Goal: Information Seeking & Learning: Find contact information

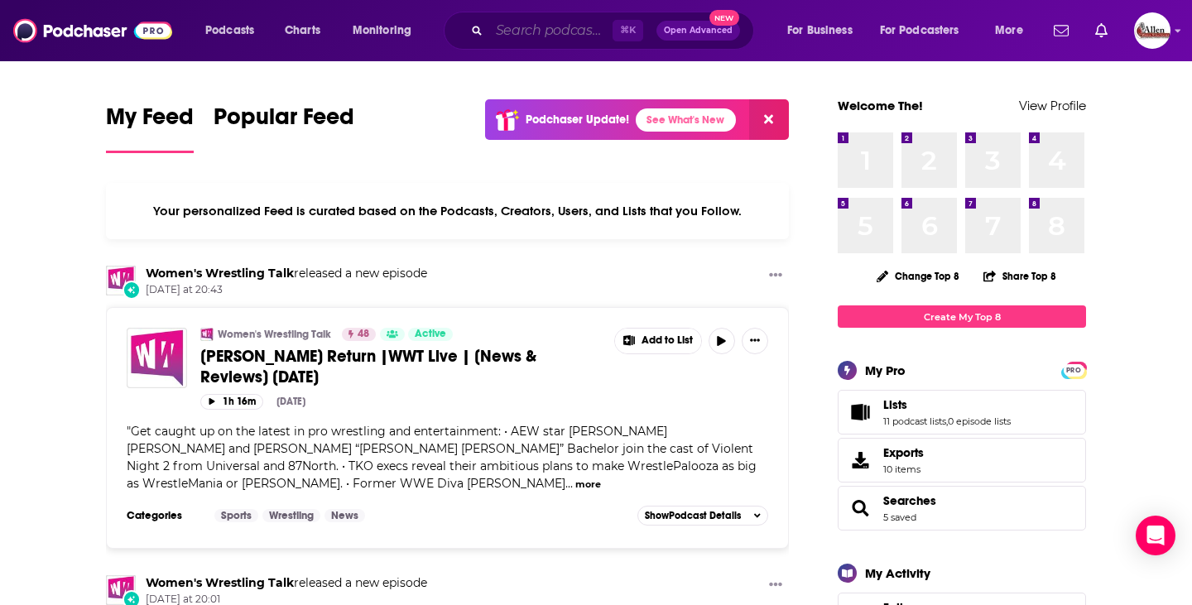
click at [564, 33] on input "Search podcasts, credits, & more..." at bounding box center [550, 30] width 123 height 26
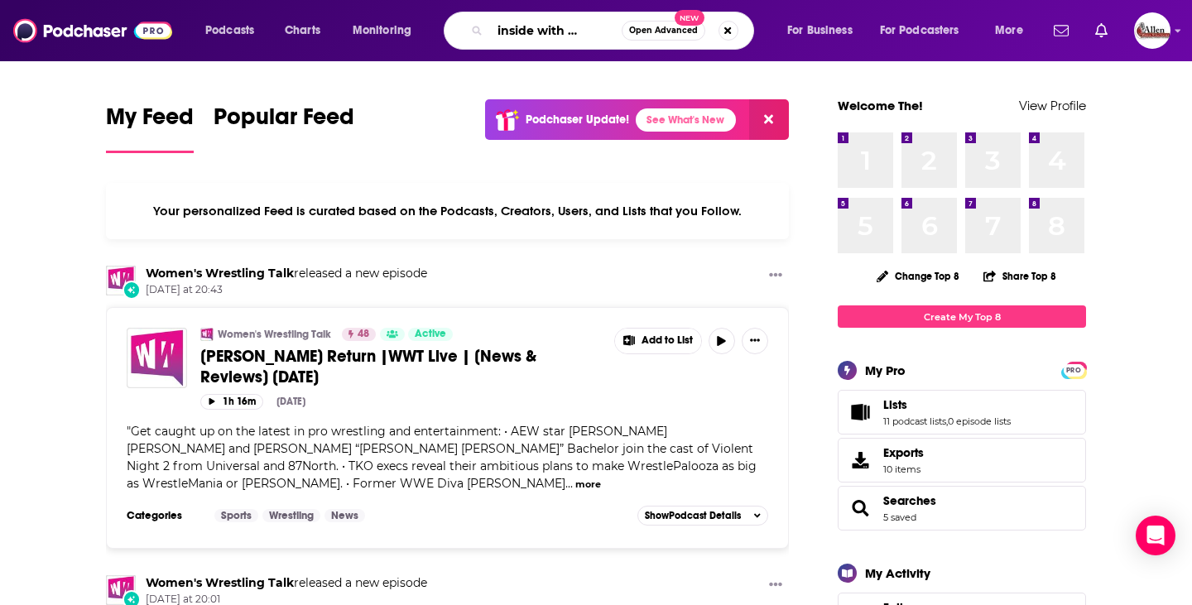
scroll to position [0, 40]
type input "good inside with dr [PERSON_NAME]"
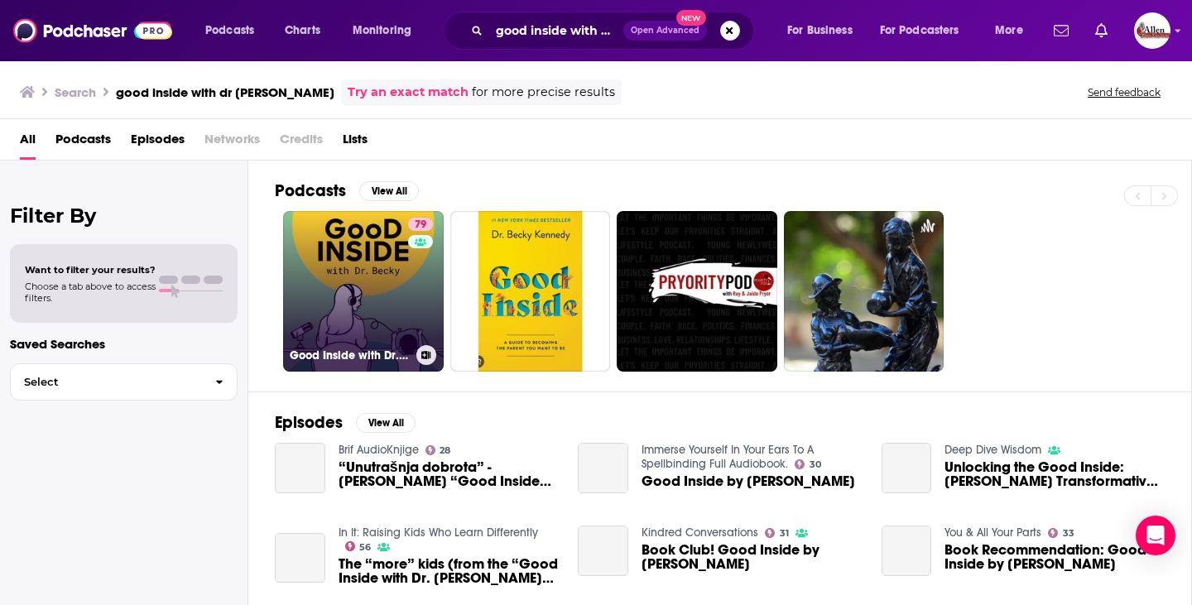
click at [387, 277] on link "79 Good Inside with Dr. [PERSON_NAME]" at bounding box center [363, 291] width 161 height 161
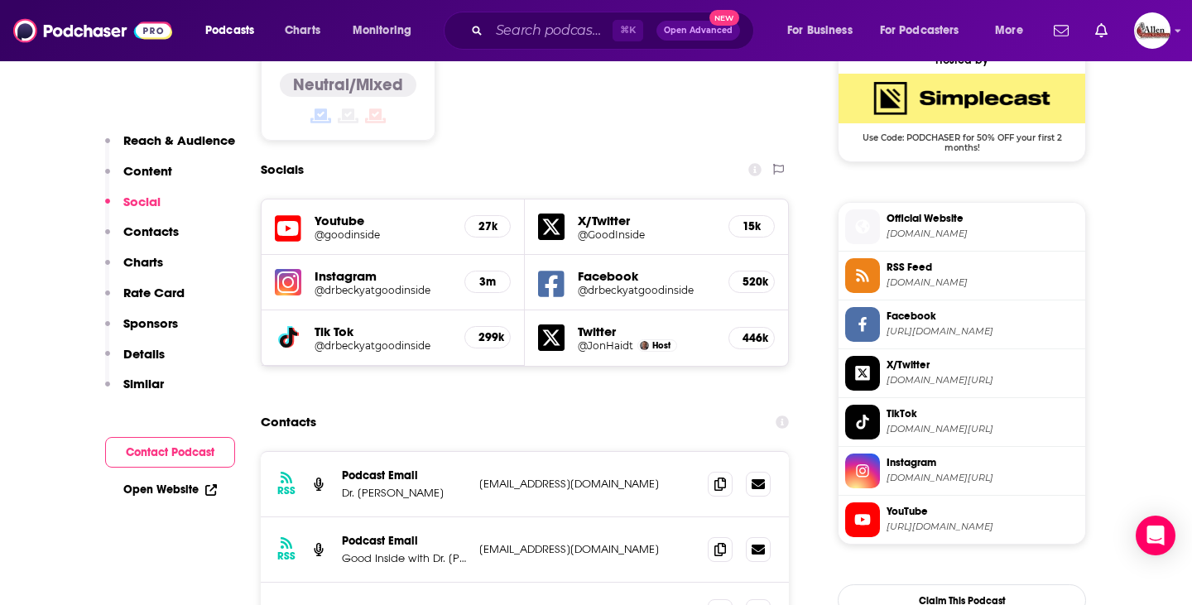
scroll to position [1459, 0]
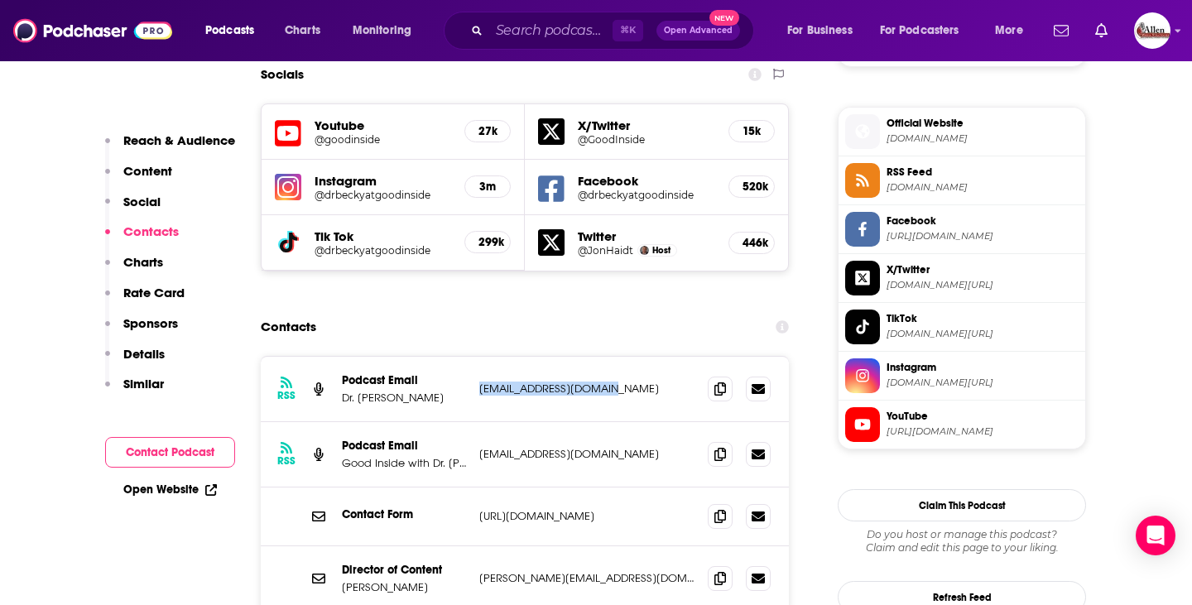
drag, startPoint x: 476, startPoint y: 310, endPoint x: 627, endPoint y: 315, distance: 151.5
click at [627, 357] on div "RSS Podcast Email Dr. [PERSON_NAME] [EMAIL_ADDRESS][DOMAIN_NAME] [EMAIL_ADDRESS…" at bounding box center [525, 389] width 528 height 65
copy p "[EMAIL_ADDRESS][DOMAIN_NAME]"
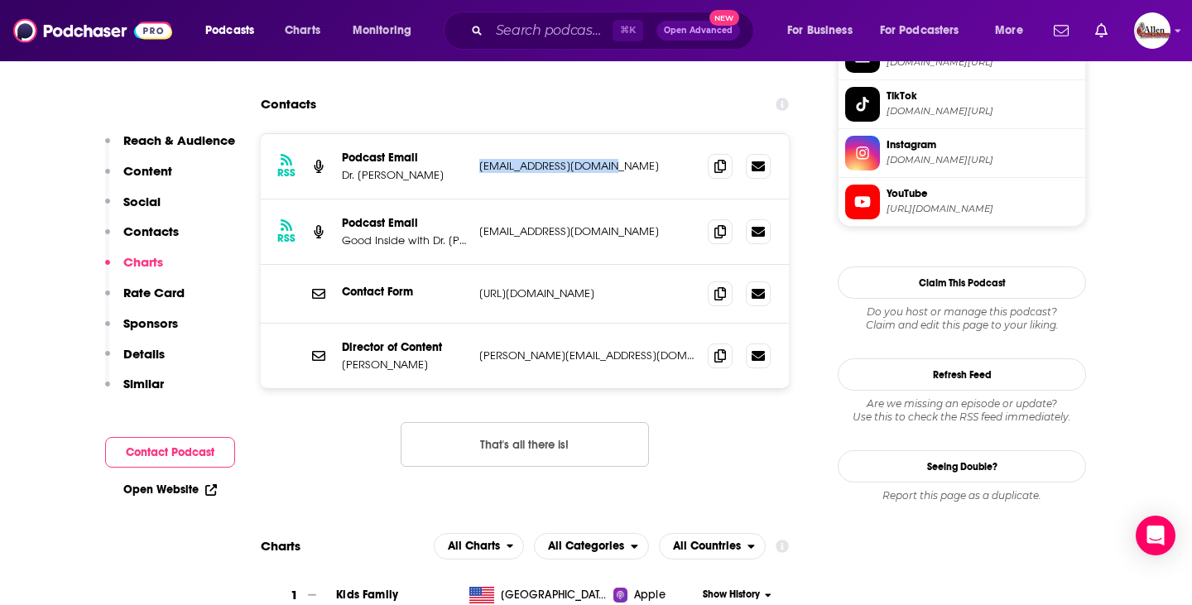
scroll to position [1607, 0]
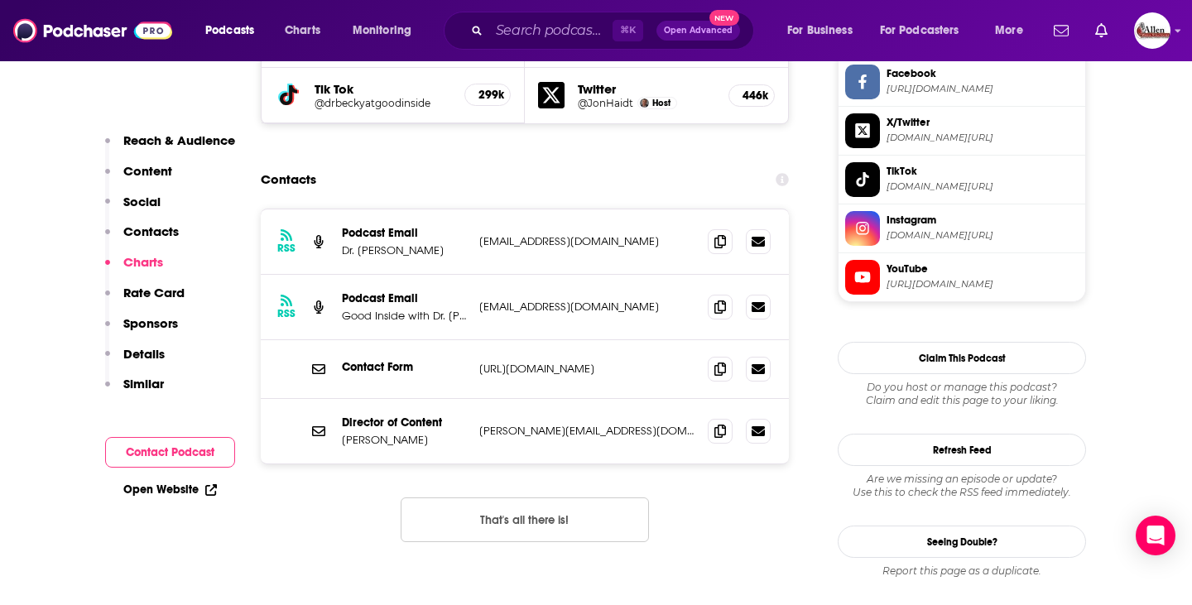
click at [326, 410] on div "RSS Podcast Email Dr. [PERSON_NAME] [EMAIL_ADDRESS][DOMAIN_NAME] [EMAIL_ADDRESS…" at bounding box center [525, 389] width 528 height 360
drag, startPoint x: 475, startPoint y: 287, endPoint x: 664, endPoint y: 292, distance: 188.8
click at [664, 340] on div "Contact Form [URL][DOMAIN_NAME] [URL][DOMAIN_NAME]" at bounding box center [525, 369] width 528 height 59
copy p "[URL][DOMAIN_NAME]"
click at [453, 164] on div "Contacts" at bounding box center [525, 179] width 528 height 31
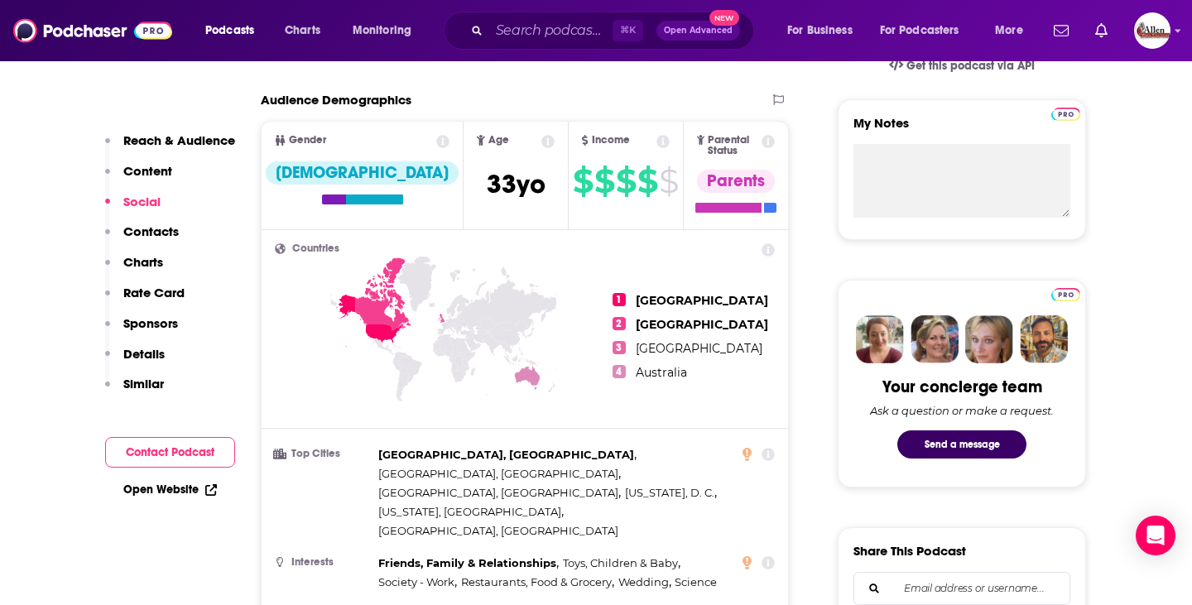
scroll to position [0, 0]
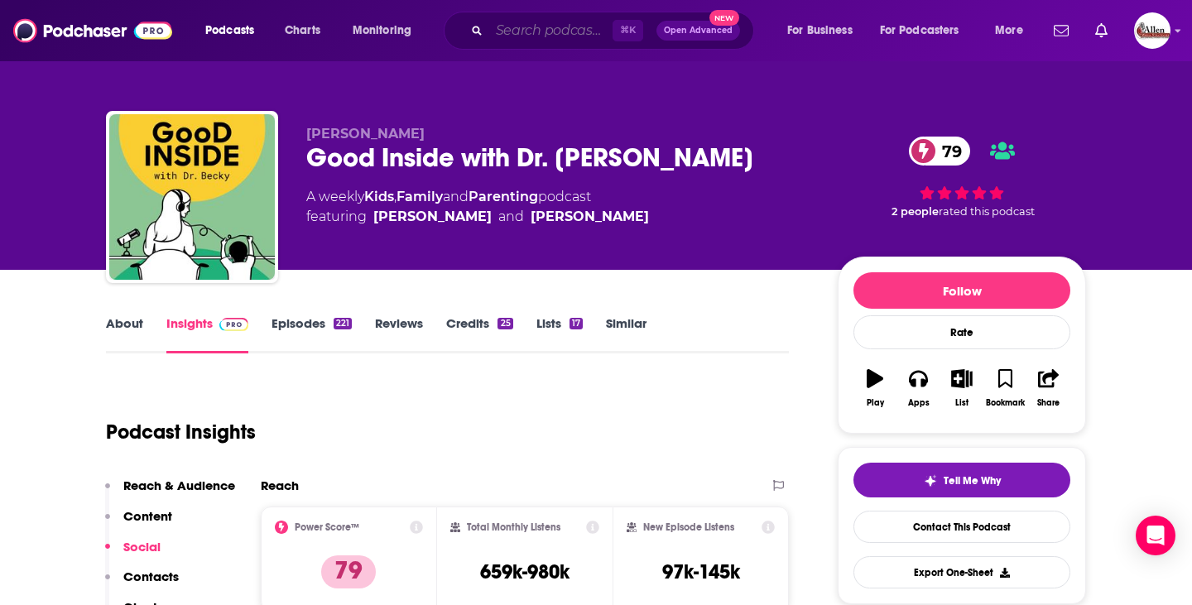
click at [571, 33] on input "Search podcasts, credits, & more..." at bounding box center [550, 30] width 123 height 26
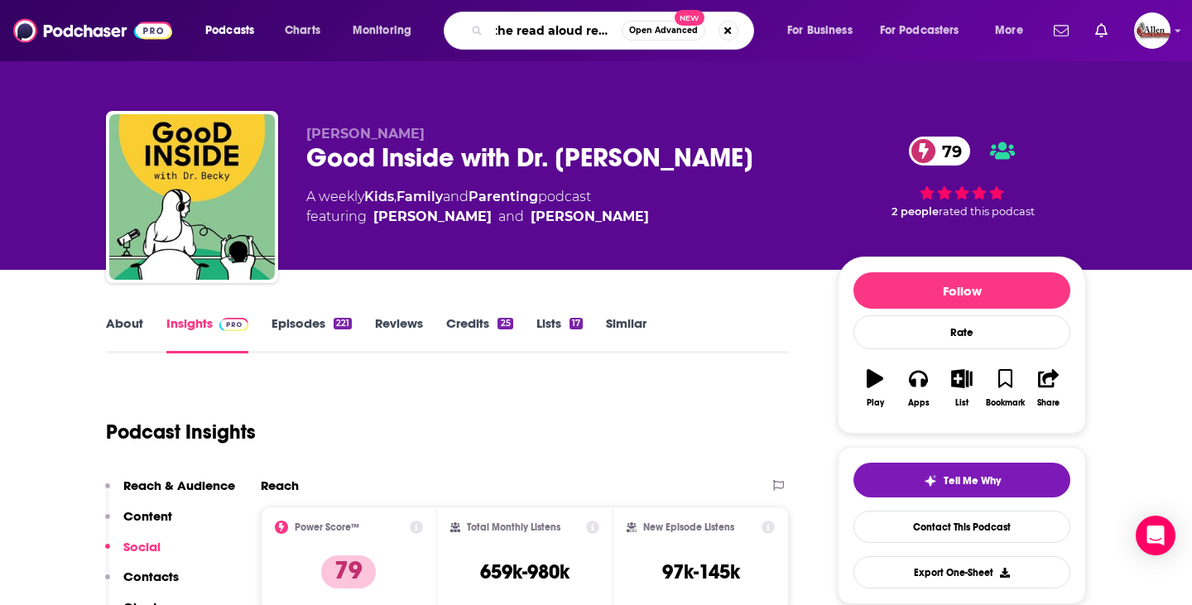
type input "the read aloud revival"
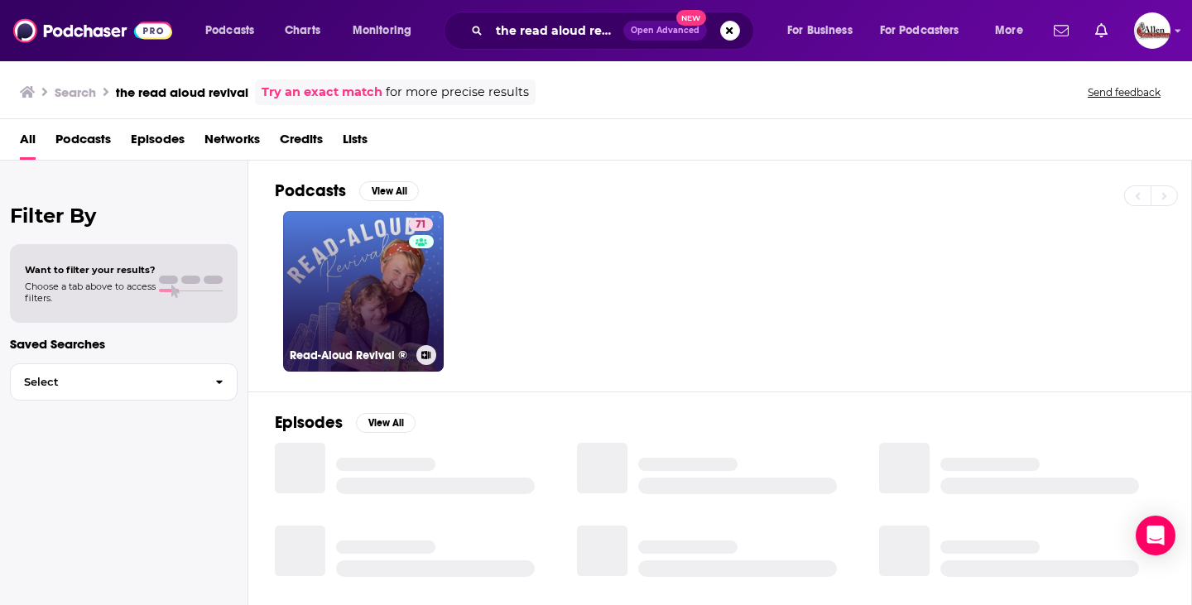
click at [342, 263] on link "71 Read-Aloud Revival ®" at bounding box center [363, 291] width 161 height 161
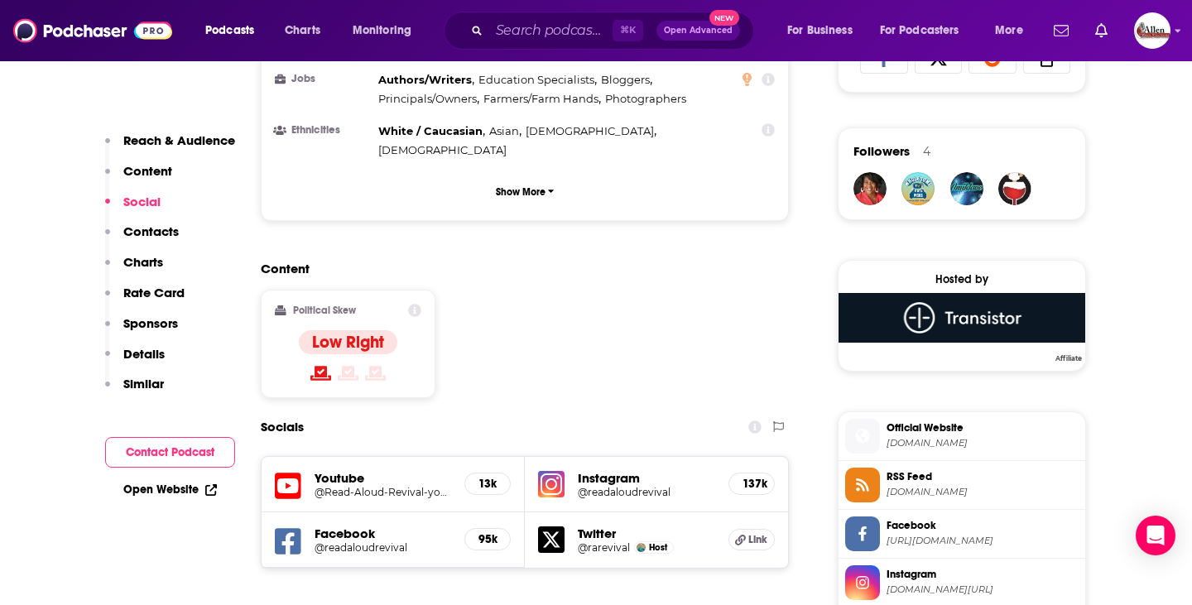
scroll to position [1426, 0]
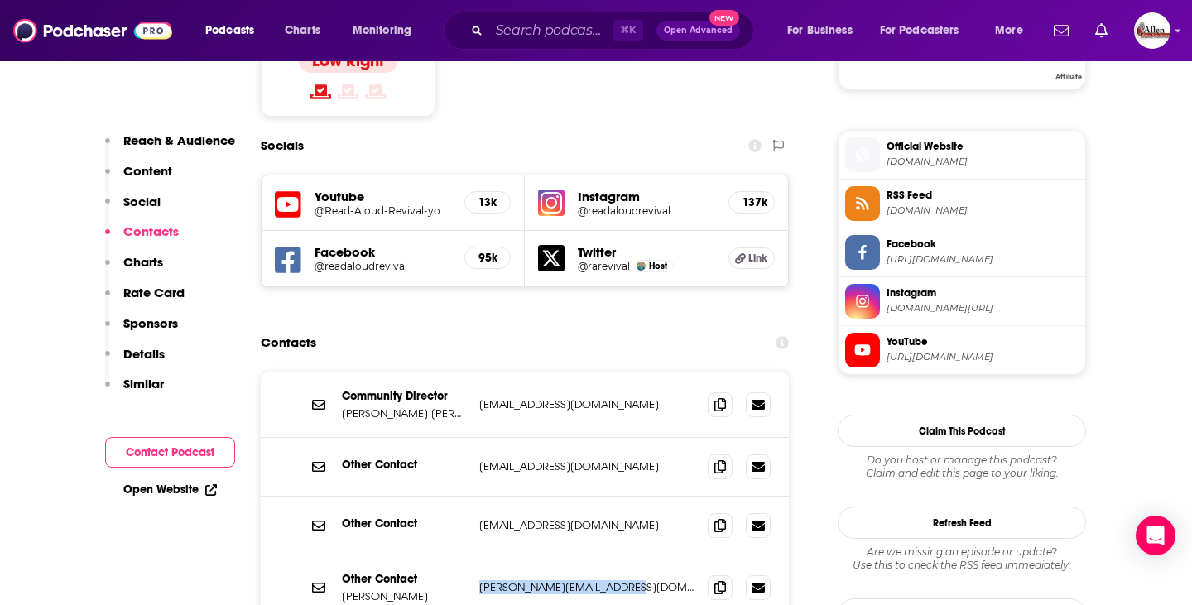
drag, startPoint x: 473, startPoint y: 489, endPoint x: 636, endPoint y: 487, distance: 163.9
click at [636, 555] on div "Other Contact [PERSON_NAME] [PERSON_NAME][EMAIL_ADDRESS][DOMAIN_NAME] [PERSON_N…" at bounding box center [525, 587] width 528 height 65
copy p "[PERSON_NAME][EMAIL_ADDRESS][DOMAIN_NAME]"
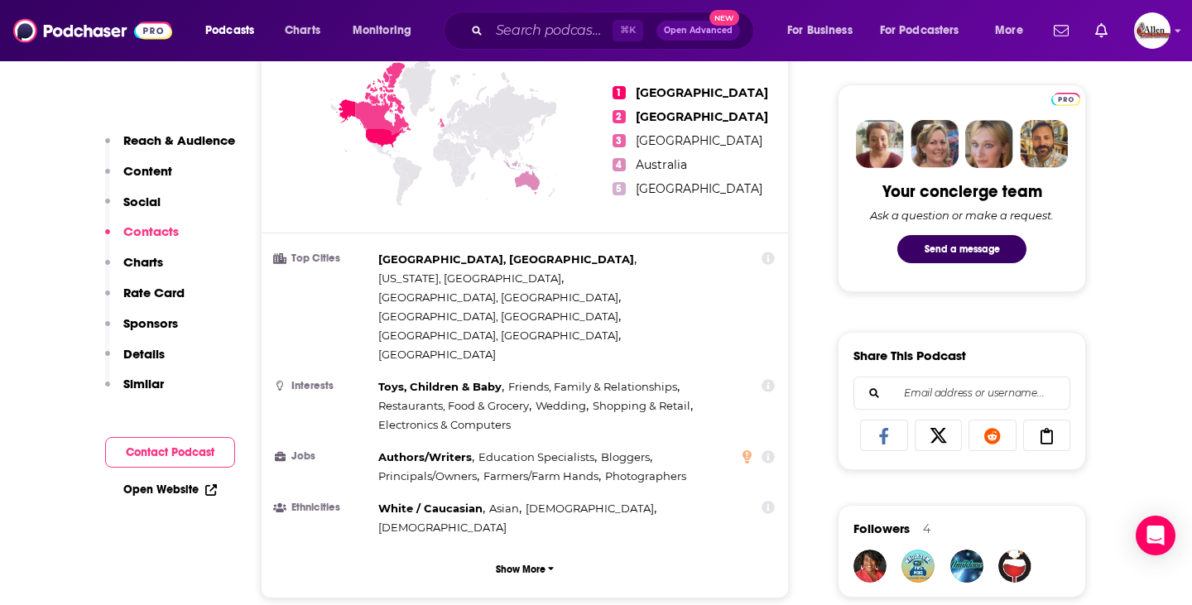
scroll to position [0, 0]
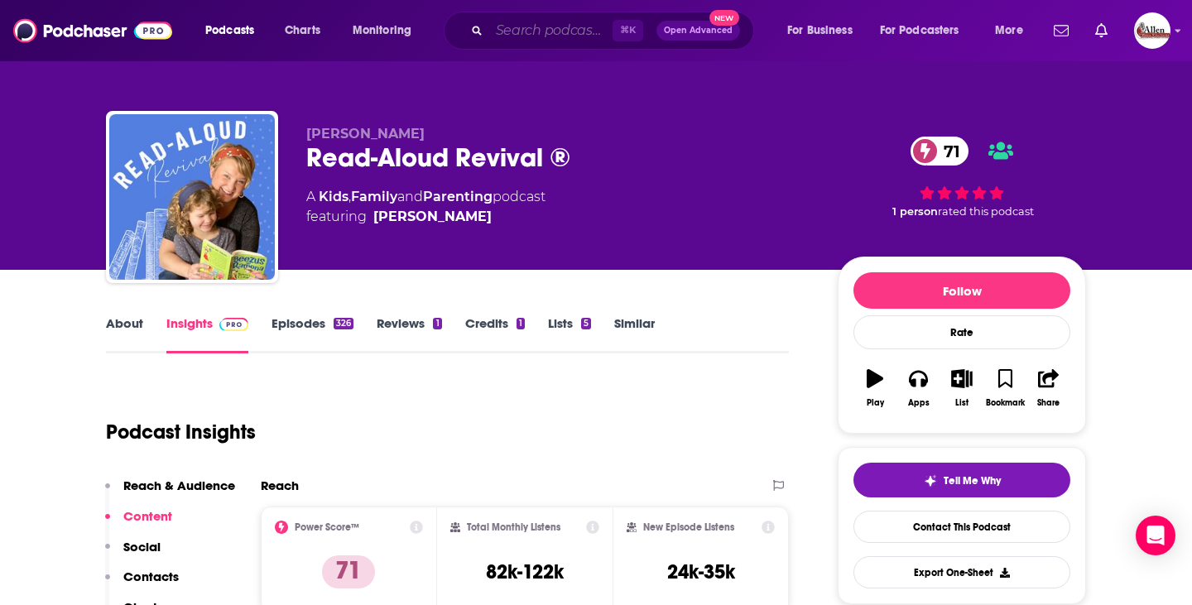
click at [550, 36] on input "Search podcasts, credits, & more..." at bounding box center [550, 30] width 123 height 26
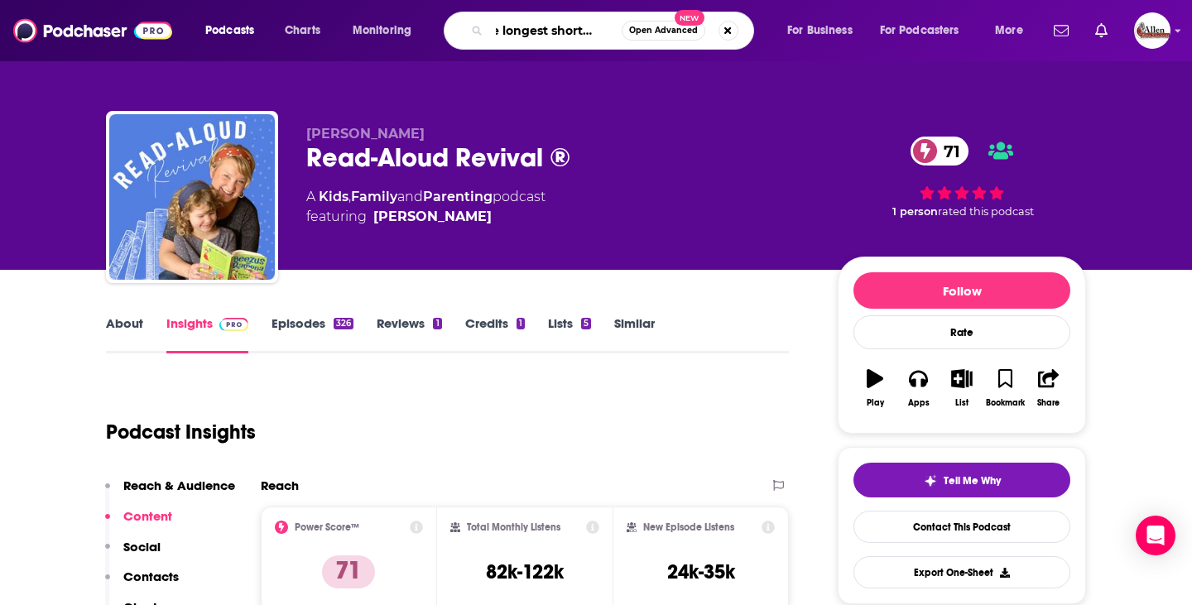
type input "the longest shortest time"
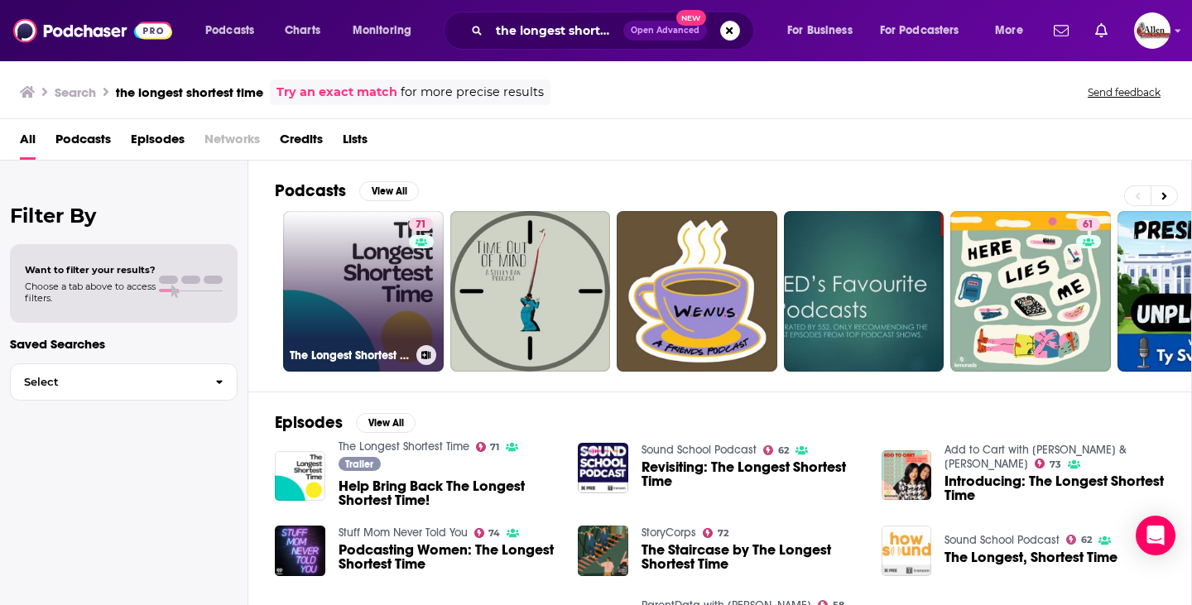
click at [353, 322] on link "71 The Longest Shortest Time" at bounding box center [363, 291] width 161 height 161
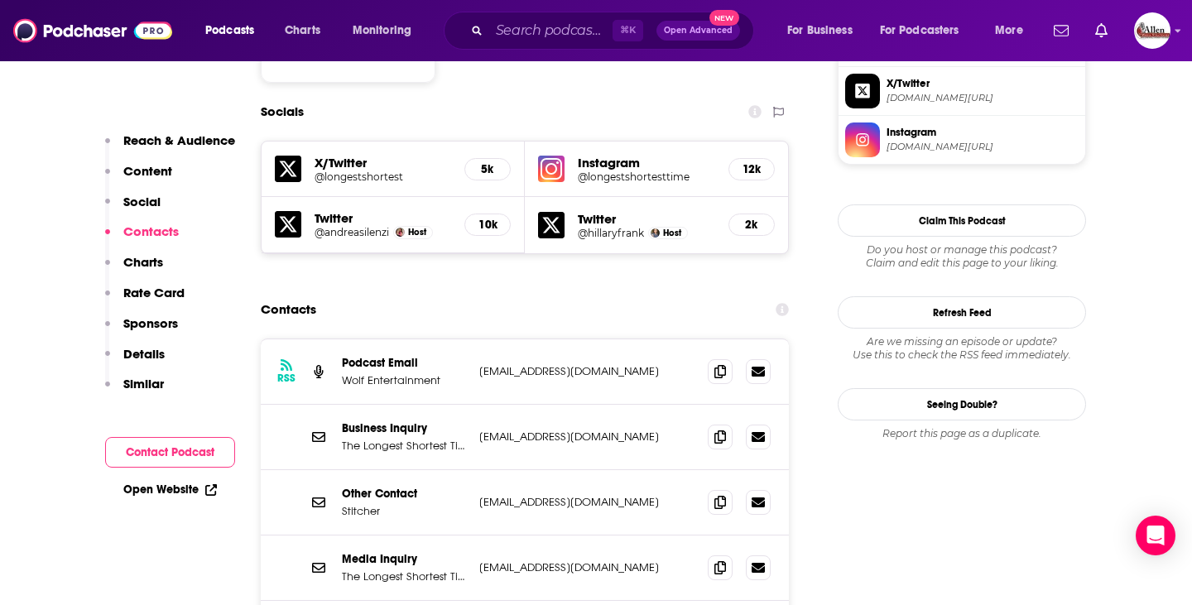
scroll to position [1510, 0]
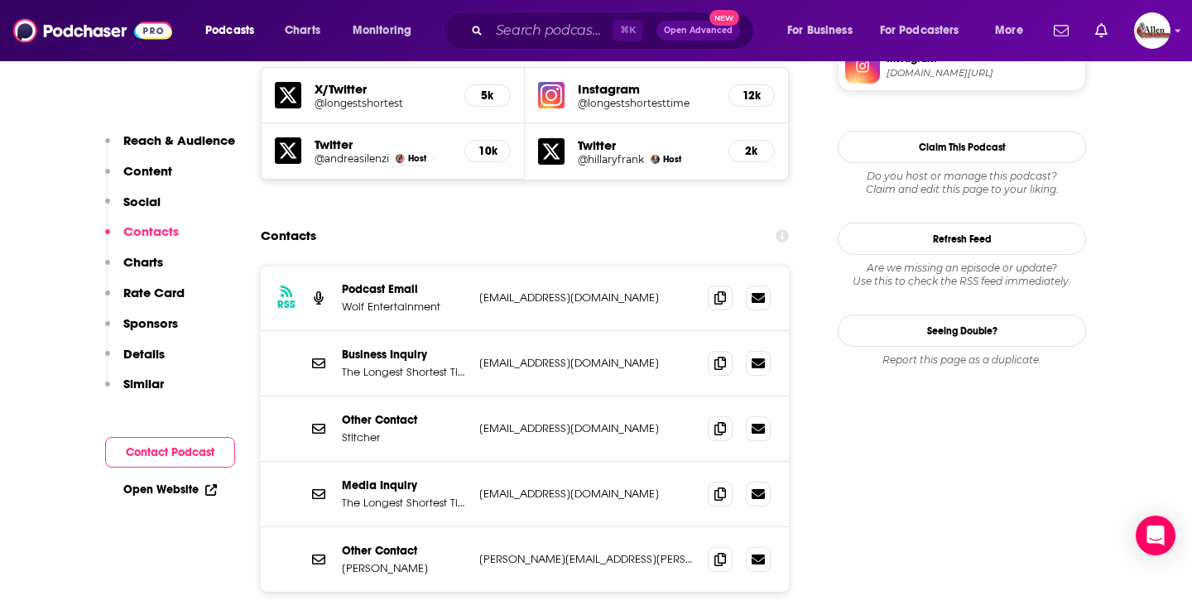
drag, startPoint x: 478, startPoint y: 415, endPoint x: 651, endPoint y: 415, distance: 173.0
click at [651, 462] on div "Media Inquiry The Longest Shortest Time (Media Inquiry) [EMAIL_ADDRESS][DOMAIN_…" at bounding box center [525, 494] width 528 height 65
copy p "[EMAIL_ADDRESS][DOMAIN_NAME]"
click at [643, 220] on div "Contacts" at bounding box center [525, 235] width 528 height 31
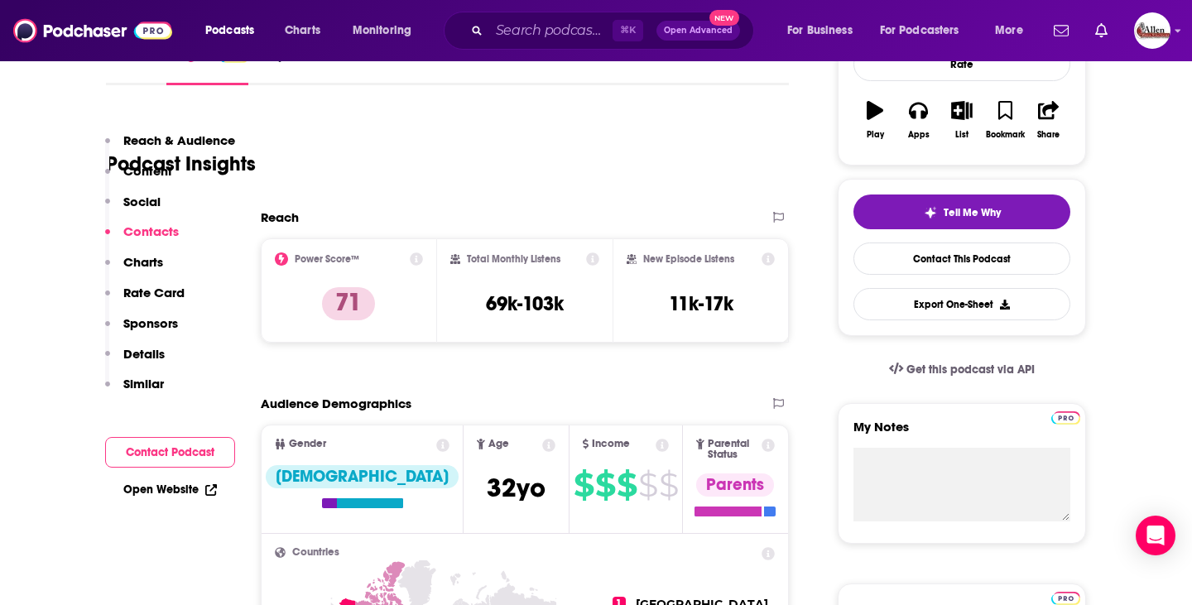
scroll to position [0, 0]
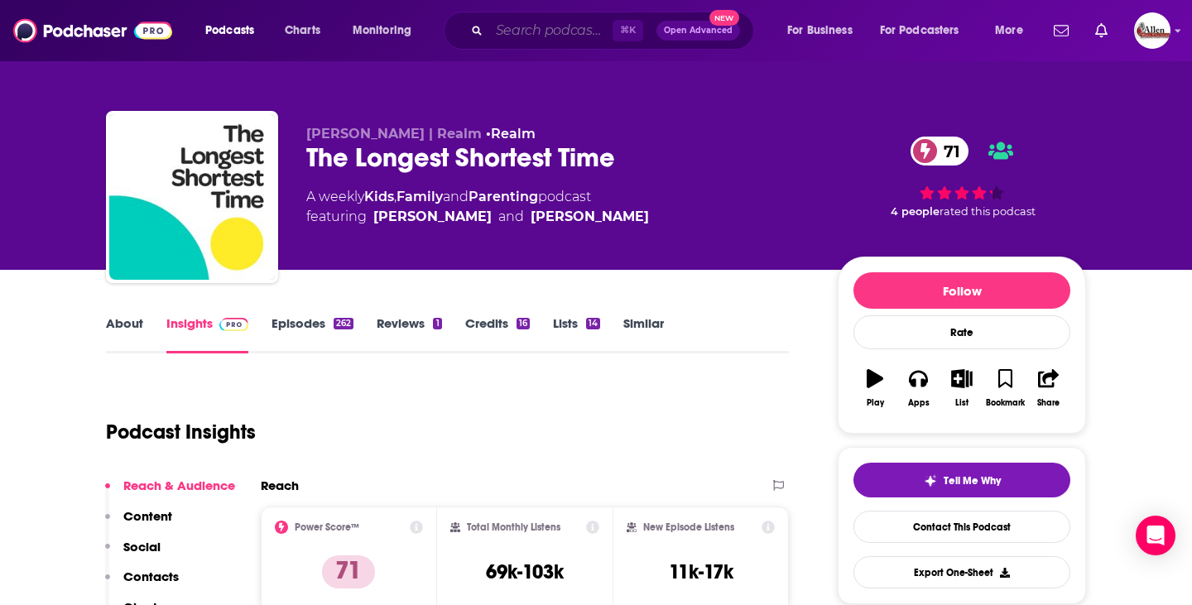
click at [586, 22] on input "Search podcasts, credits, & more..." at bounding box center [550, 30] width 123 height 26
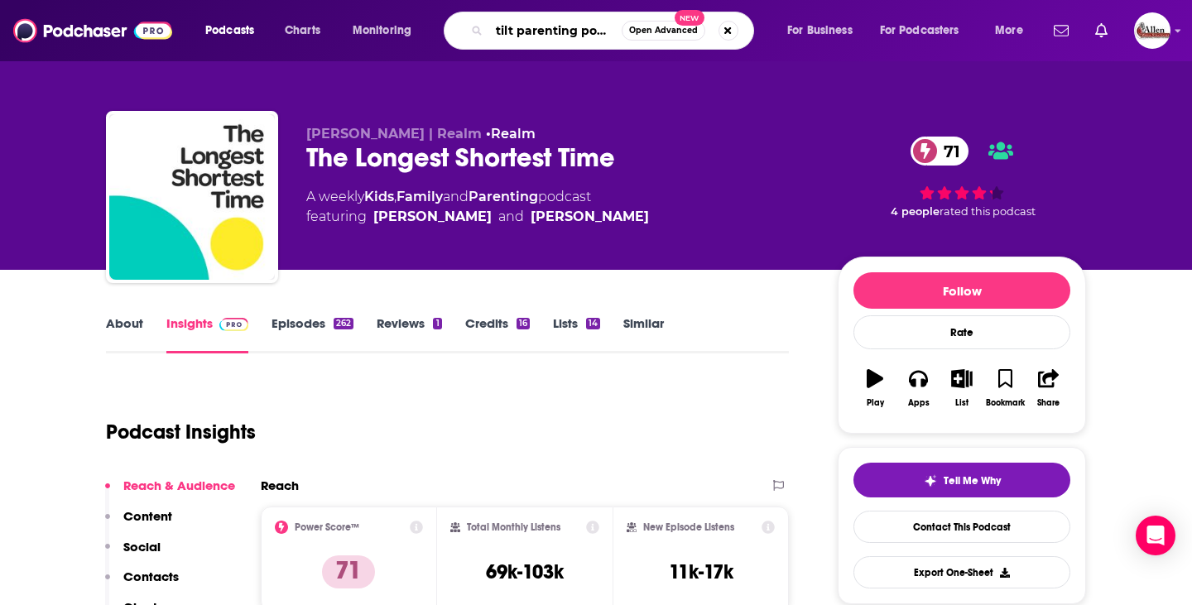
type input "tilt parenting podcas"
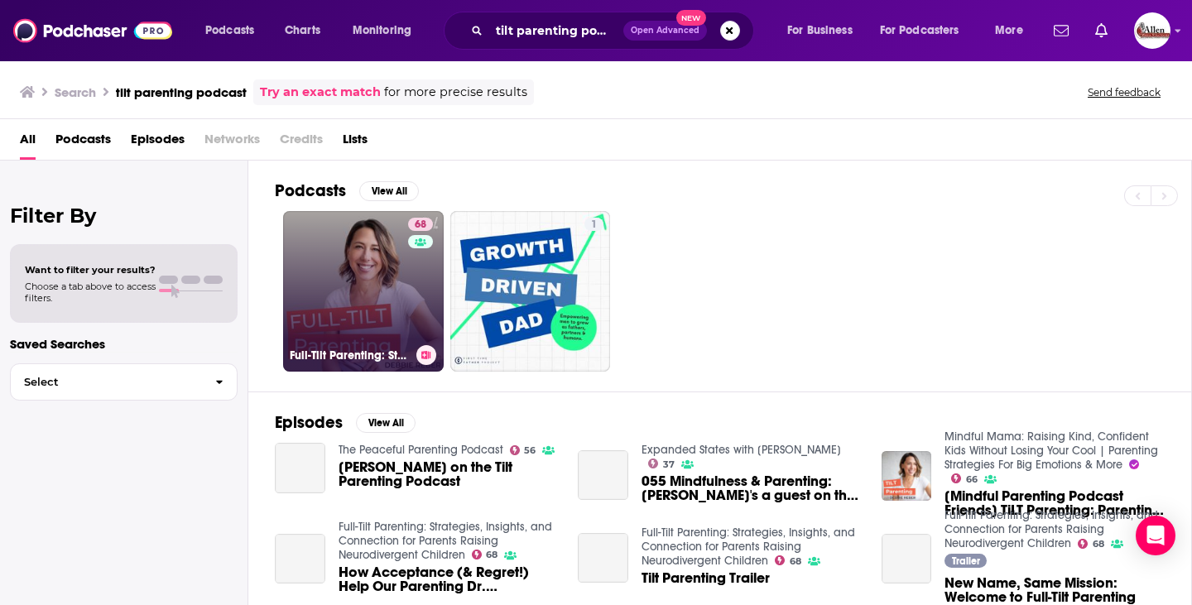
click at [371, 296] on link "68 Full-Tilt Parenting: Strategies, Insights, and Connection for Parents Raisin…" at bounding box center [363, 291] width 161 height 161
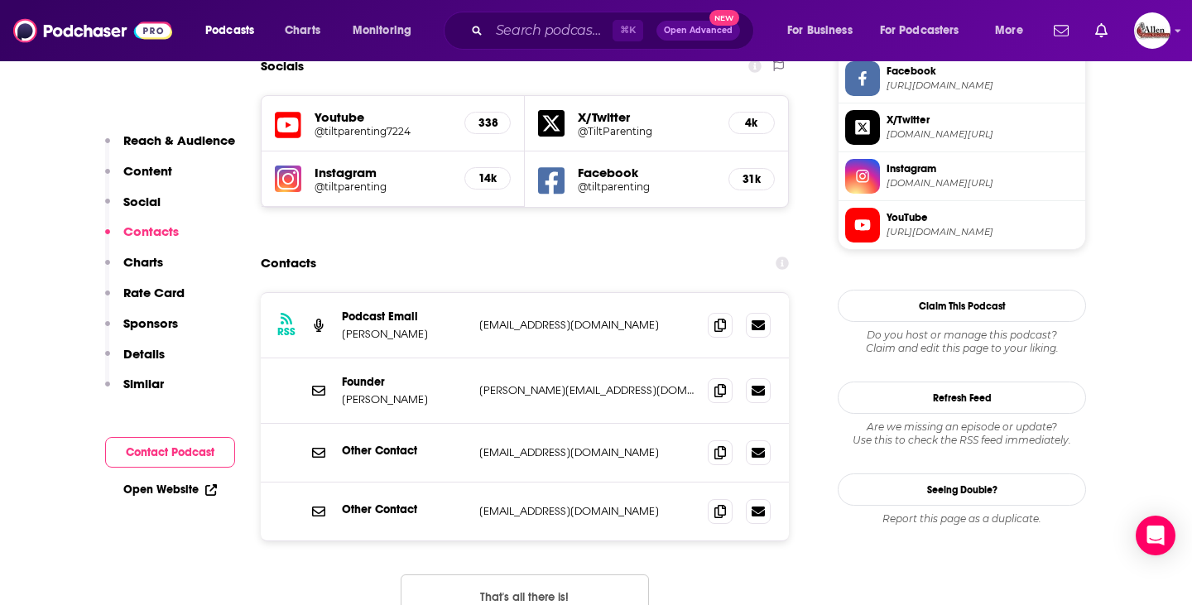
scroll to position [1529, 0]
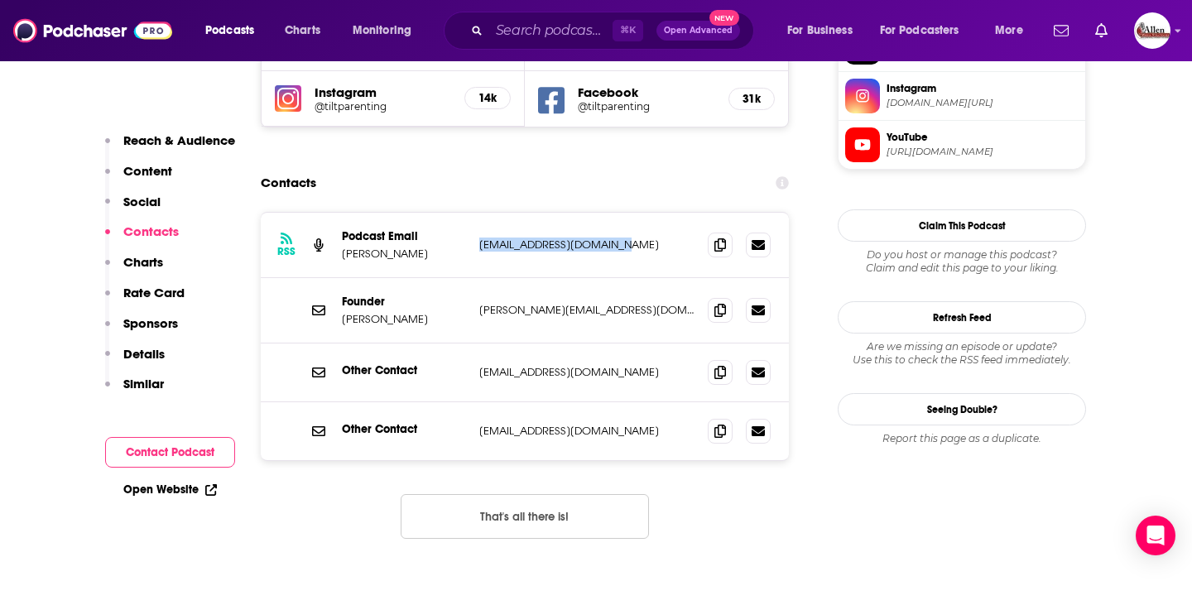
drag, startPoint x: 477, startPoint y: 162, endPoint x: 627, endPoint y: 167, distance: 150.7
click at [627, 213] on div "RSS Podcast Email [PERSON_NAME] [EMAIL_ADDRESS][DOMAIN_NAME] [EMAIL_ADDRESS][DO…" at bounding box center [525, 245] width 528 height 65
copy p "[EMAIL_ADDRESS][DOMAIN_NAME]"
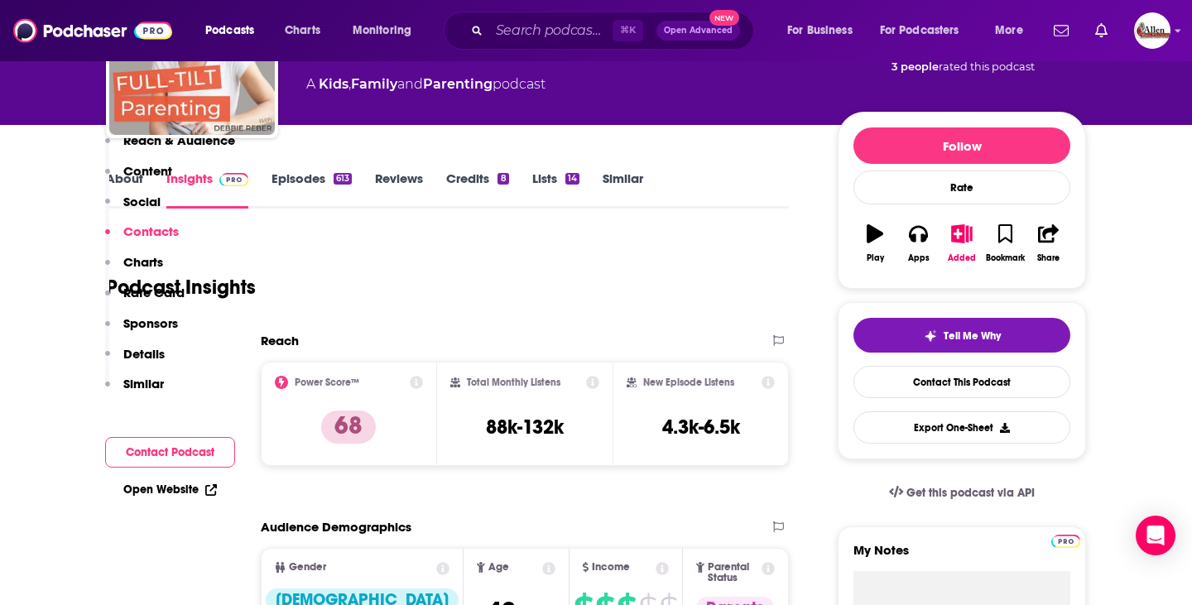
scroll to position [0, 0]
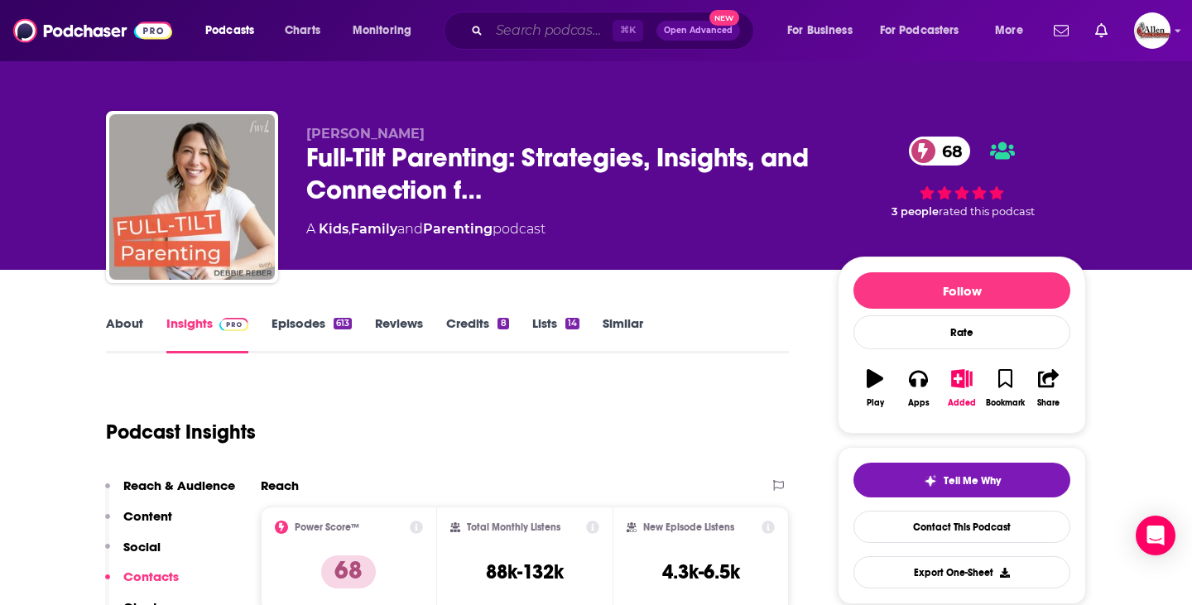
click at [543, 34] on input "Search podcasts, credits, & more..." at bounding box center [550, 30] width 123 height 26
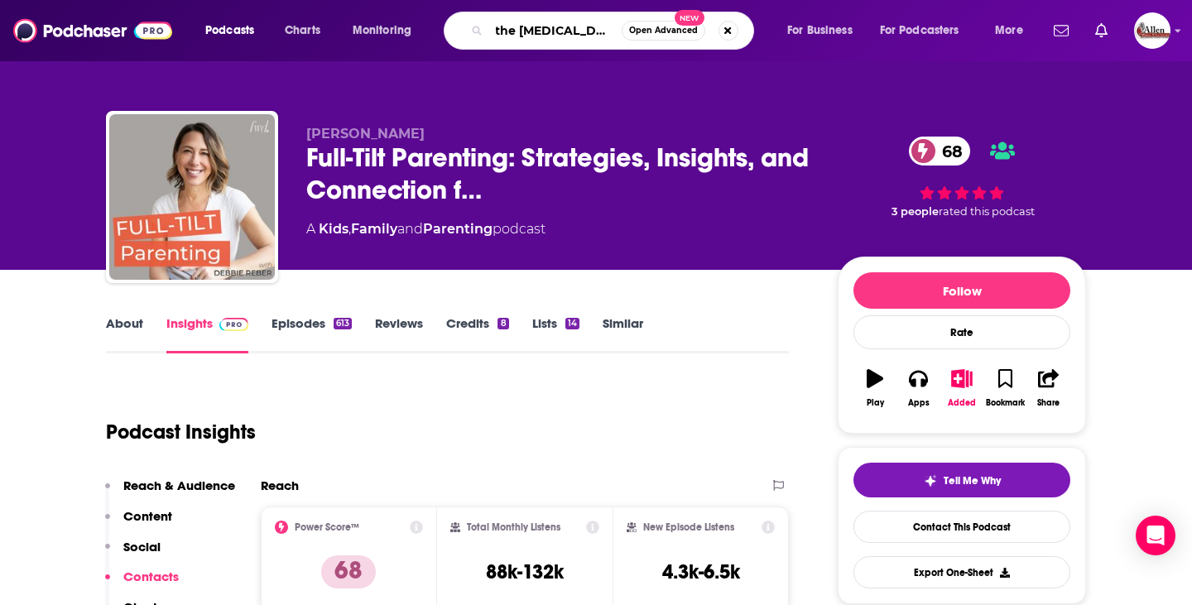
type input "the [MEDICAL_DATA] helper"
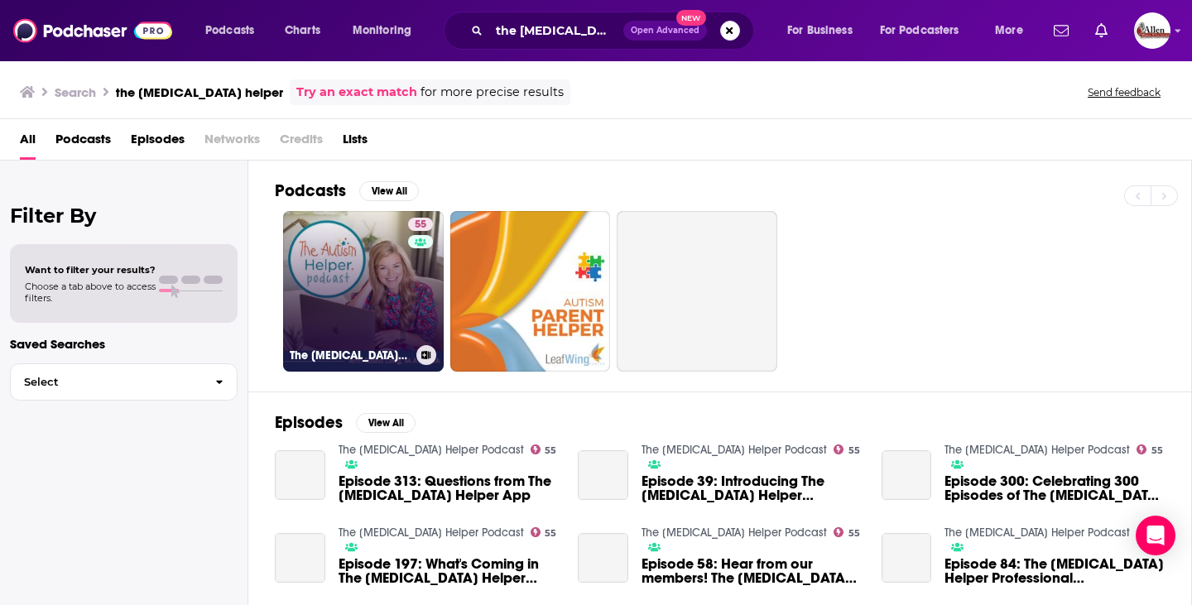
click at [362, 280] on link "55 The [MEDICAL_DATA] Helper Podcast" at bounding box center [363, 291] width 161 height 161
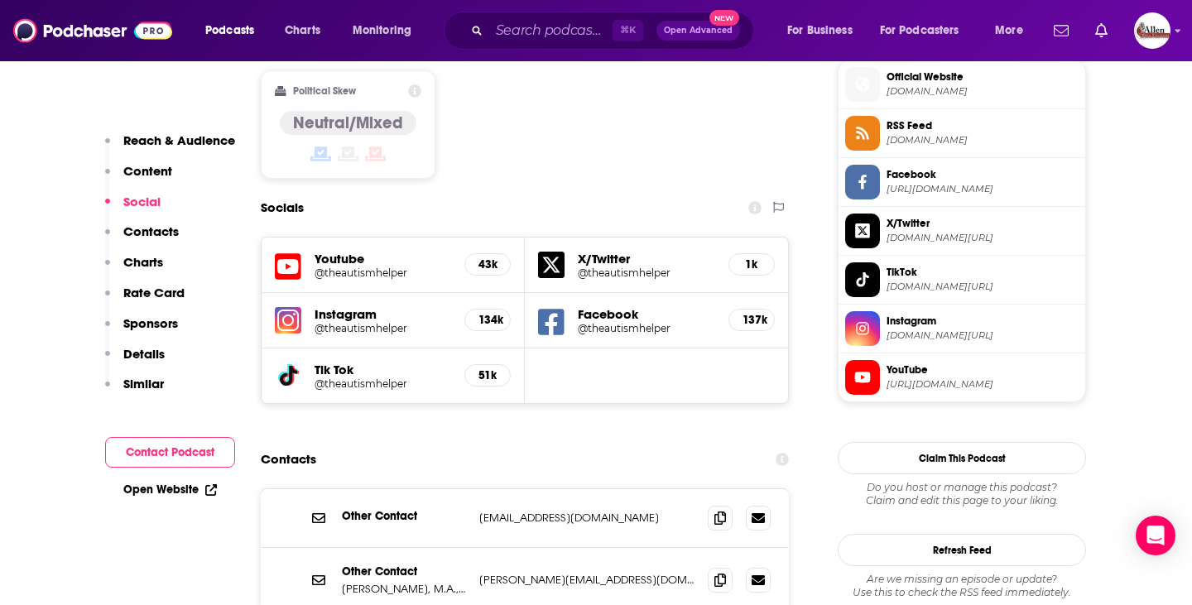
scroll to position [1473, 0]
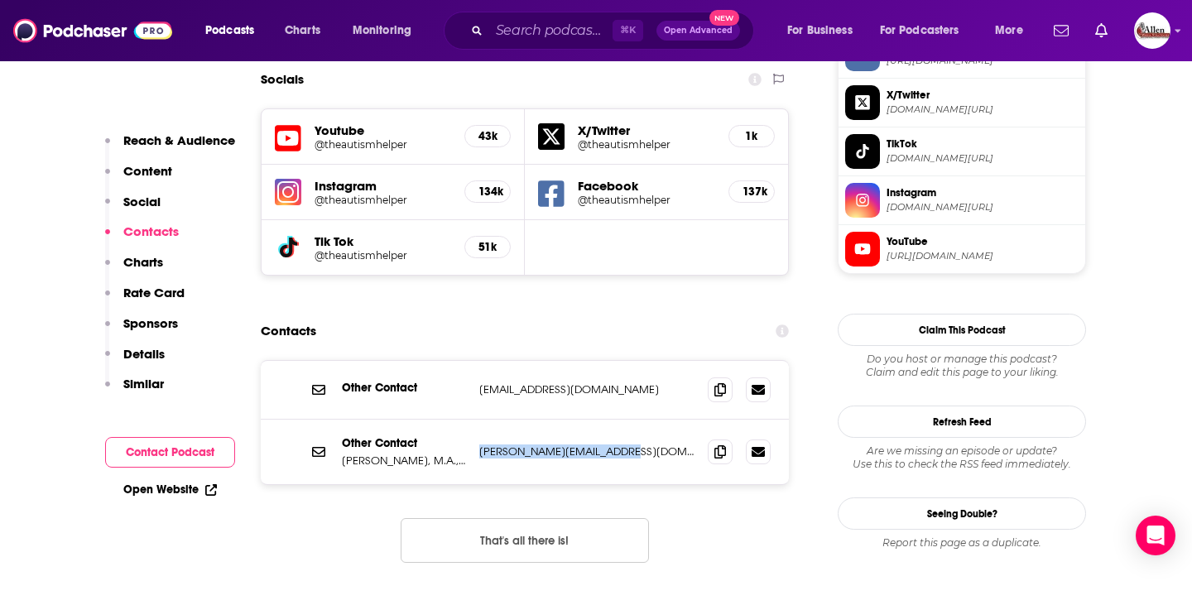
drag, startPoint x: 475, startPoint y: 353, endPoint x: 624, endPoint y: 353, distance: 149.0
click at [624, 420] on div "Other Contact [PERSON_NAME], M.A., BCBA [PERSON_NAME][EMAIL_ADDRESS][DOMAIN_NAM…" at bounding box center [525, 452] width 528 height 65
copy p "[PERSON_NAME][EMAIL_ADDRESS][DOMAIN_NAME]"
click at [509, 37] on input "Search podcasts, credits, & more..." at bounding box center [550, 30] width 123 height 26
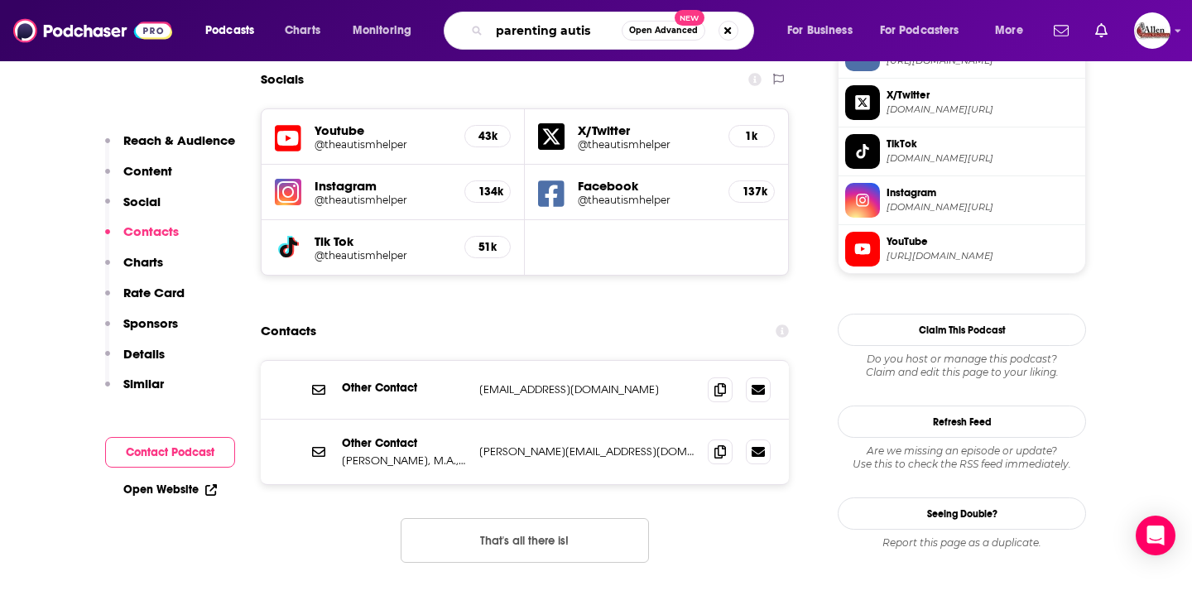
type input "parenting [MEDICAL_DATA]"
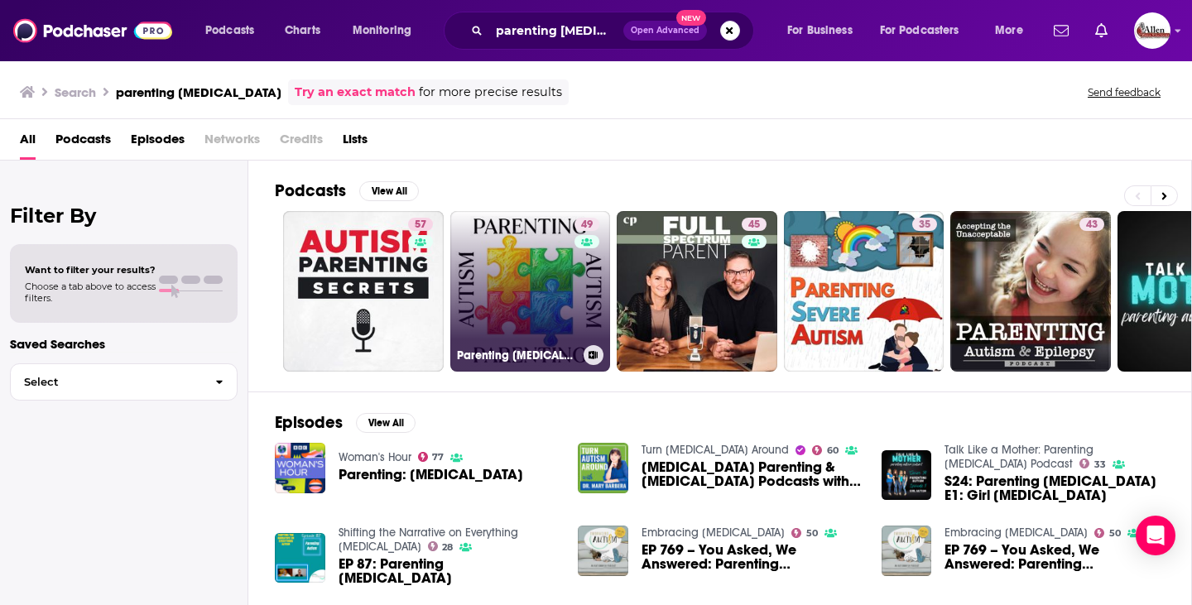
click at [508, 281] on link "49 Parenting [MEDICAL_DATA]" at bounding box center [530, 291] width 161 height 161
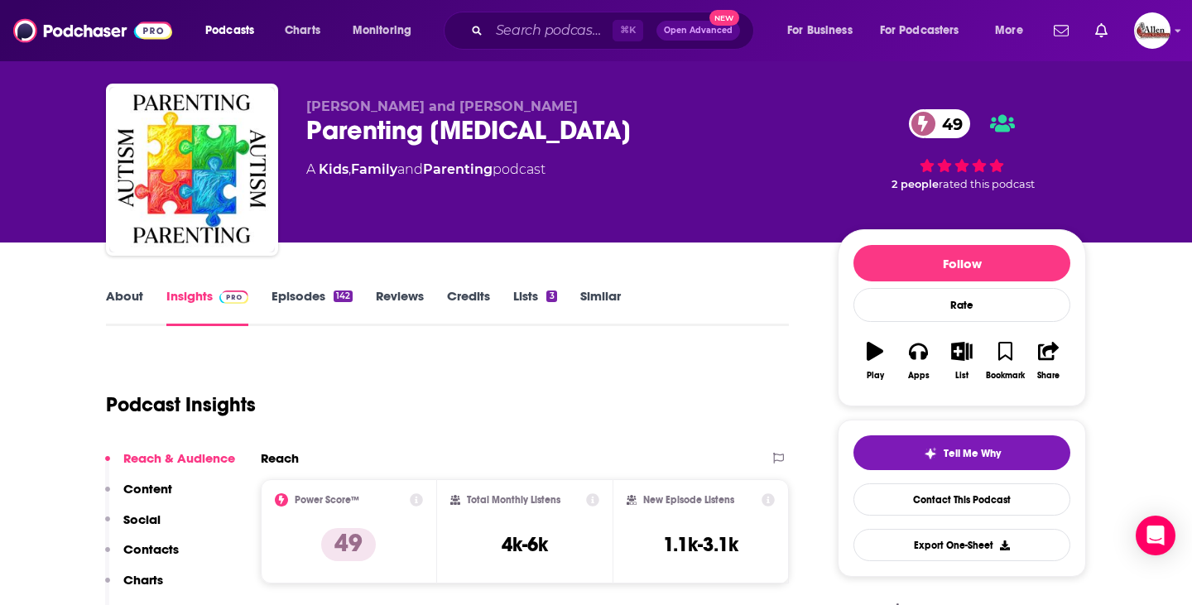
scroll to position [12, 0]
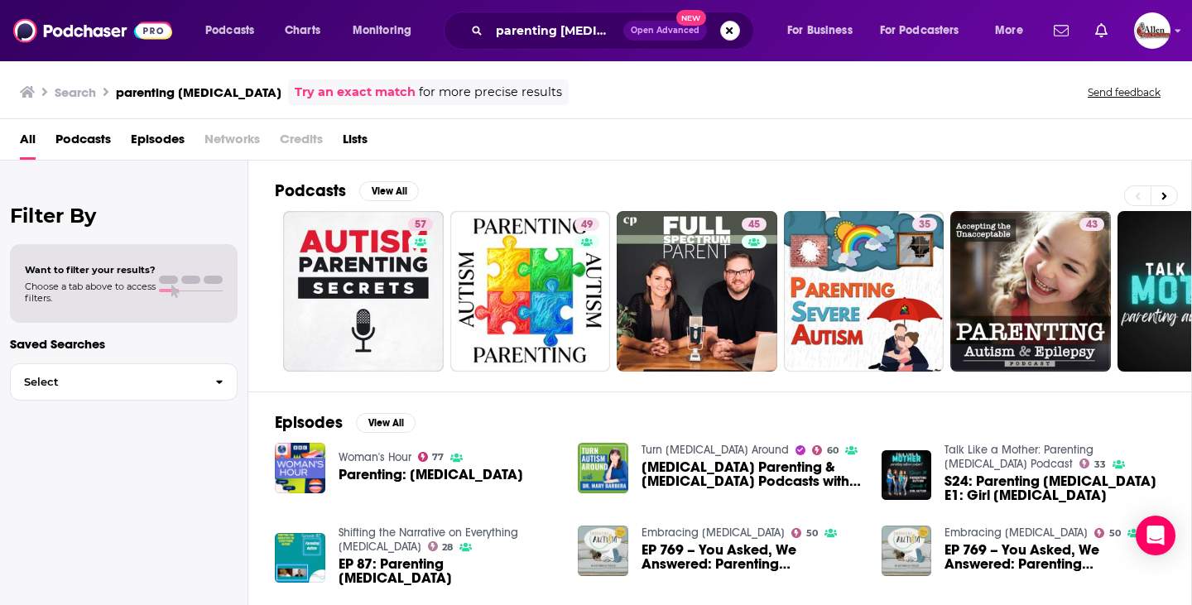
click at [735, 34] on button "Search podcasts, credits, & more..." at bounding box center [730, 31] width 20 height 20
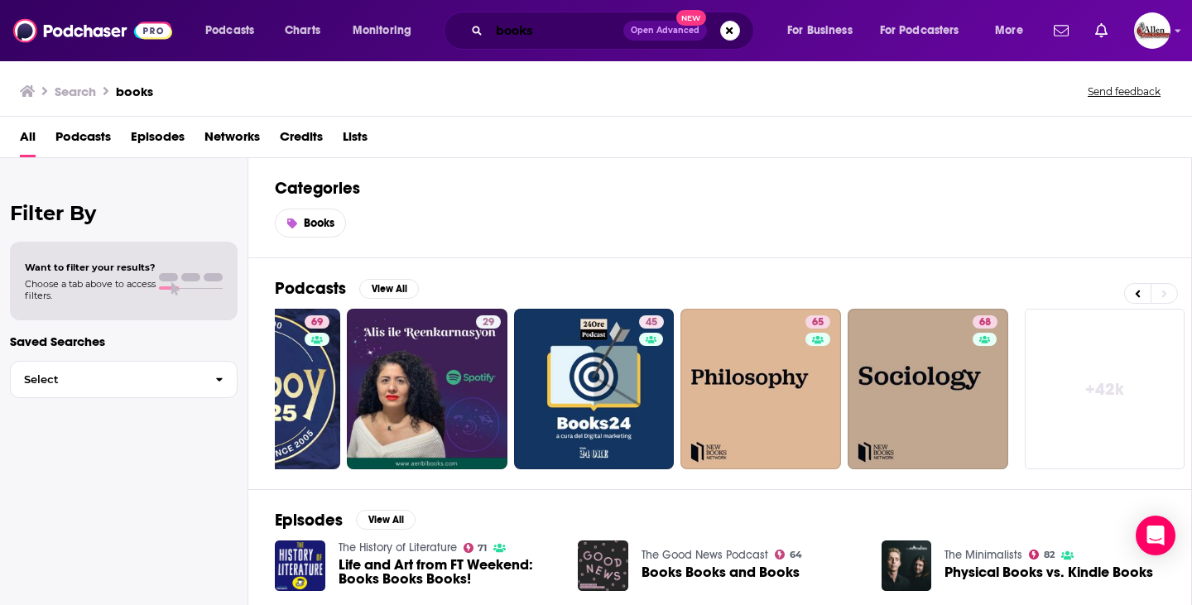
click at [492, 22] on input "books" at bounding box center [556, 30] width 134 height 26
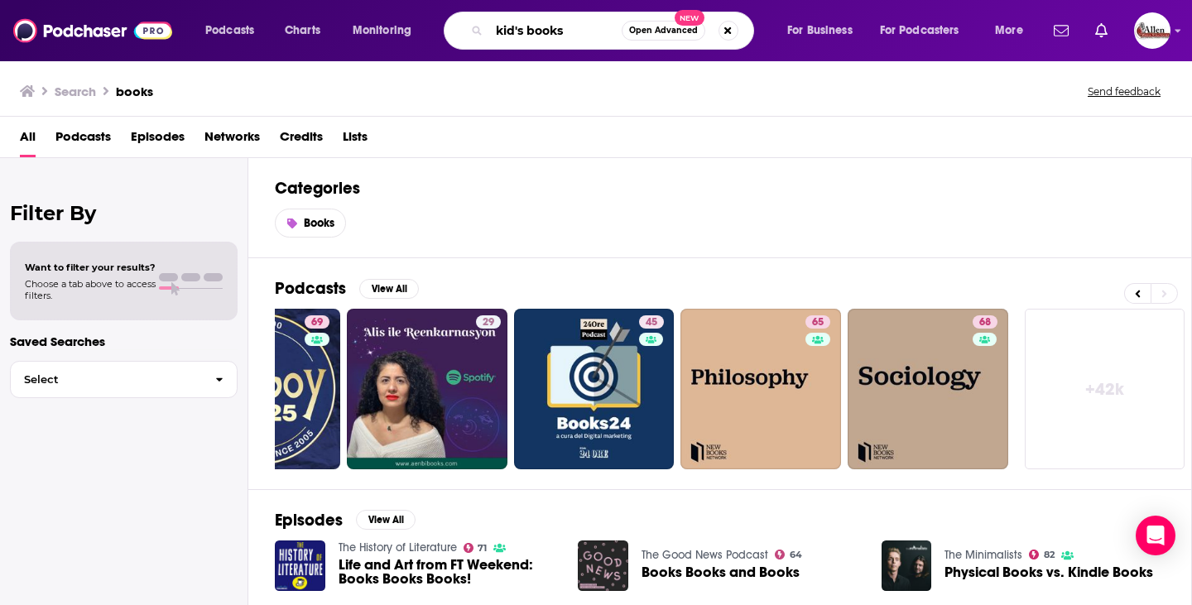
type input "kid's books"
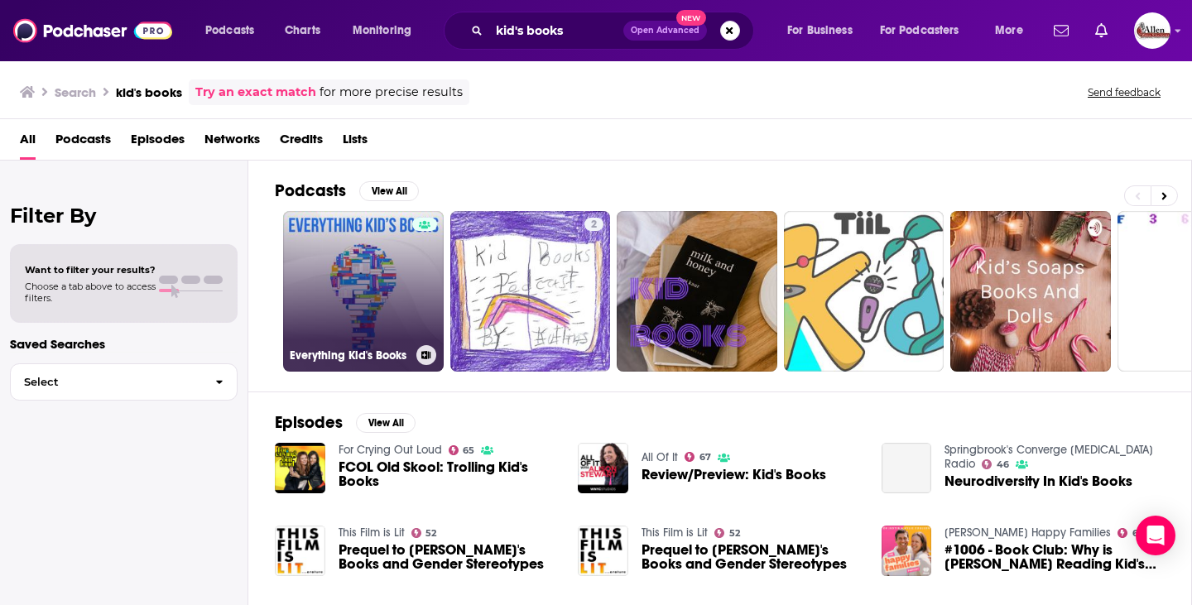
click at [402, 277] on link "Everything Kid's Books" at bounding box center [363, 291] width 161 height 161
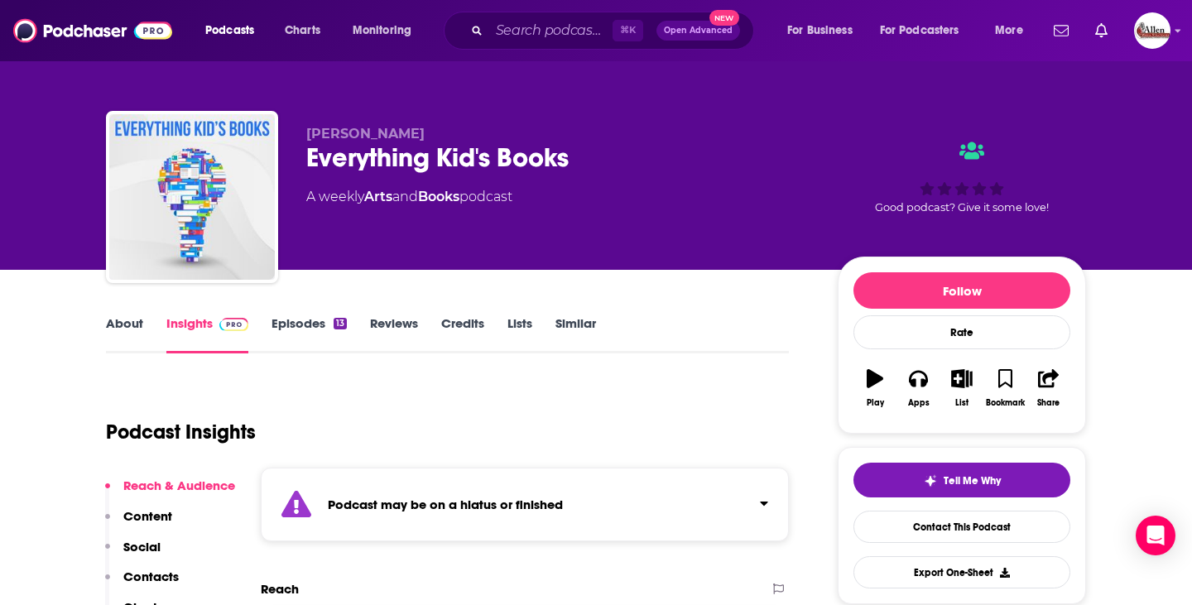
click at [315, 336] on link "Episodes 13" at bounding box center [308, 334] width 75 height 38
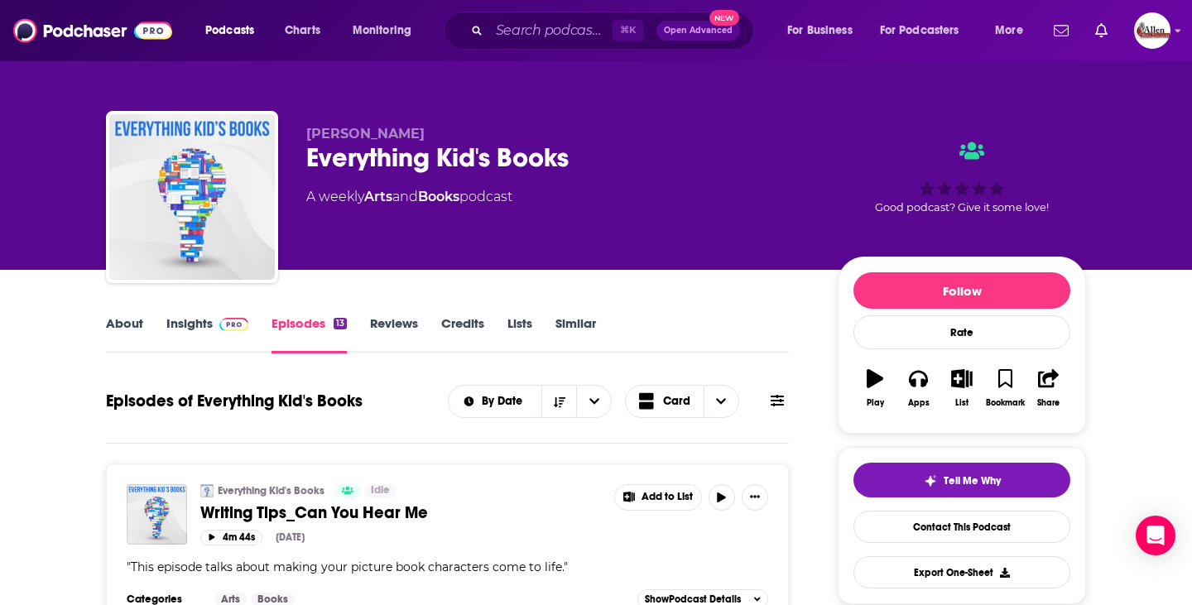
click at [443, 197] on link "Books" at bounding box center [438, 197] width 41 height 16
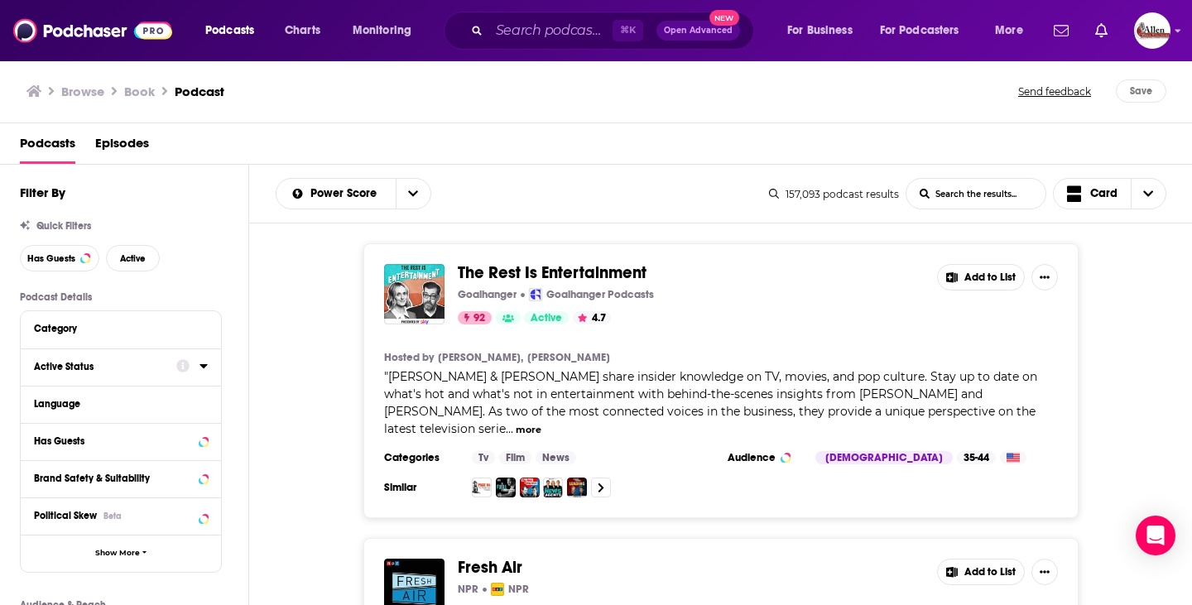
click at [146, 369] on div "Active Status" at bounding box center [100, 367] width 132 height 12
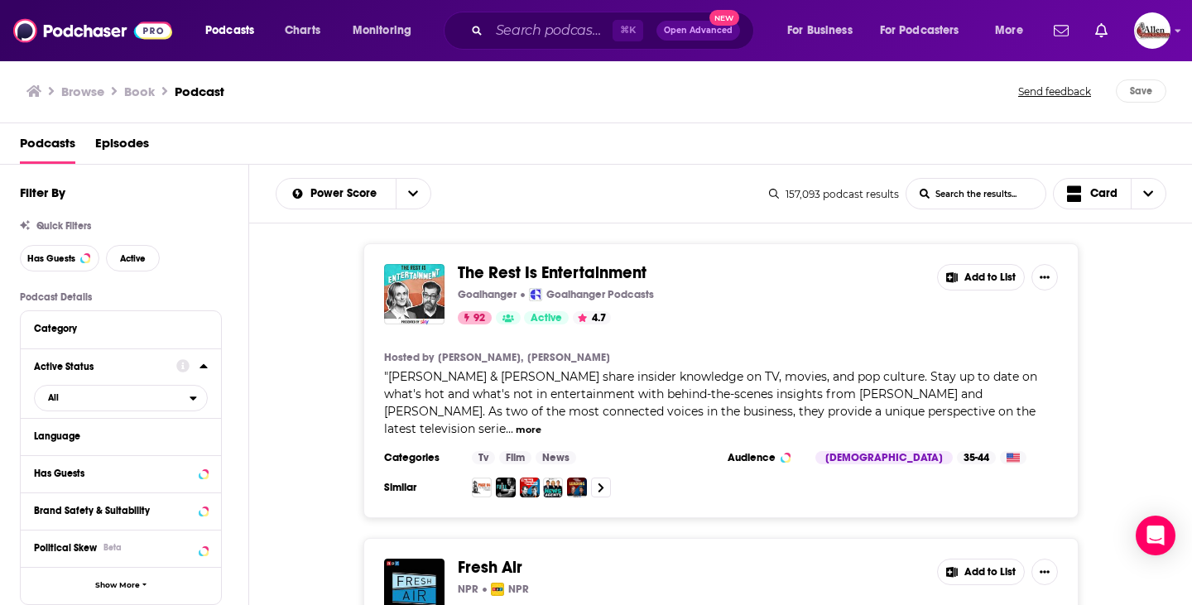
scroll to position [30, 0]
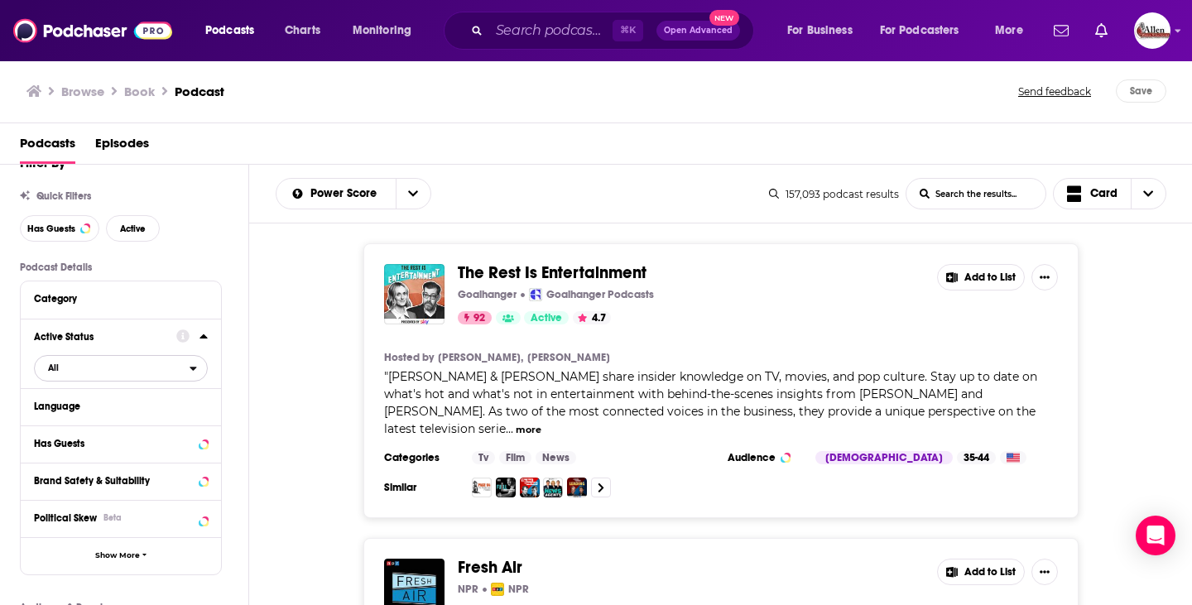
click at [146, 369] on span "All" at bounding box center [112, 368] width 155 height 22
click at [134, 427] on span "10k" at bounding box center [167, 422] width 77 height 9
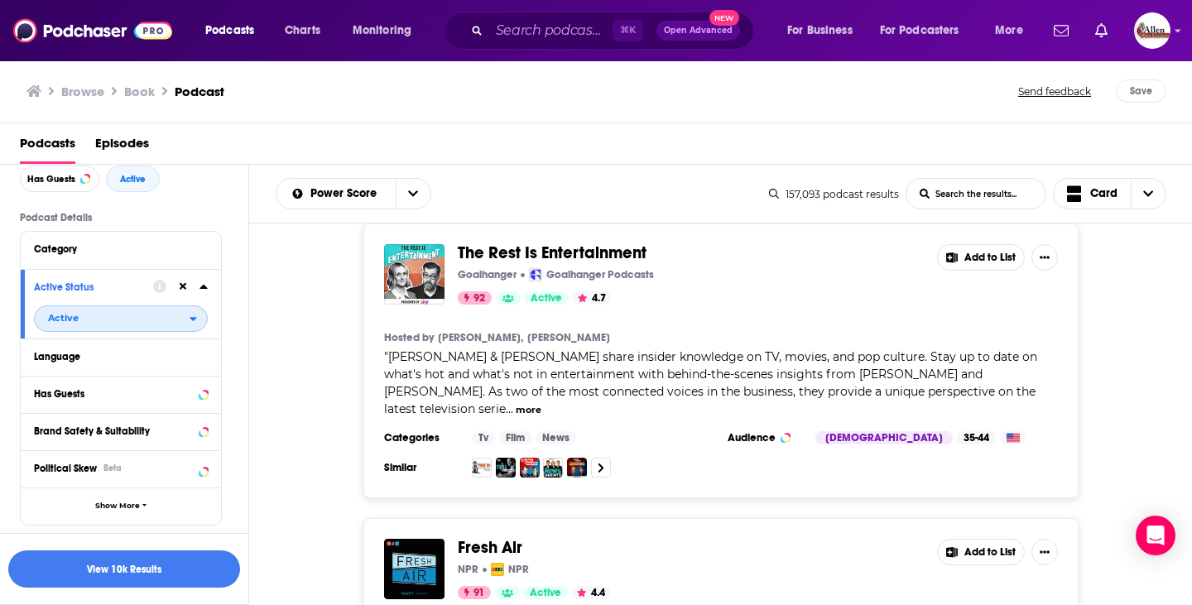
scroll to position [96, 0]
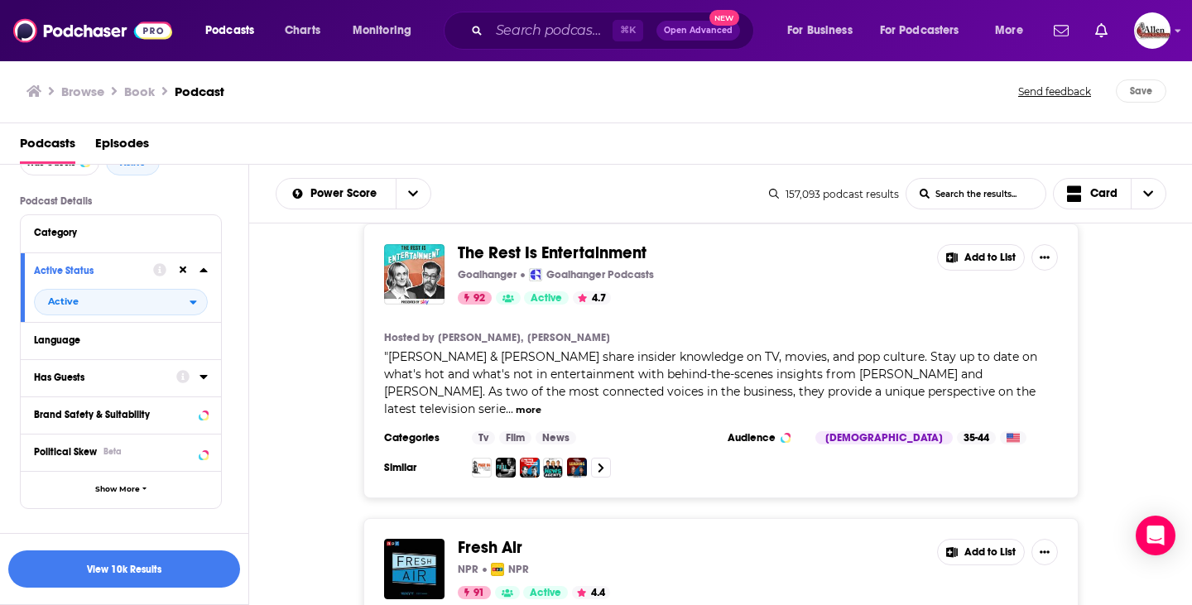
click at [146, 387] on button "Has Guests" at bounding box center [105, 377] width 142 height 21
click at [284, 353] on div "The Rest Is Entertainment Goalhanger Goalhanger Podcasts 92 Active 4.7 Add to L…" at bounding box center [721, 360] width 944 height 275
click at [171, 568] on button "View 10k Results" at bounding box center [124, 568] width 232 height 37
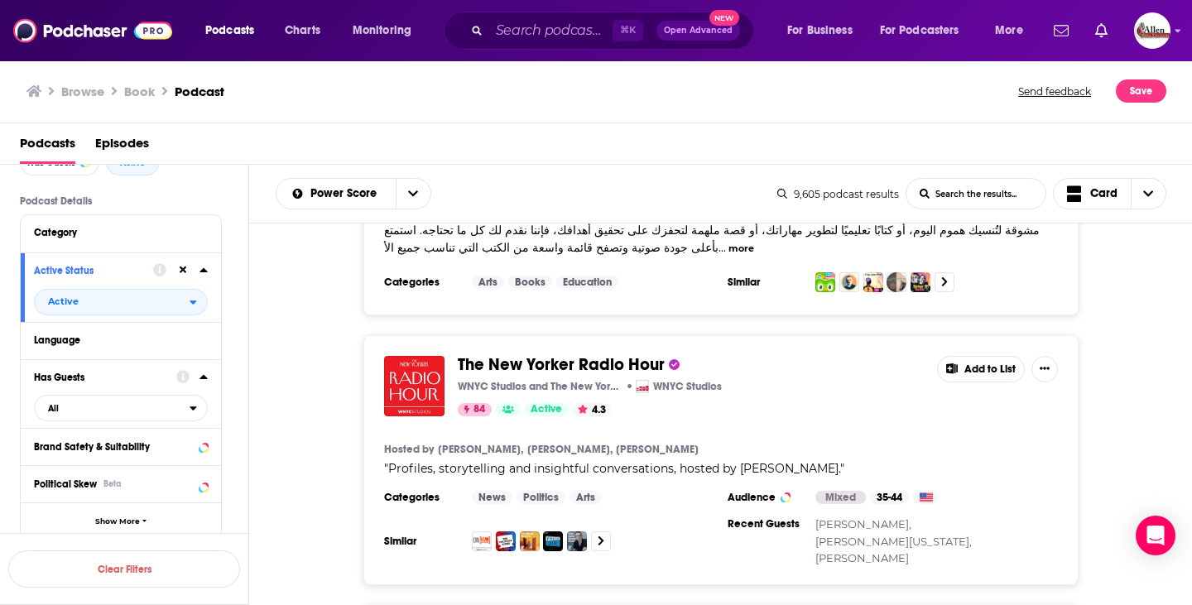
scroll to position [1624, 0]
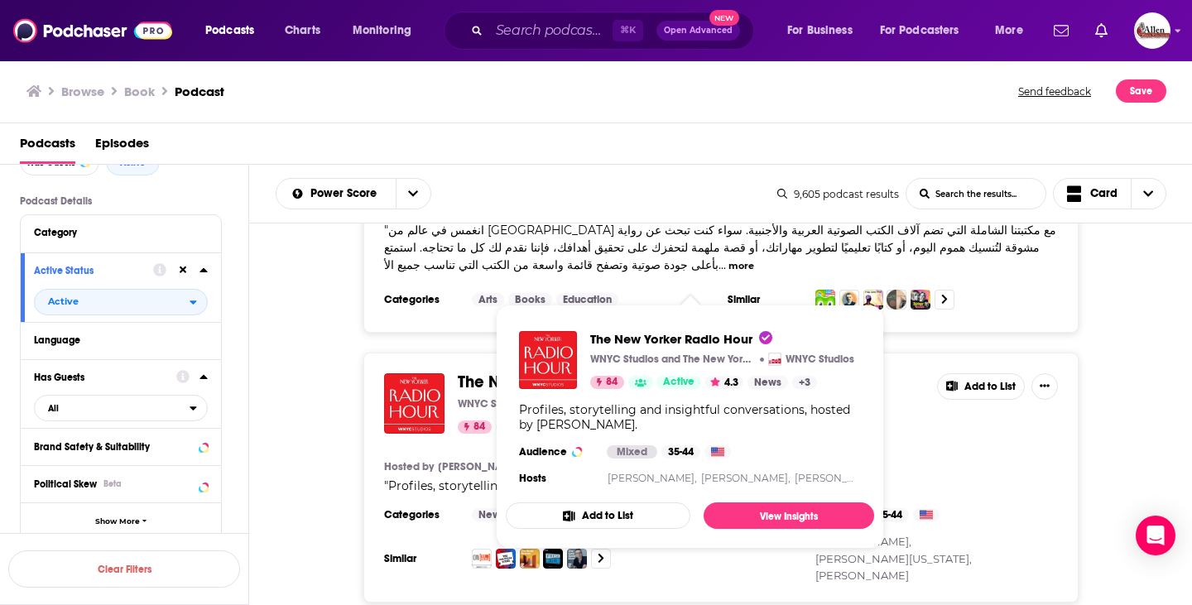
click at [535, 372] on span "The New Yorker Radio Hour" at bounding box center [561, 382] width 207 height 21
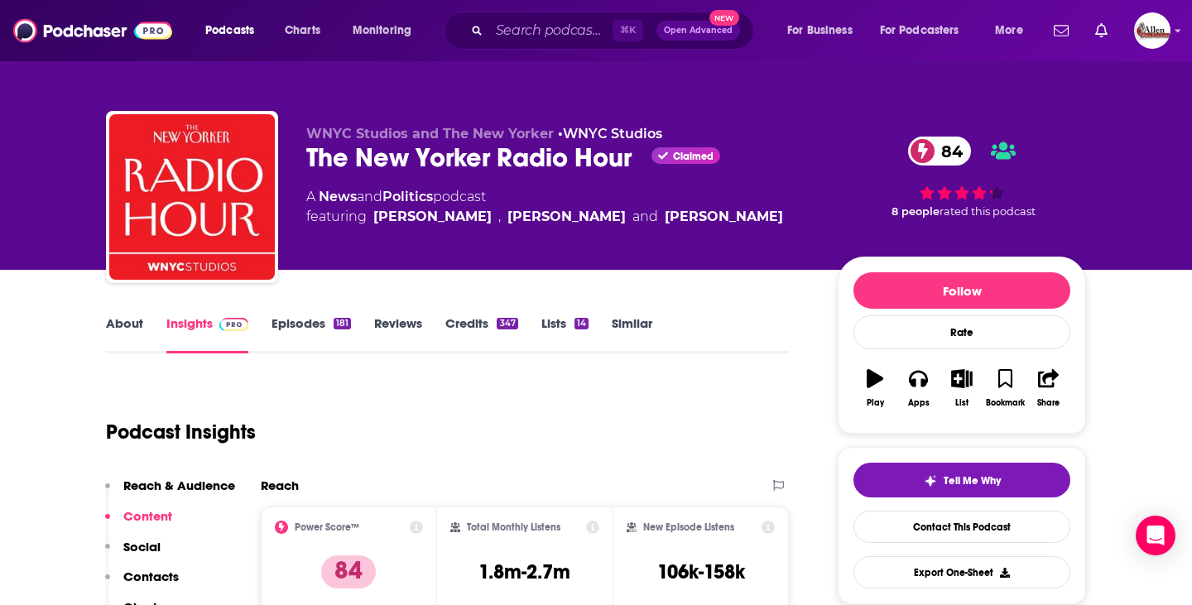
click at [314, 330] on link "Episodes 181" at bounding box center [310, 334] width 79 height 38
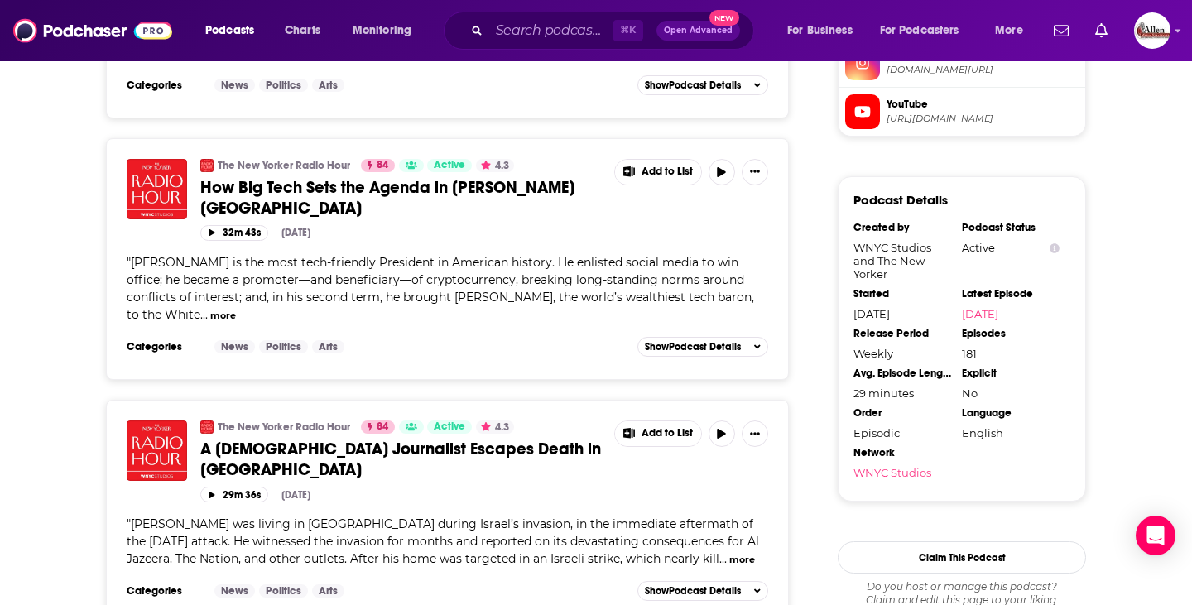
scroll to position [1589, 0]
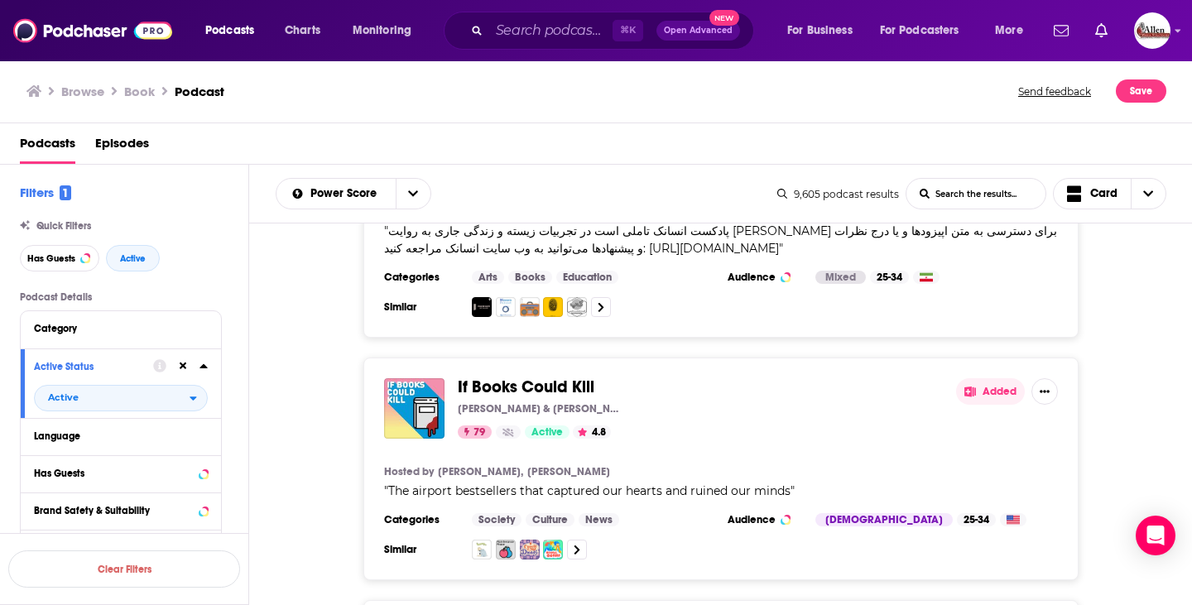
scroll to position [2442, 0]
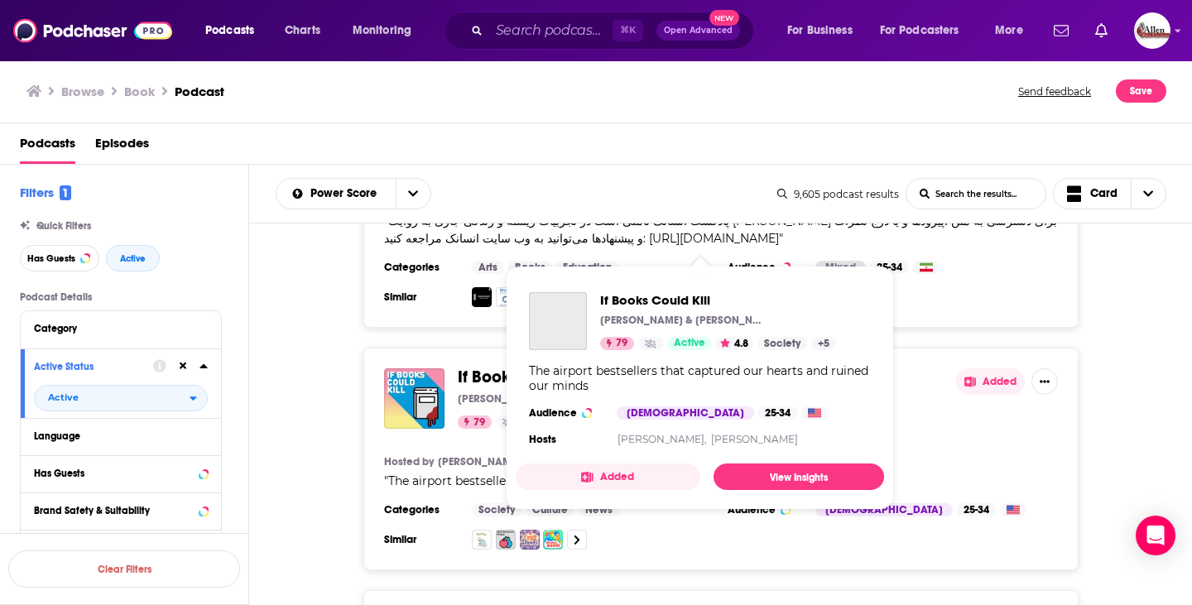
click at [532, 367] on span "If Books Could Kill" at bounding box center [526, 377] width 137 height 21
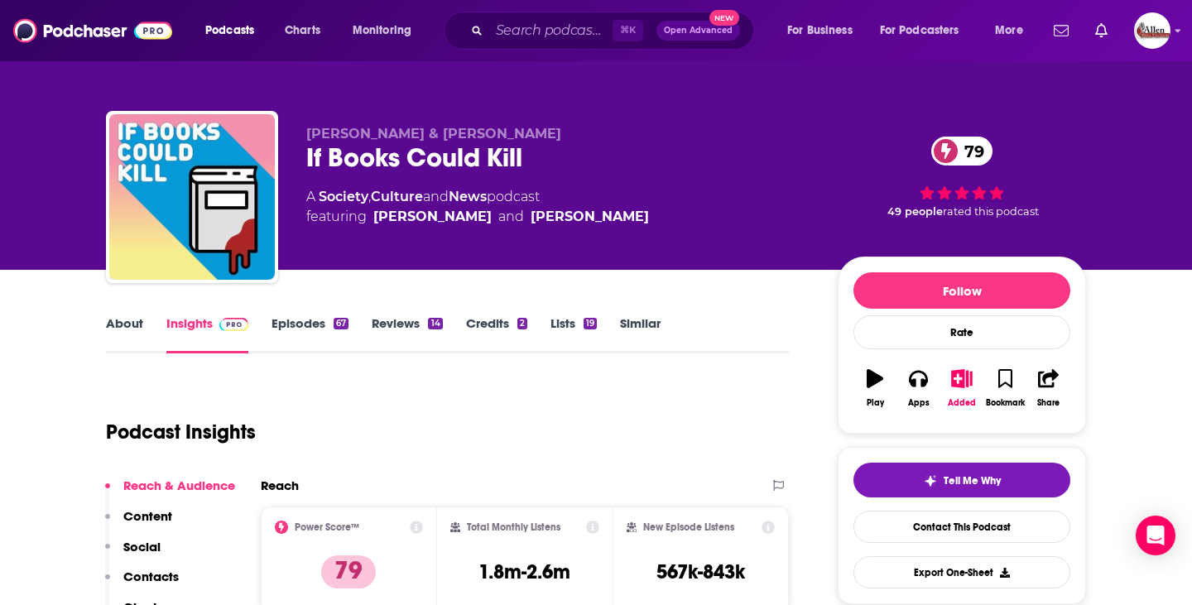
click at [319, 330] on link "Episodes 67" at bounding box center [309, 334] width 77 height 38
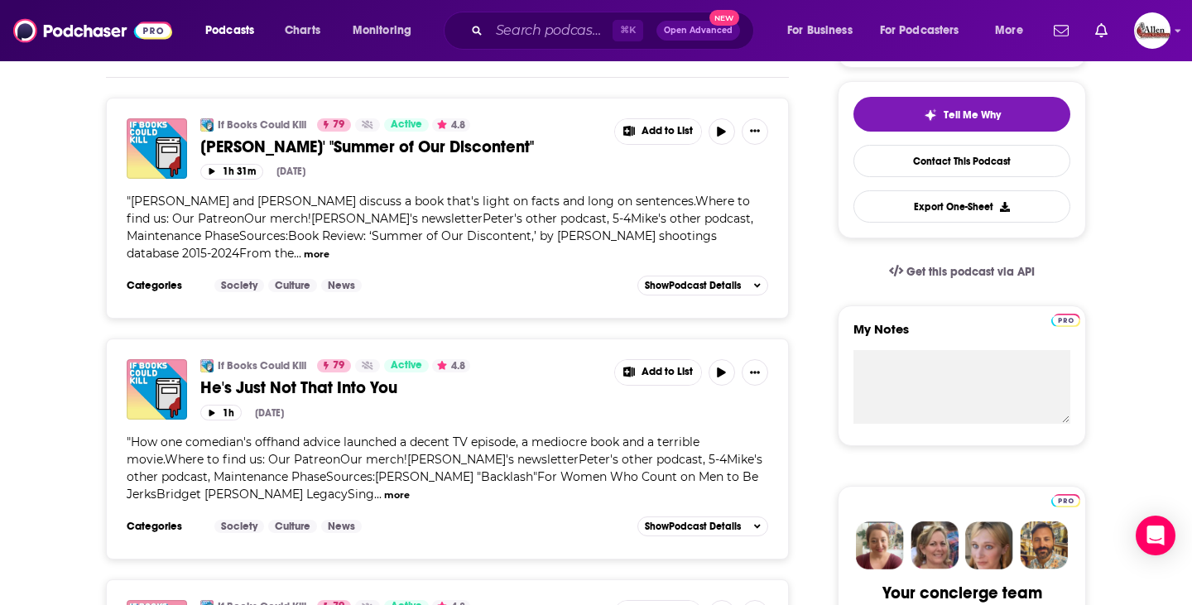
scroll to position [967, 0]
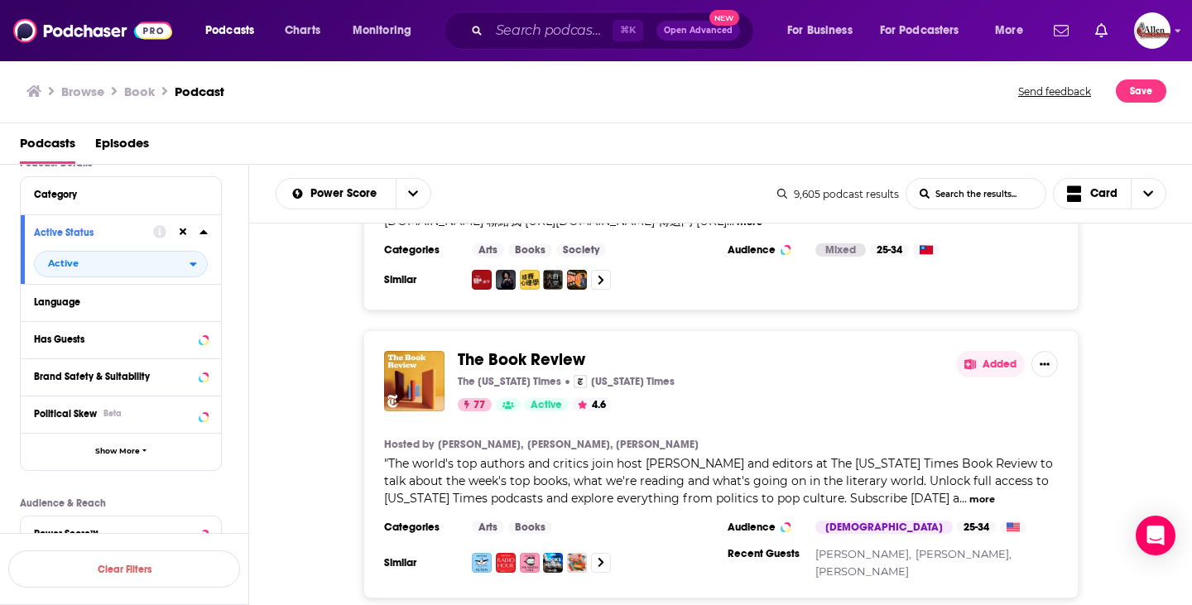
scroll to position [148, 0]
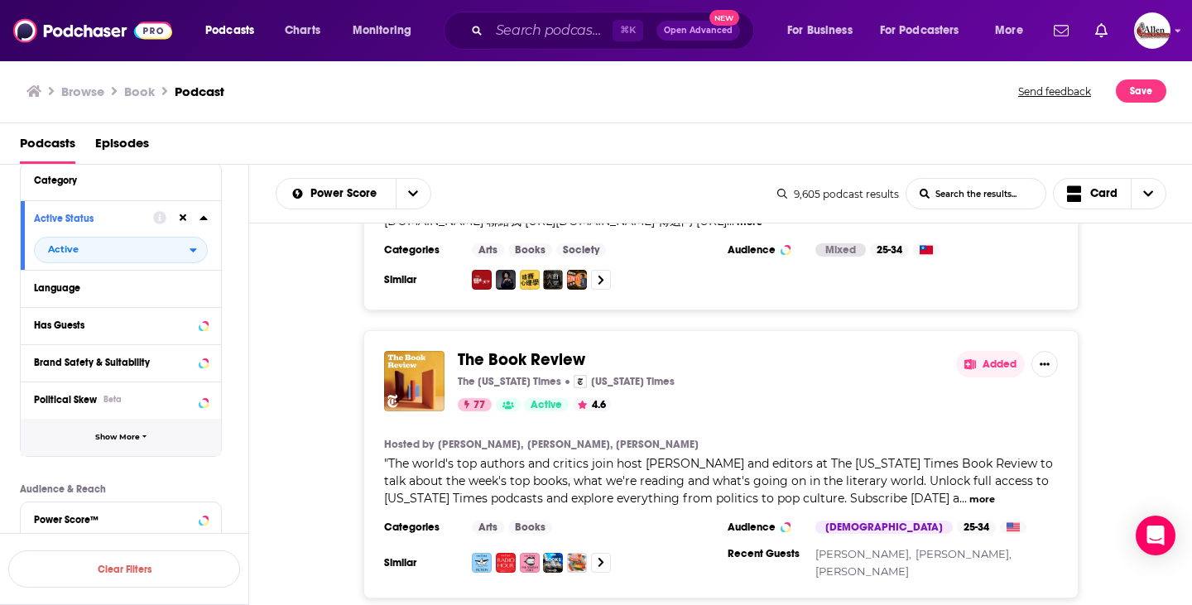
click at [140, 440] on button "Show More" at bounding box center [121, 437] width 200 height 37
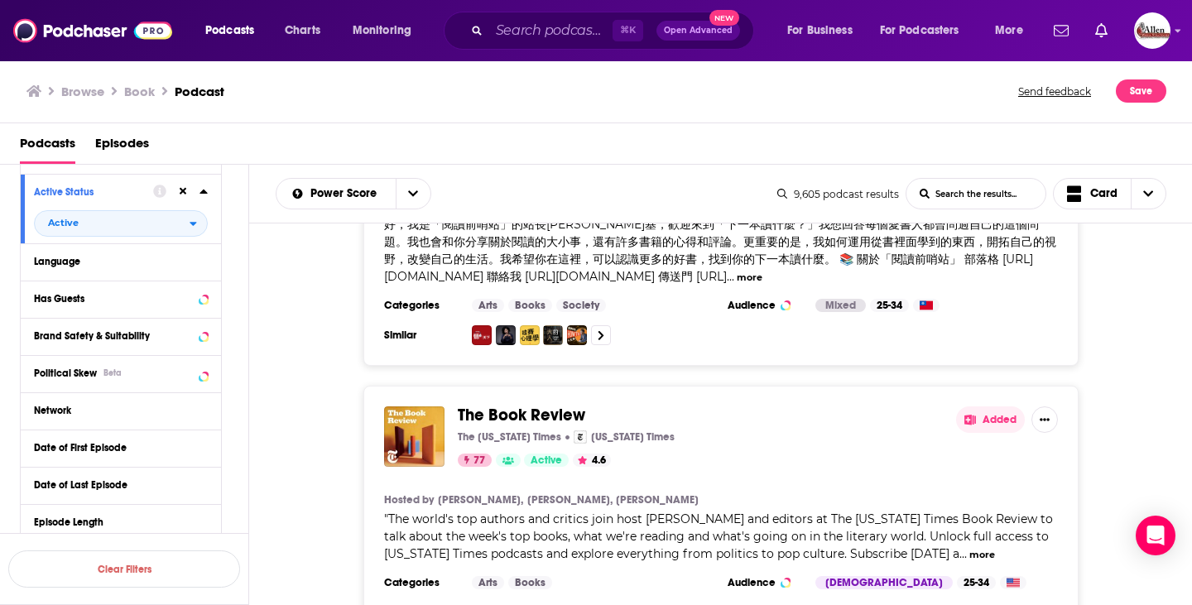
scroll to position [3144, 0]
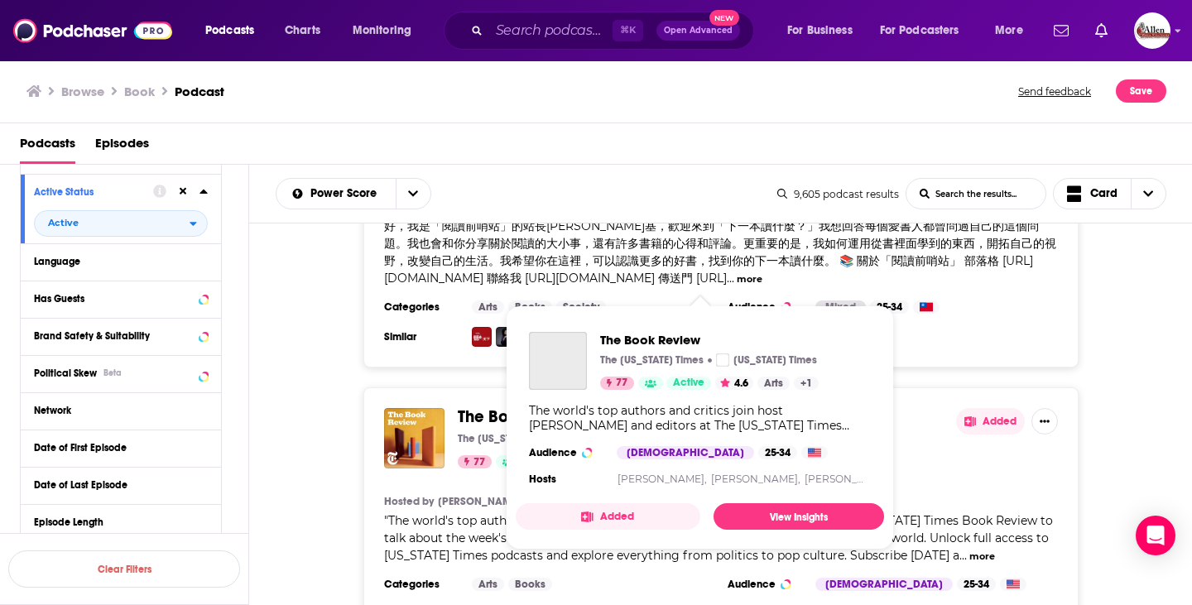
click at [529, 406] on span "The Book Review" at bounding box center [521, 416] width 127 height 21
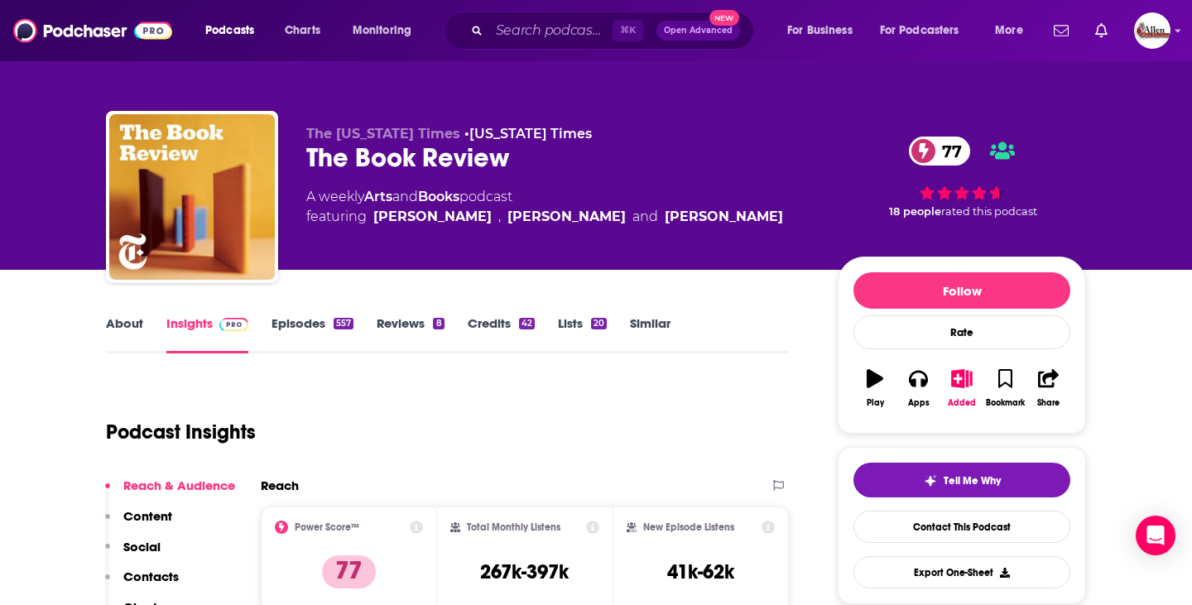
click at [305, 324] on link "Episodes 557" at bounding box center [312, 334] width 82 height 38
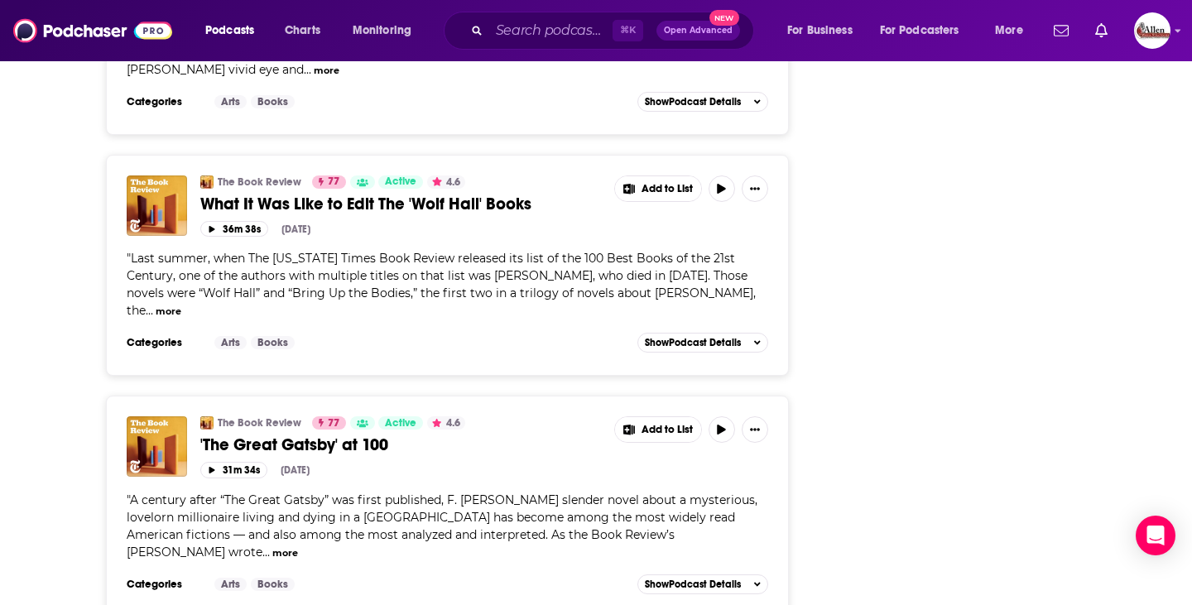
scroll to position [4923, 0]
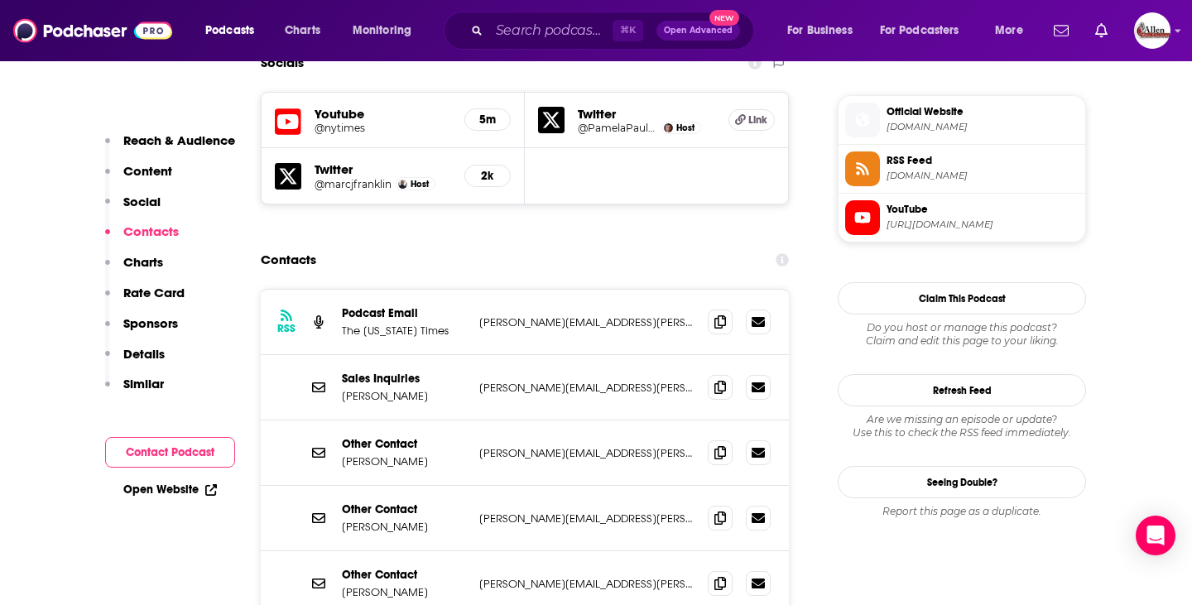
scroll to position [1462, 0]
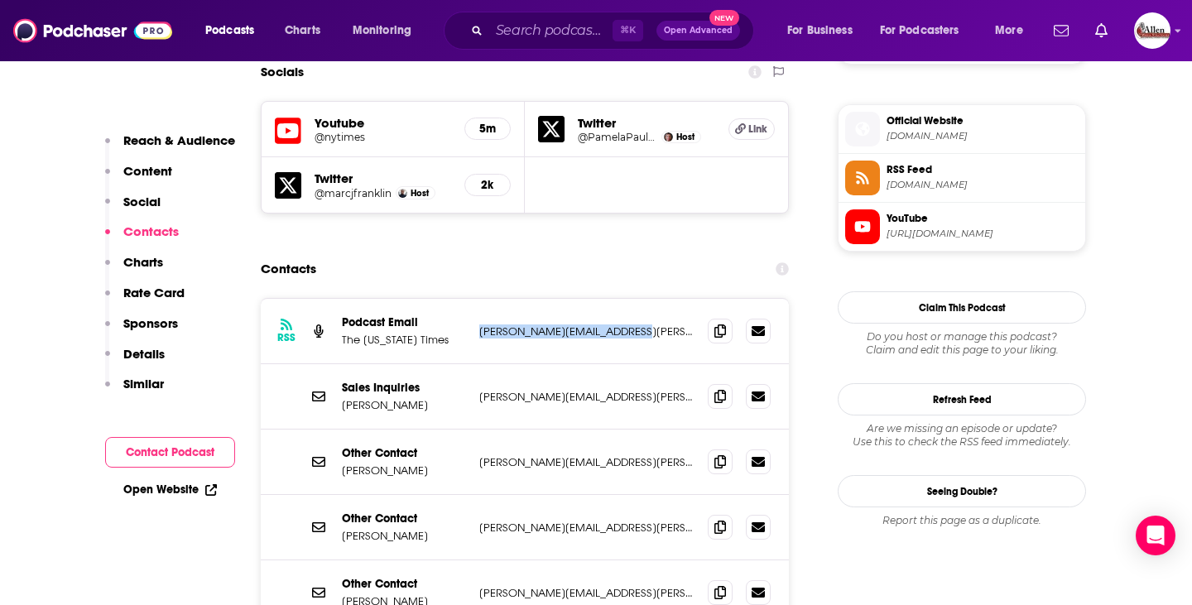
drag, startPoint x: 475, startPoint y: 250, endPoint x: 629, endPoint y: 256, distance: 154.1
click at [629, 299] on div "RSS Podcast Email The [US_STATE] Times [PERSON_NAME][EMAIL_ADDRESS][PERSON_NAME…" at bounding box center [525, 331] width 528 height 65
copy p "[PERSON_NAME][EMAIL_ADDRESS][PERSON_NAME][DOMAIN_NAME]"
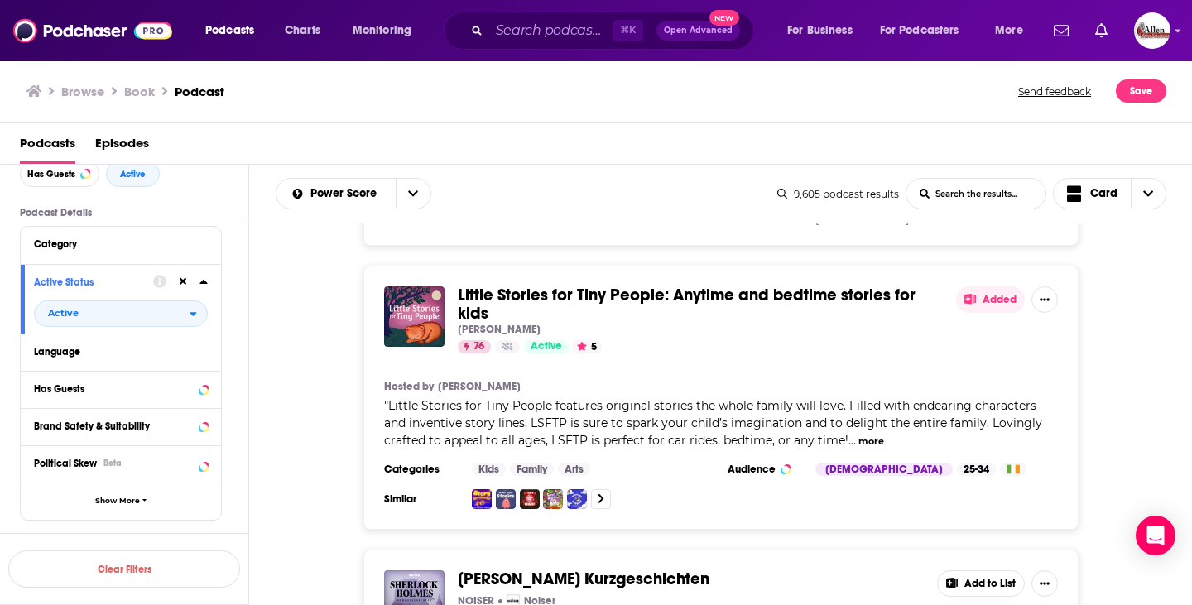
scroll to position [163, 0]
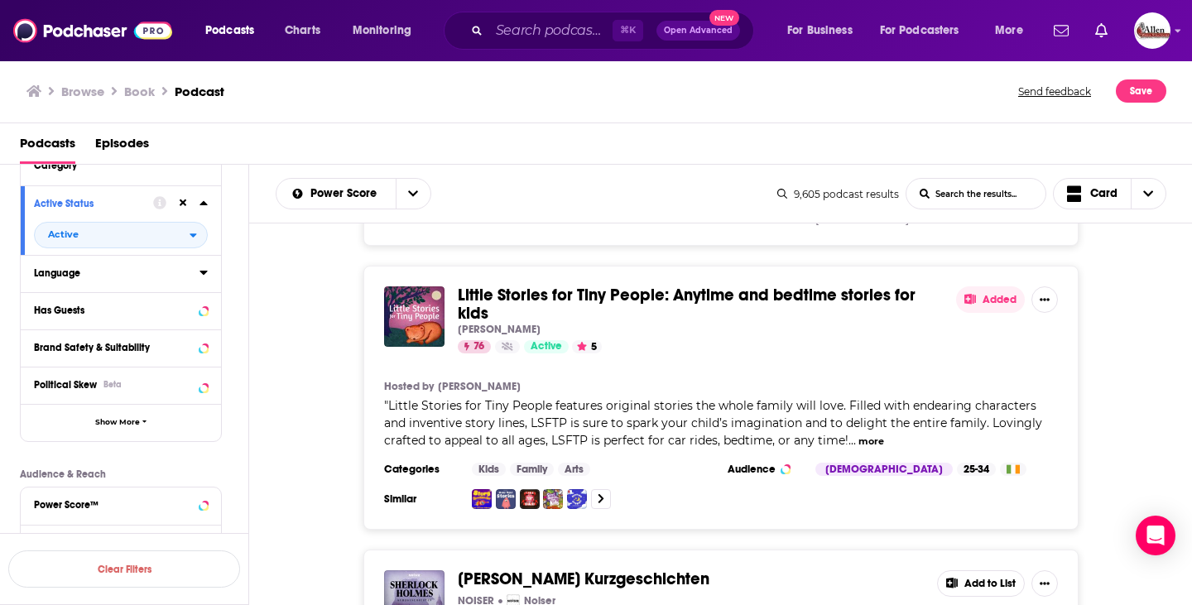
click at [150, 269] on div "Language" at bounding box center [111, 273] width 155 height 12
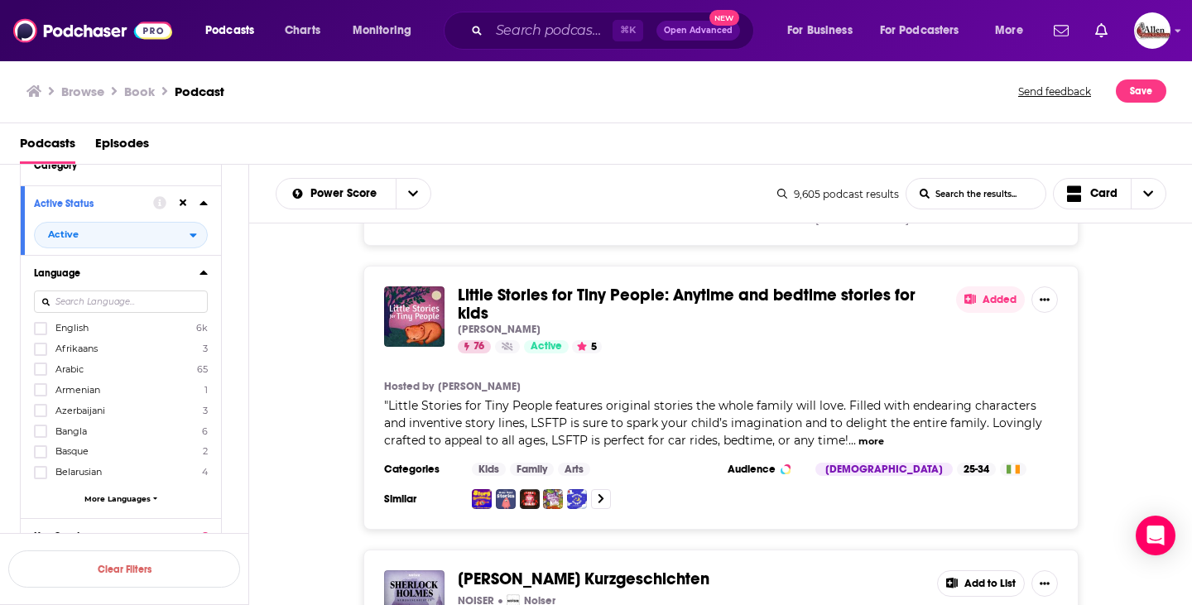
click at [74, 331] on span "English" at bounding box center [71, 328] width 33 height 12
click at [41, 334] on input "multiSelectOption-en-0" at bounding box center [41, 334] width 0 height 0
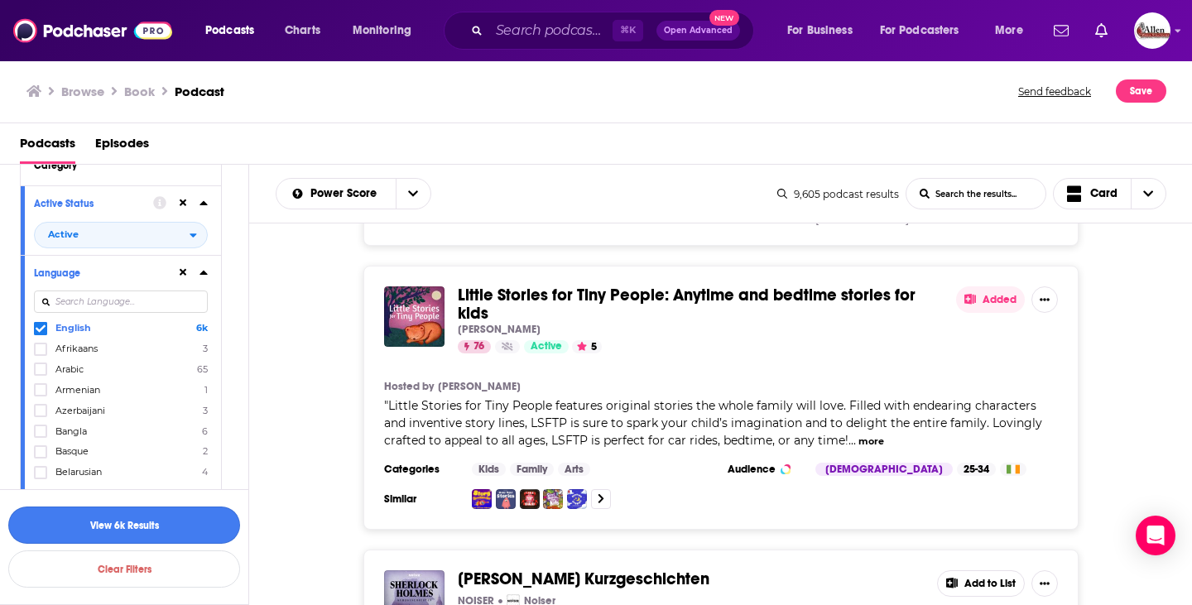
click at [181, 524] on button "View 6k Results" at bounding box center [124, 525] width 232 height 37
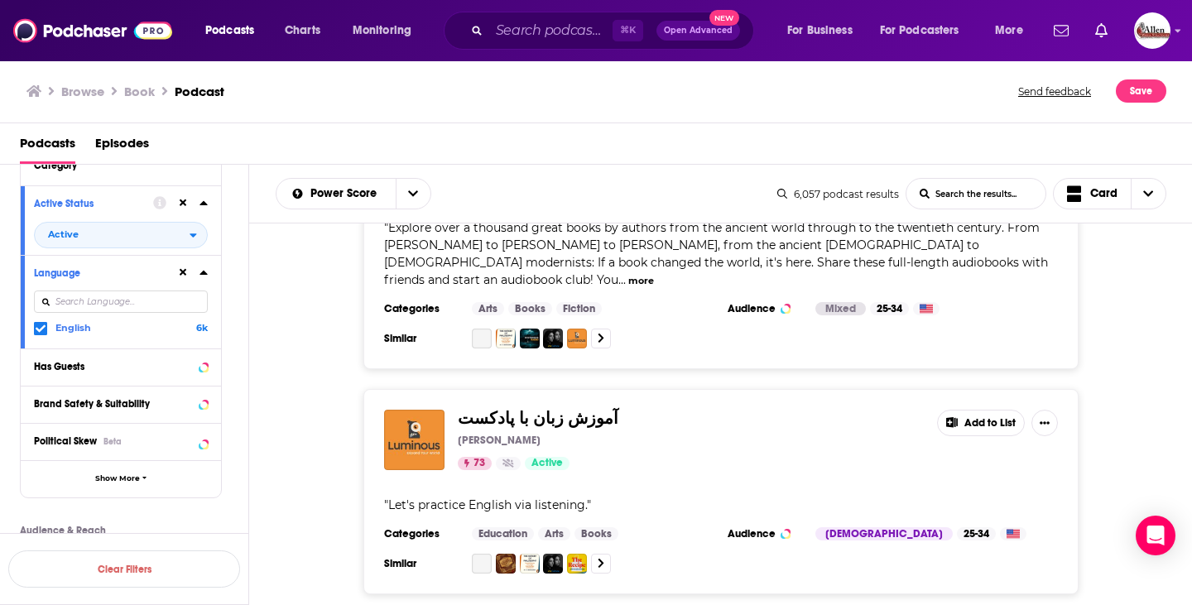
scroll to position [5471, 0]
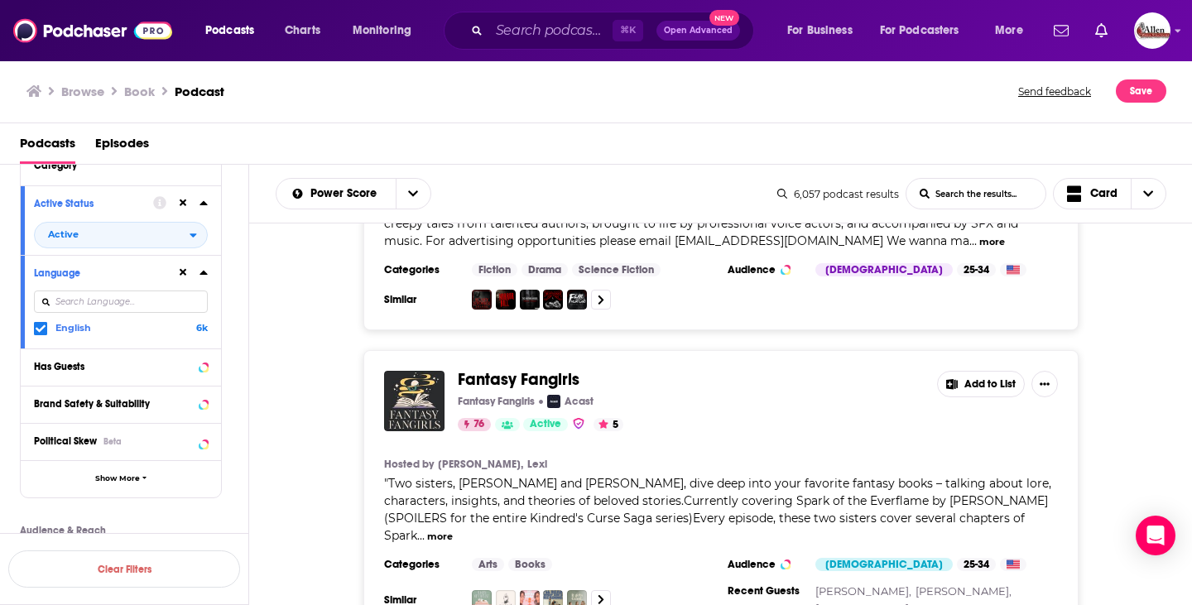
scroll to position [3008, 0]
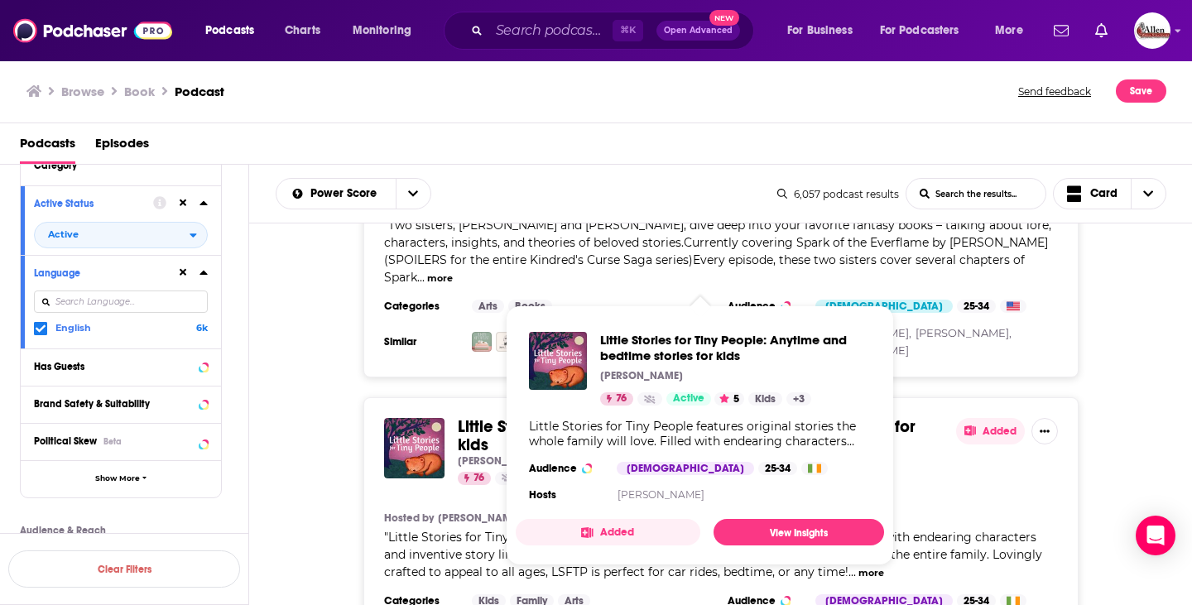
click at [610, 416] on span "Little Stories for Tiny People: Anytime and bedtime stories for kids" at bounding box center [687, 435] width 458 height 39
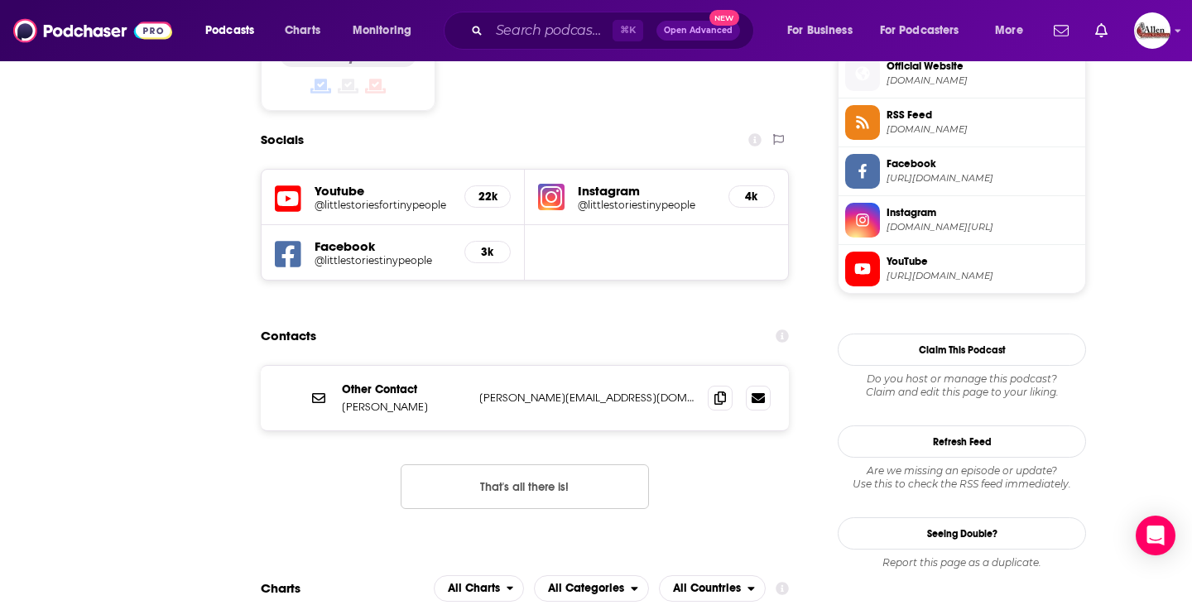
scroll to position [194, 0]
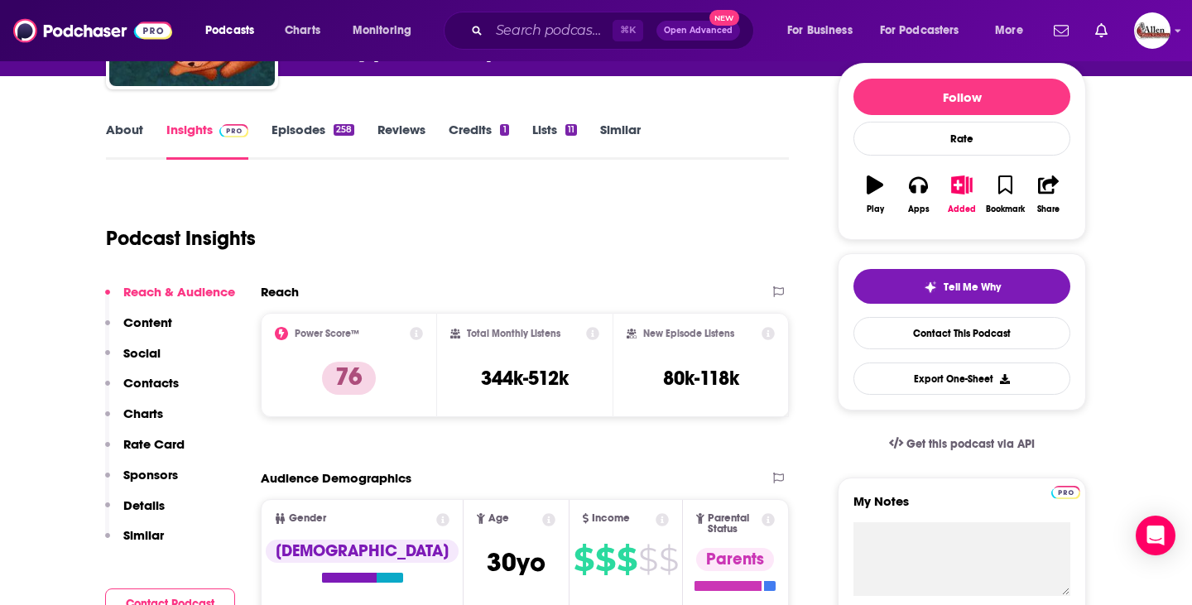
click at [273, 141] on link "Episodes 258" at bounding box center [312, 141] width 83 height 38
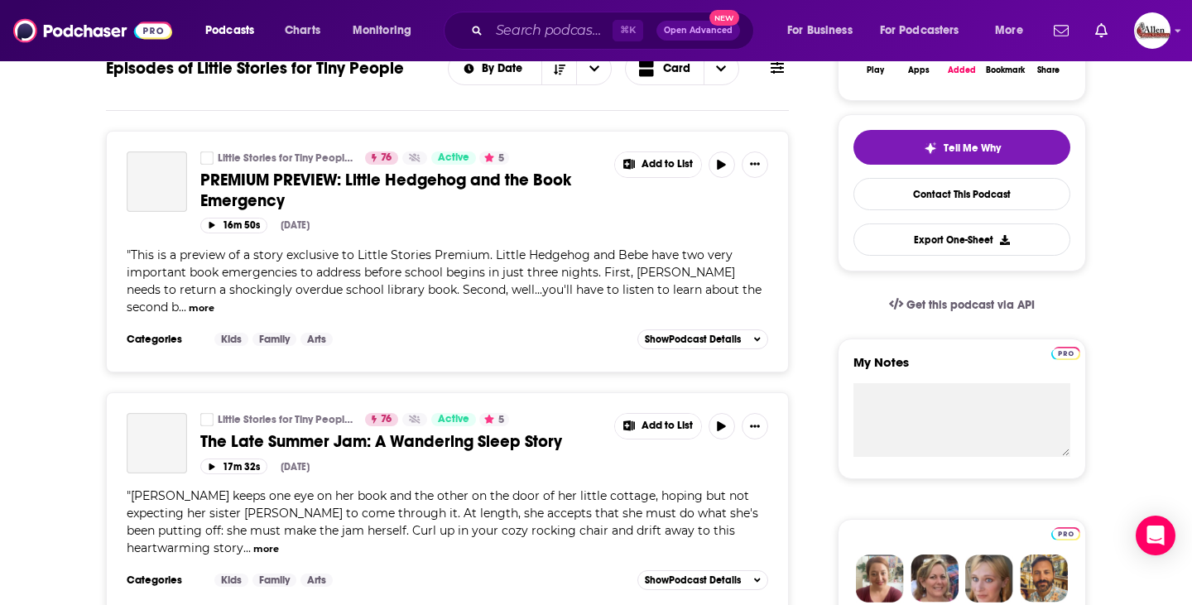
scroll to position [409, 0]
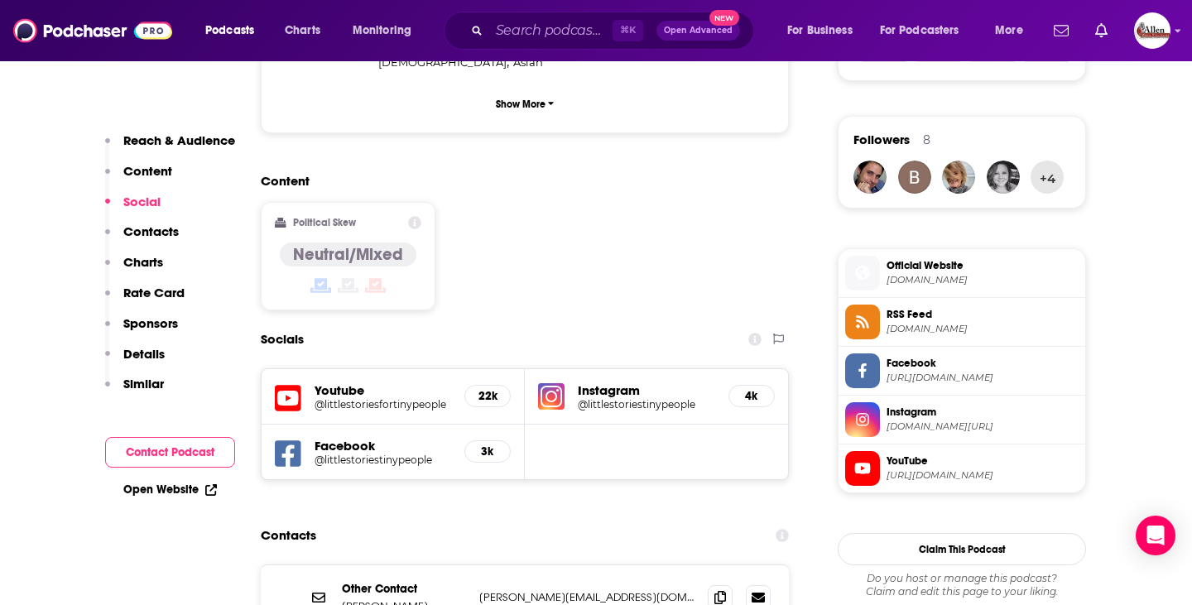
scroll to position [1385, 0]
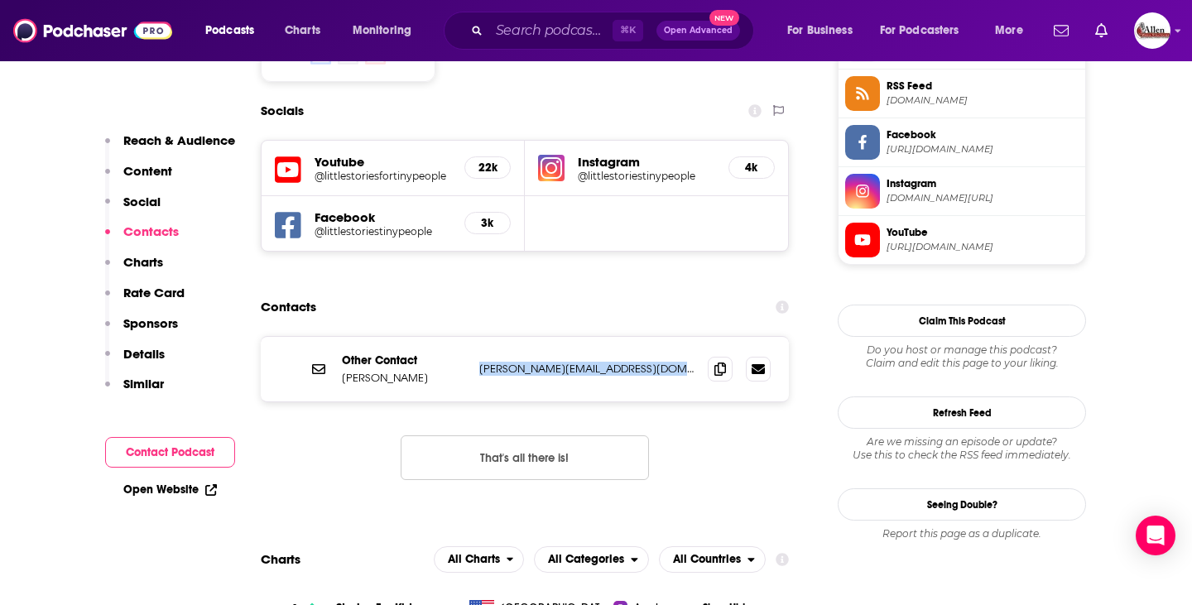
drag, startPoint x: 473, startPoint y: 321, endPoint x: 631, endPoint y: 339, distance: 159.1
click at [631, 339] on div "Other Contact Rhea Pechter [EMAIL_ADDRESS][DOMAIN_NAME] [PERSON_NAME][EMAIL_ADD…" at bounding box center [525, 369] width 528 height 65
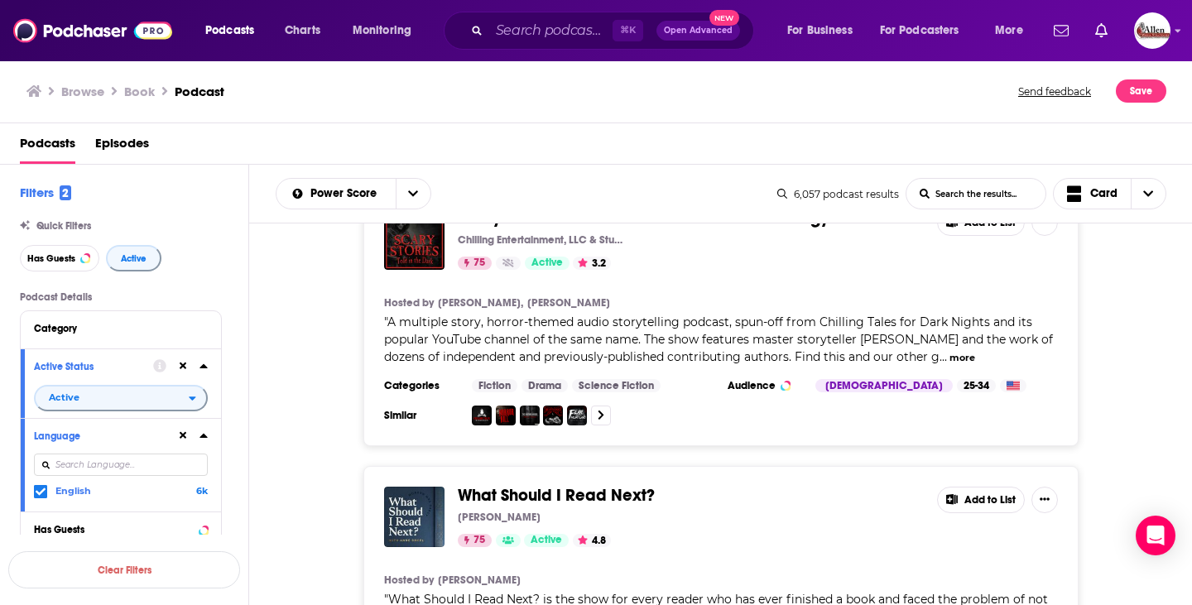
scroll to position [4053, 0]
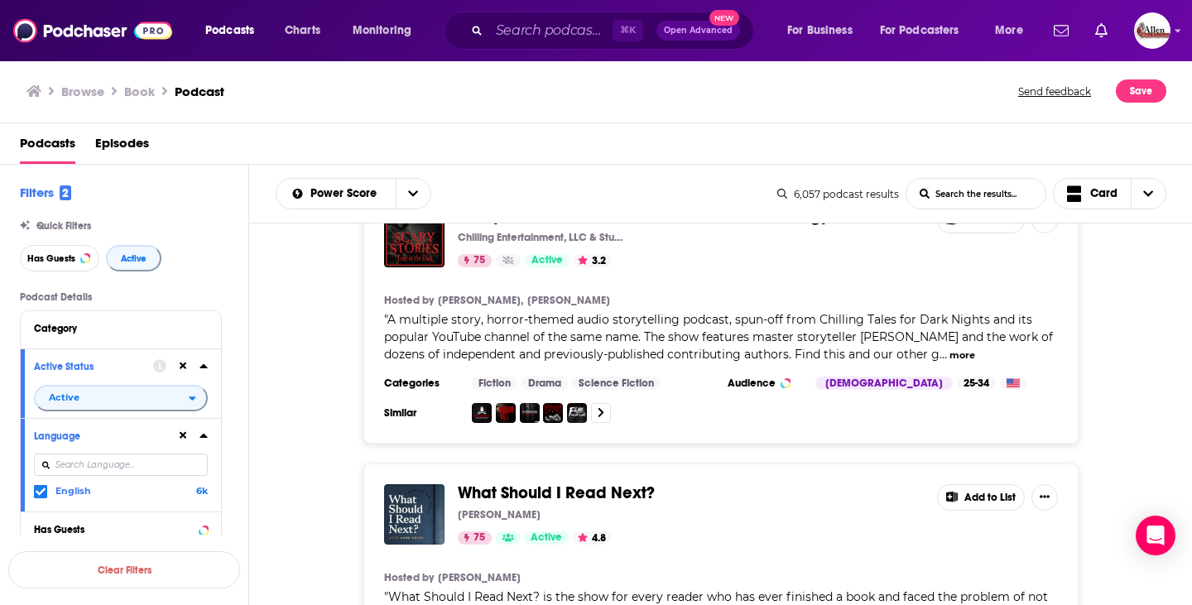
click at [618, 483] on span "What Should I Read Next?" at bounding box center [556, 493] width 197 height 21
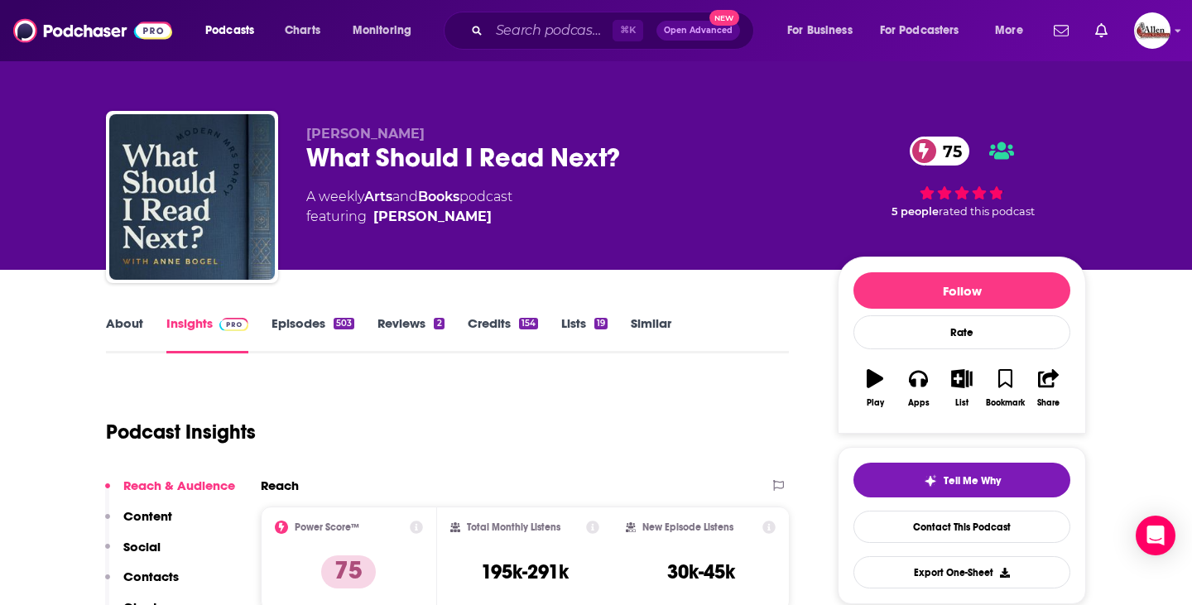
click at [319, 334] on link "Episodes 503" at bounding box center [312, 334] width 83 height 38
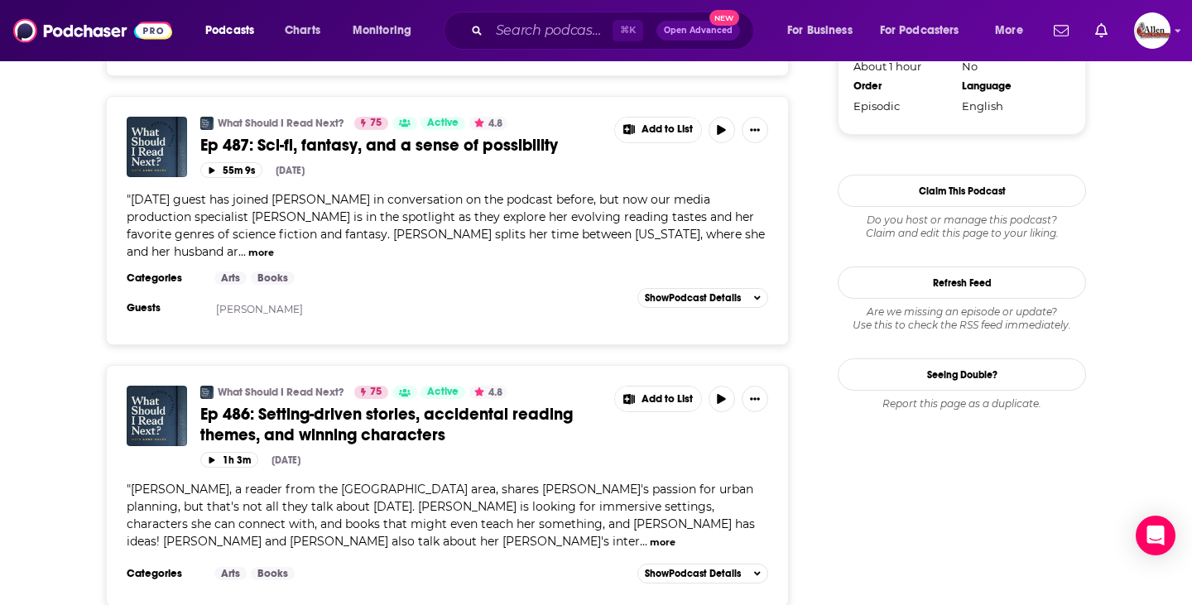
scroll to position [1813, 0]
click at [248, 247] on button "more" at bounding box center [261, 254] width 26 height 14
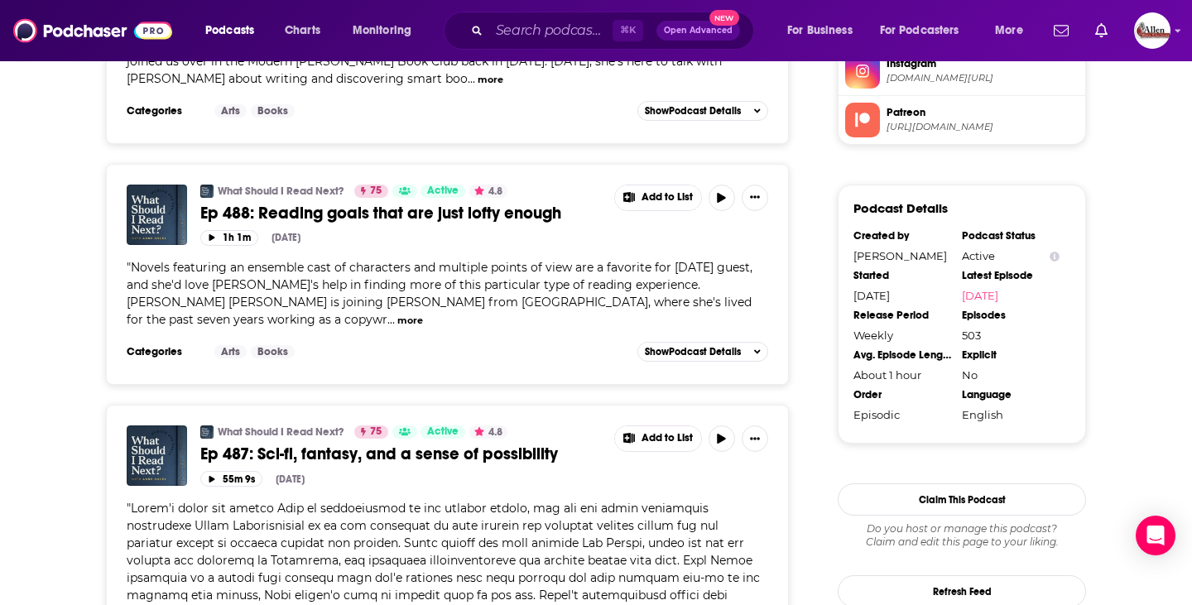
scroll to position [0, 0]
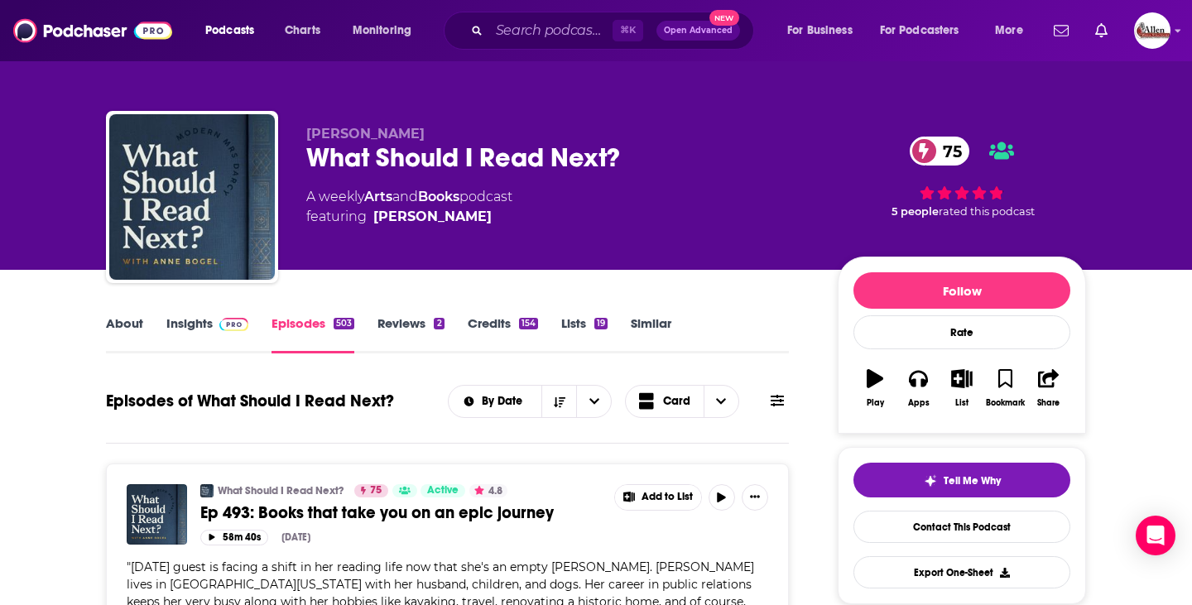
click at [185, 332] on link "Insights" at bounding box center [207, 334] width 82 height 38
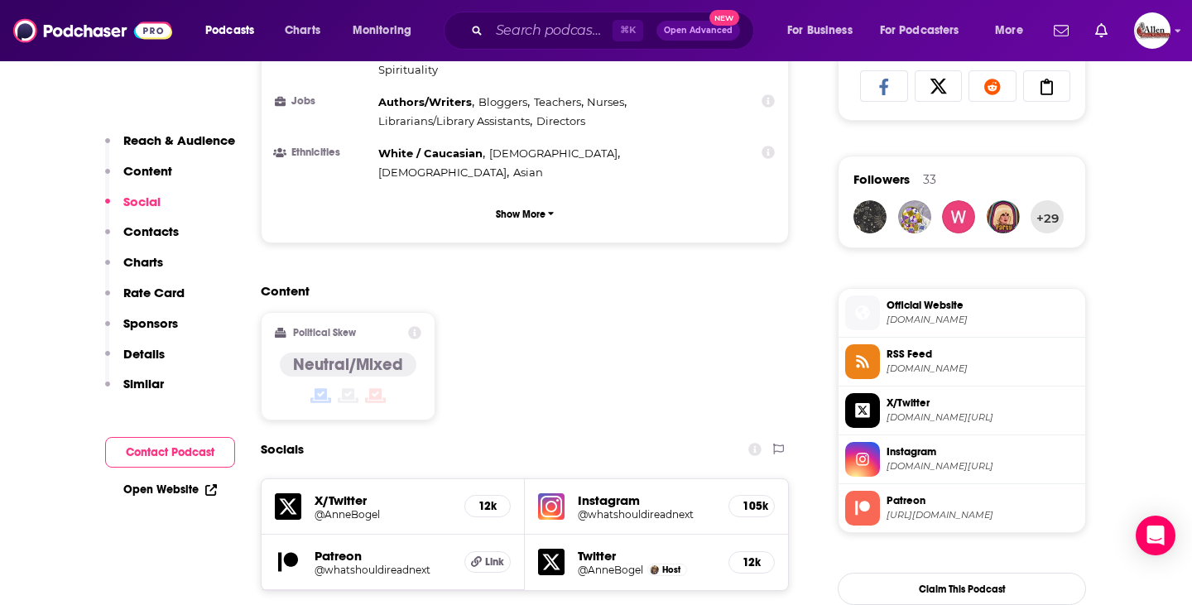
scroll to position [1369, 0]
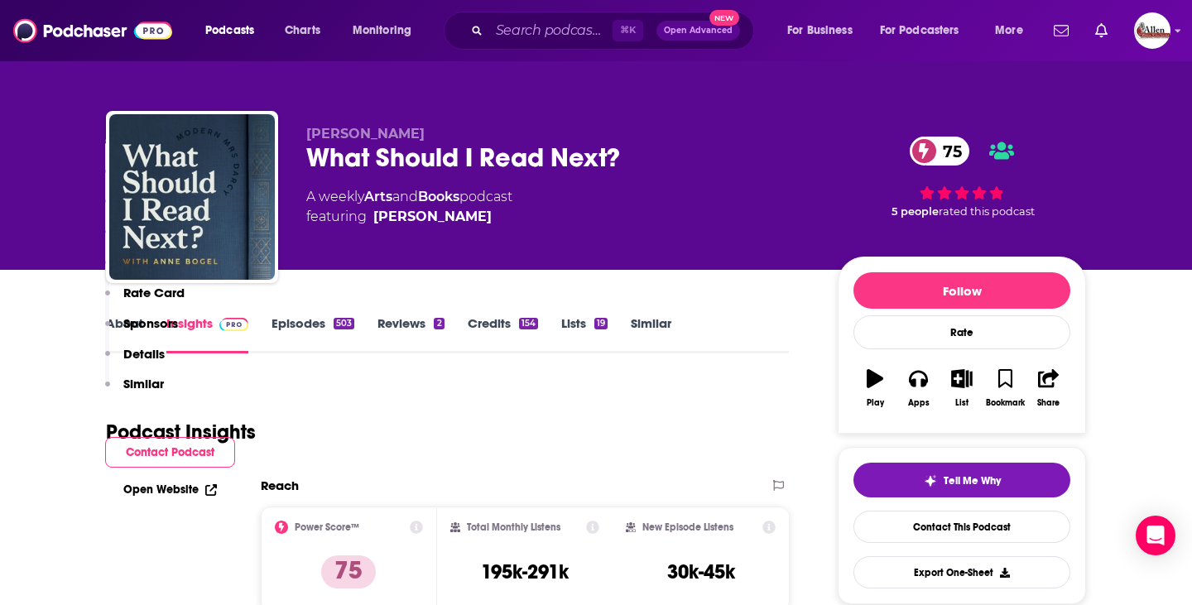
scroll to position [502, 0]
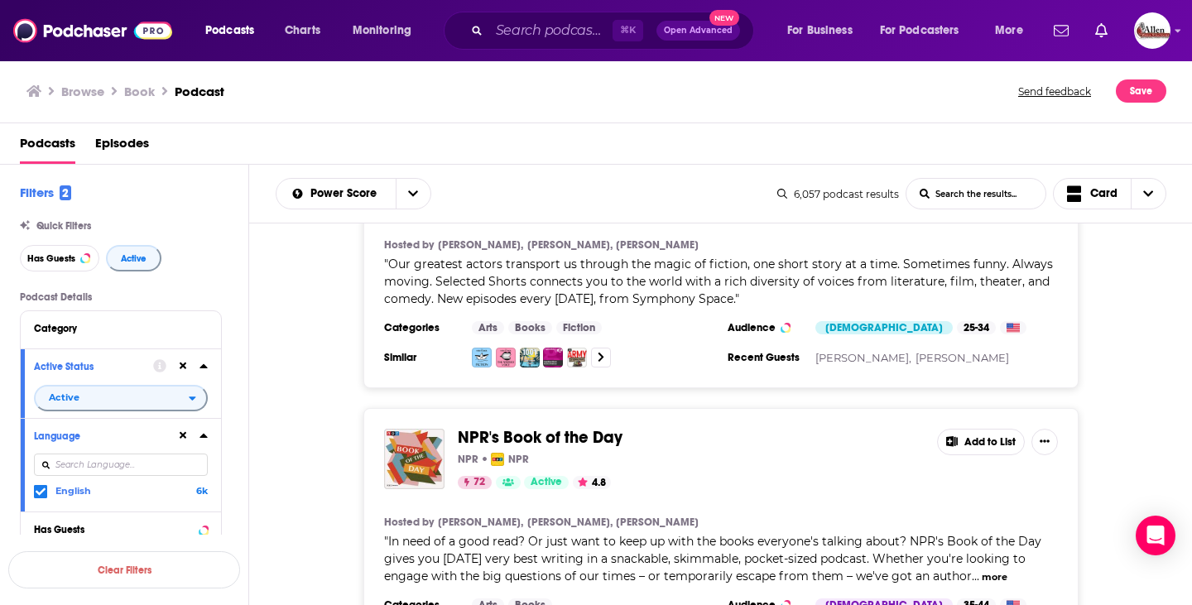
scroll to position [7378, 0]
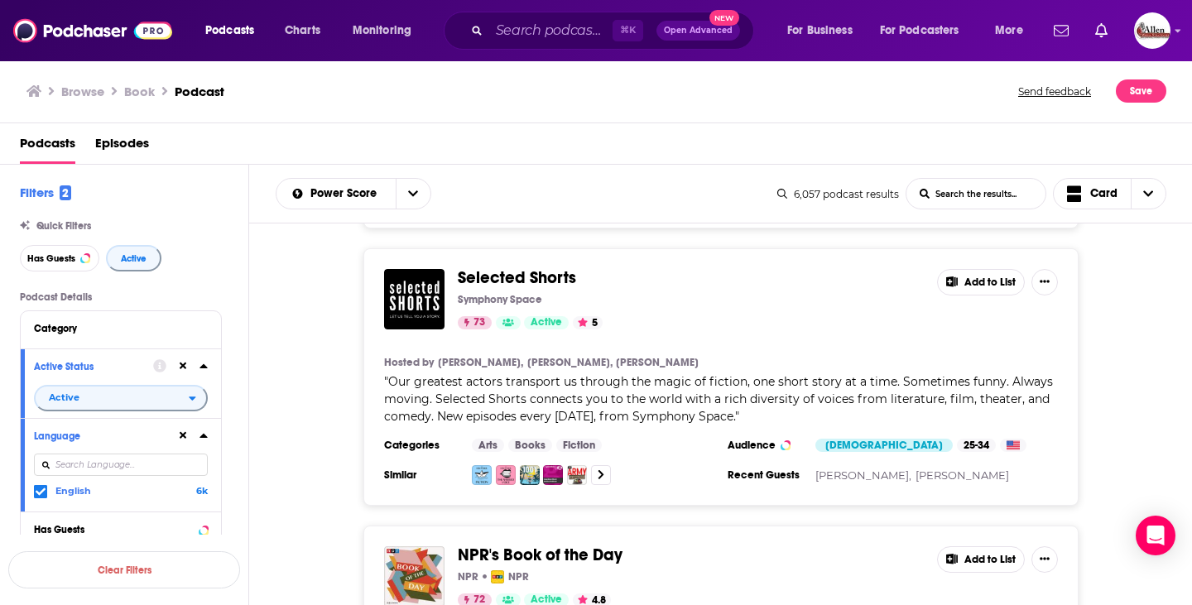
click at [521, 545] on span "NPR's Book of the Day" at bounding box center [540, 555] width 165 height 21
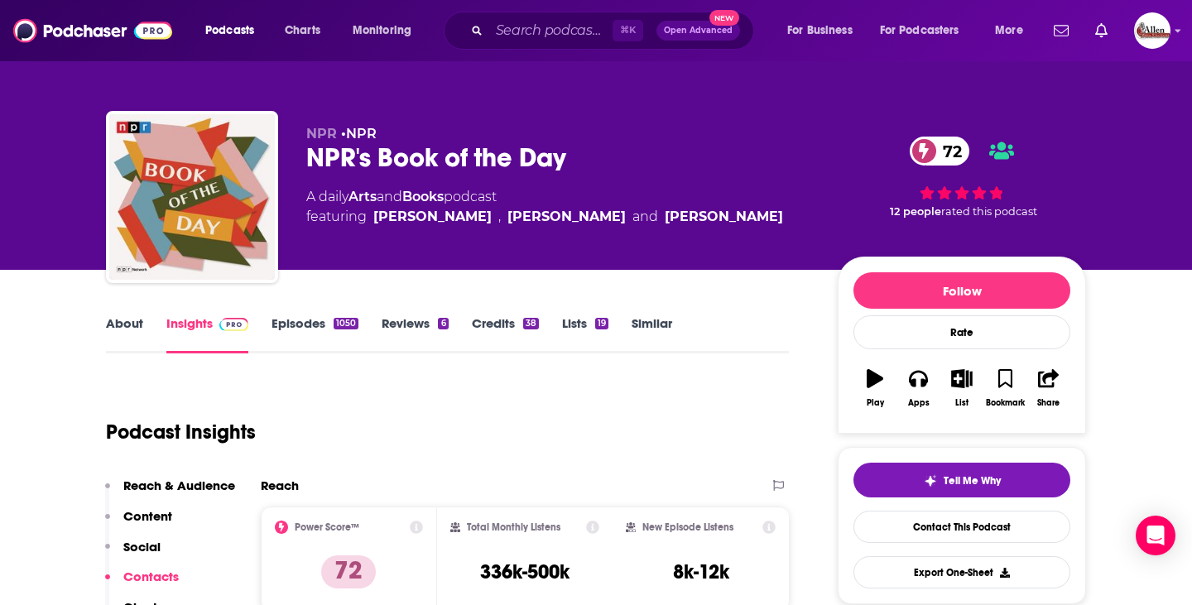
click at [309, 331] on link "Episodes 1050" at bounding box center [314, 334] width 87 height 38
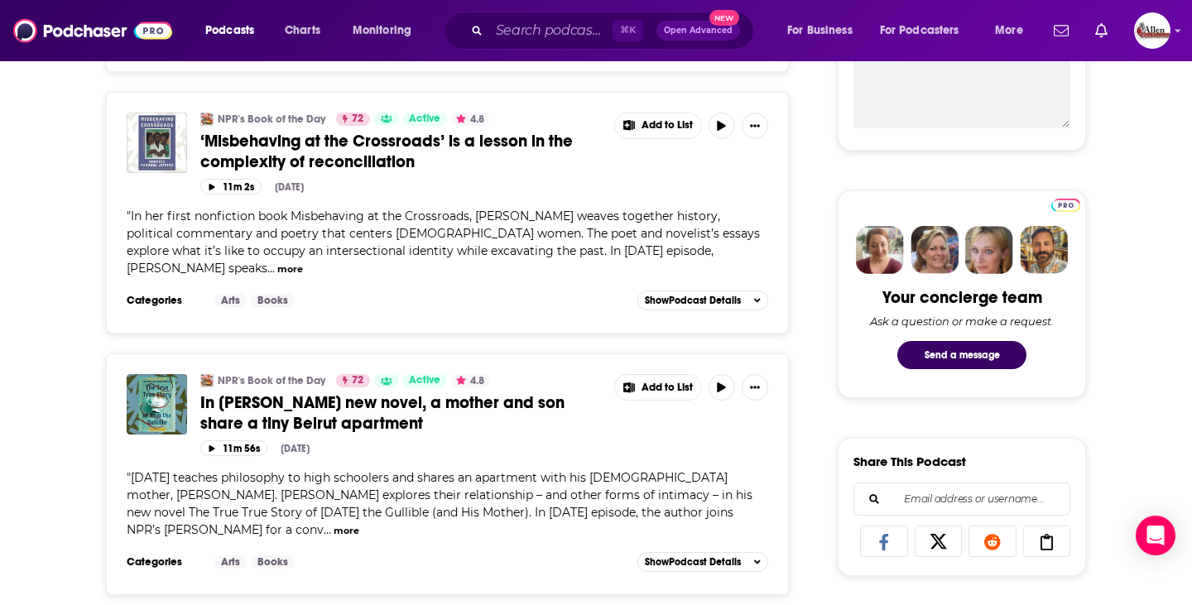
scroll to position [910, 0]
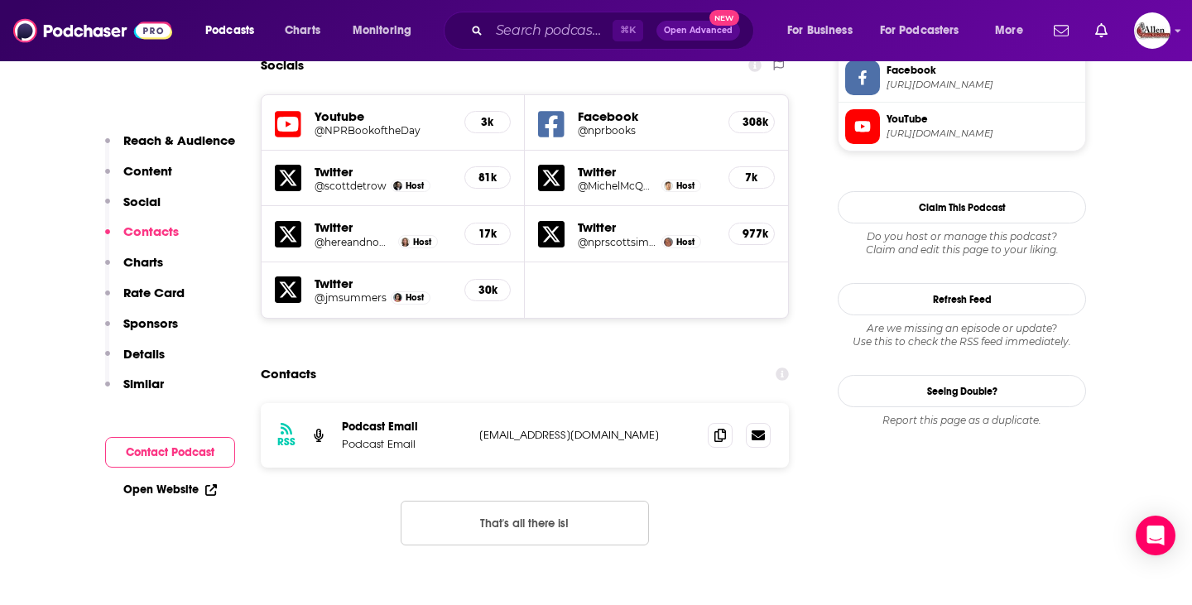
scroll to position [1490, 0]
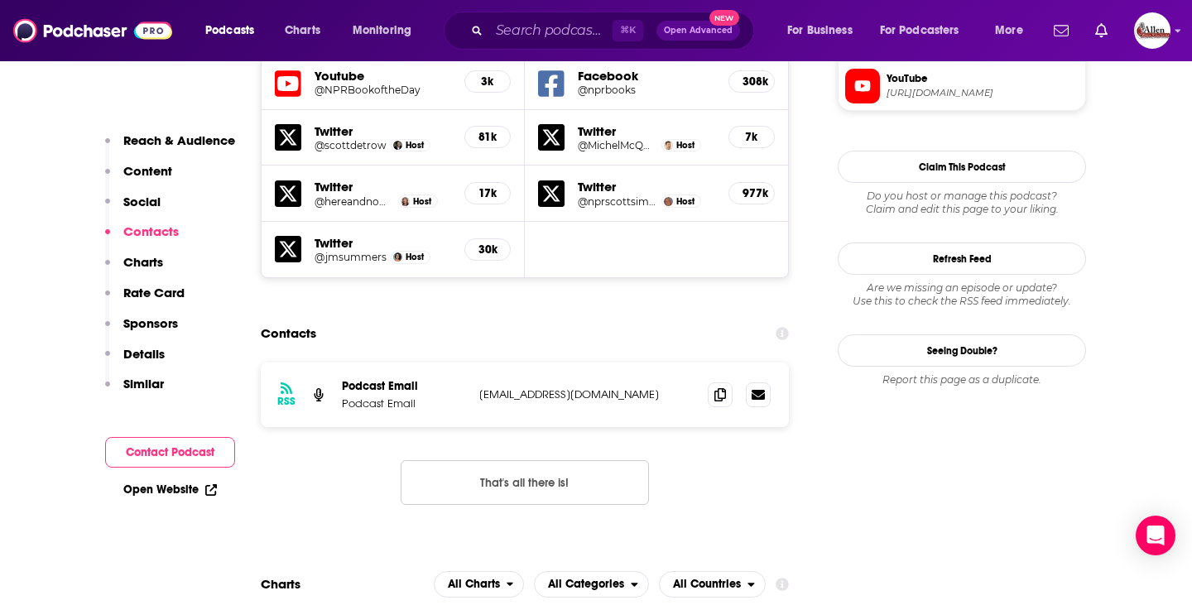
drag, startPoint x: 479, startPoint y: 344, endPoint x: 579, endPoint y: 346, distance: 100.2
click at [579, 363] on div "RSS Podcast Email Podcast Email podcasts@npr.org podcasts@npr.org" at bounding box center [525, 395] width 528 height 65
drag, startPoint x: 578, startPoint y: 340, endPoint x: 468, endPoint y: 329, distance: 109.9
click at [478, 363] on div "RSS Podcast Email Podcast Email podcasts@npr.org podcasts@npr.org" at bounding box center [525, 395] width 528 height 65
copy p "podcasts@npr.org"
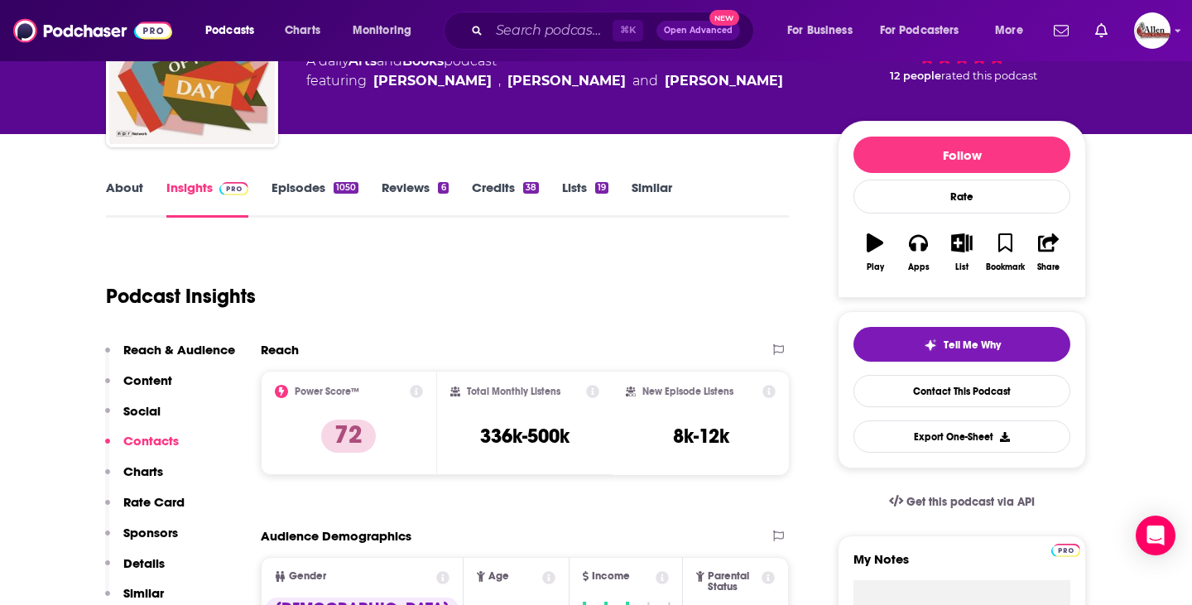
scroll to position [0, 0]
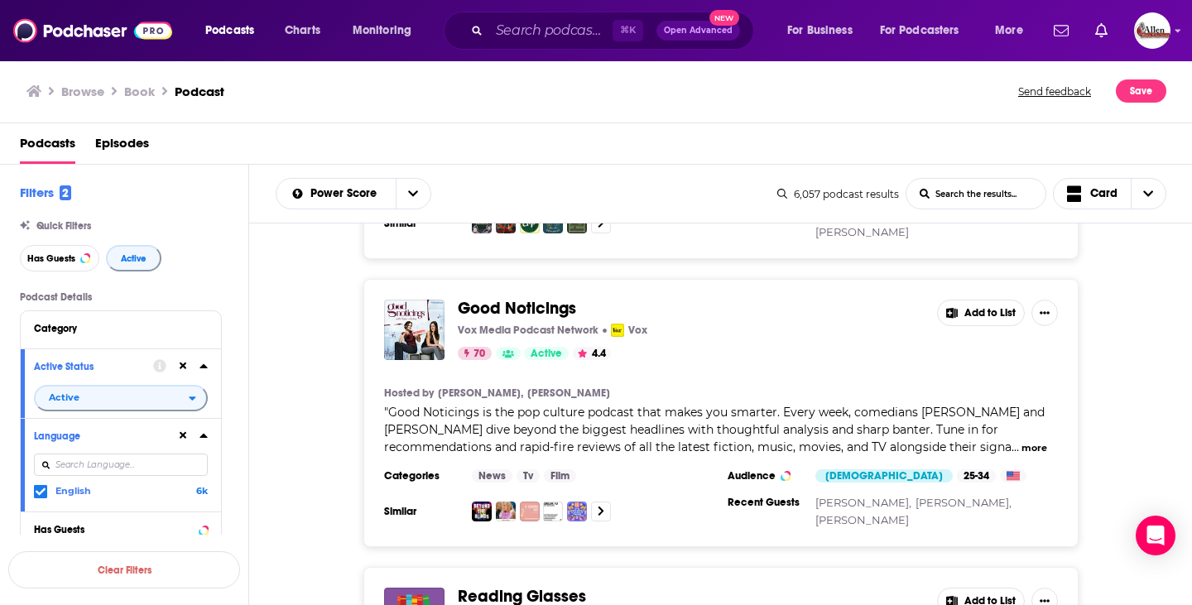
scroll to position [8856, 0]
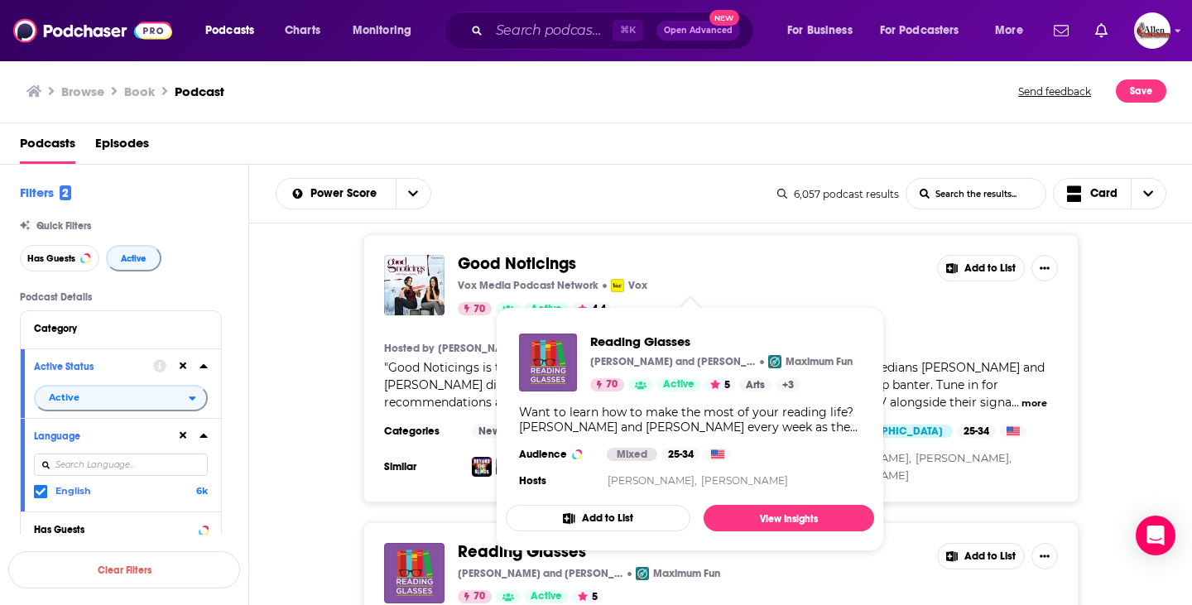
click at [513, 541] on span "Reading Glasses" at bounding box center [522, 551] width 128 height 21
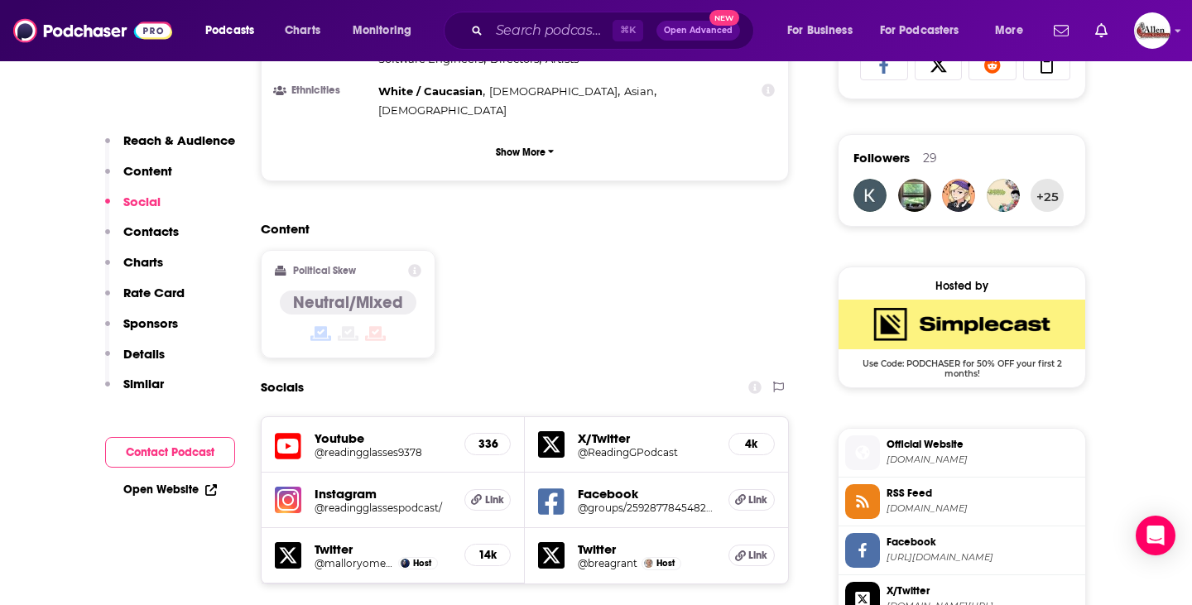
scroll to position [117, 0]
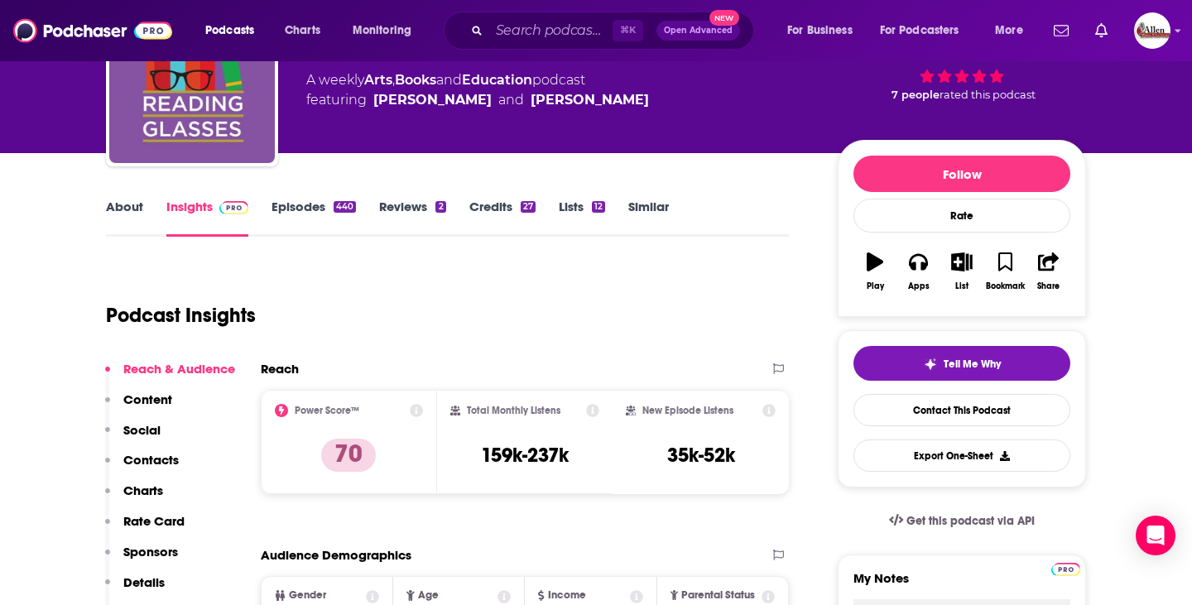
click at [302, 206] on link "Episodes 440" at bounding box center [313, 218] width 84 height 38
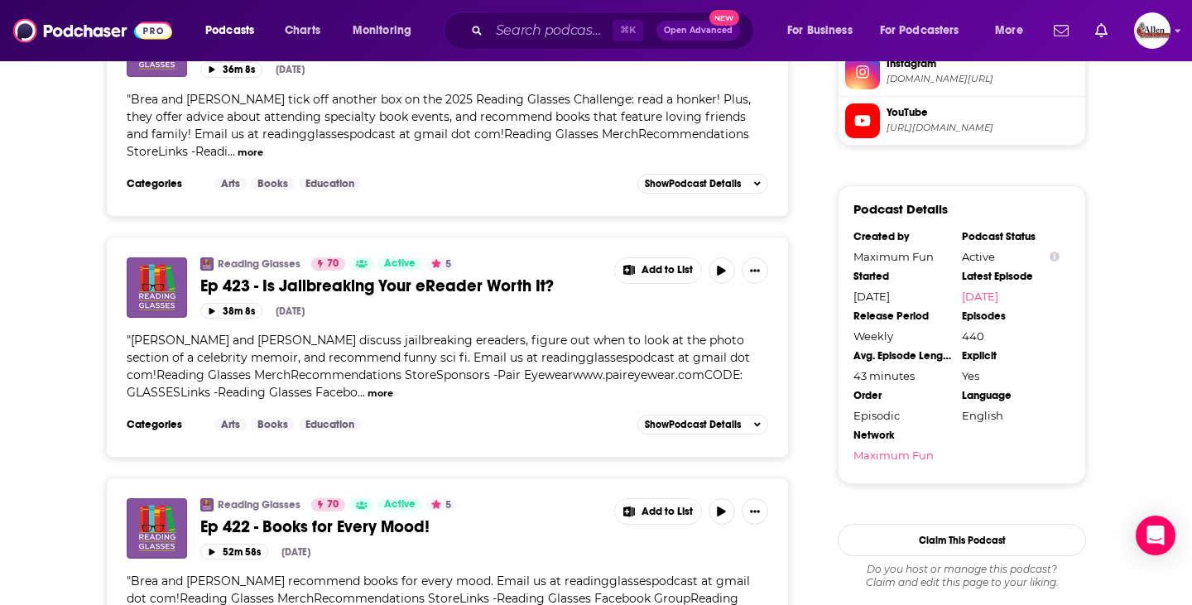
scroll to position [1766, 0]
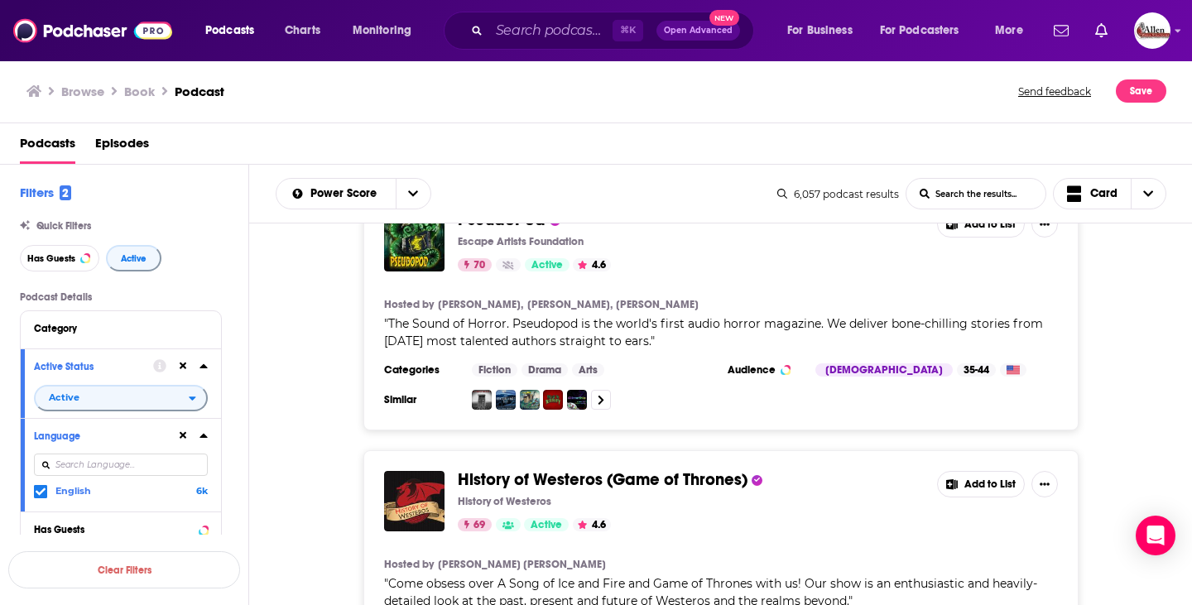
scroll to position [9926, 0]
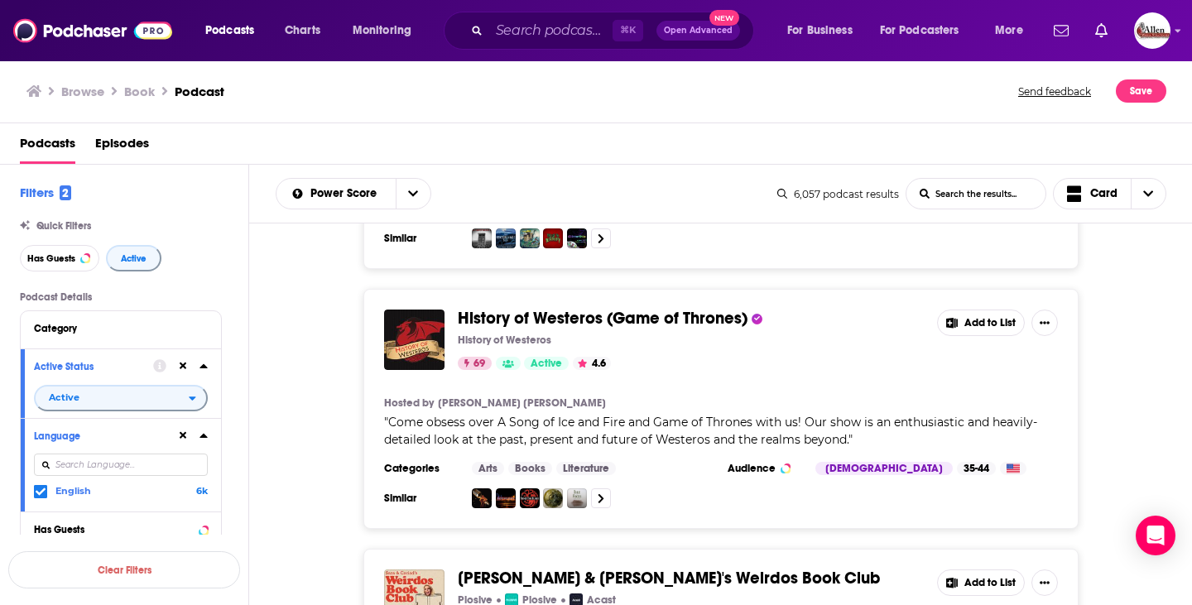
click at [571, 568] on span "Sara & Cariad's Weirdos Book Club" at bounding box center [669, 578] width 422 height 21
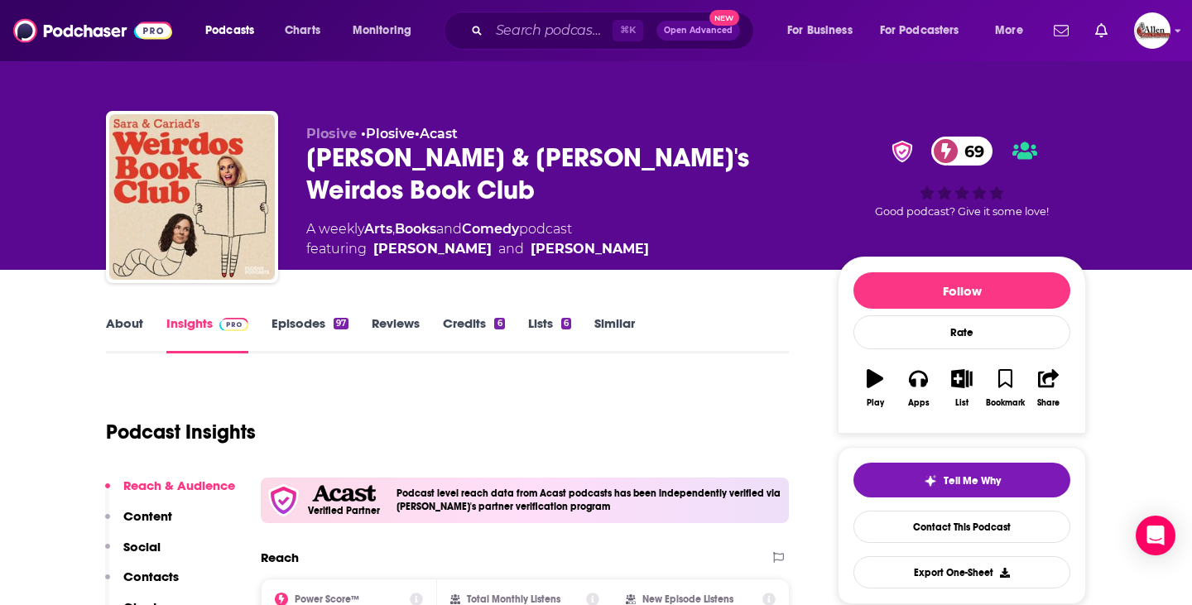
click at [317, 329] on link "Episodes 97" at bounding box center [309, 334] width 77 height 38
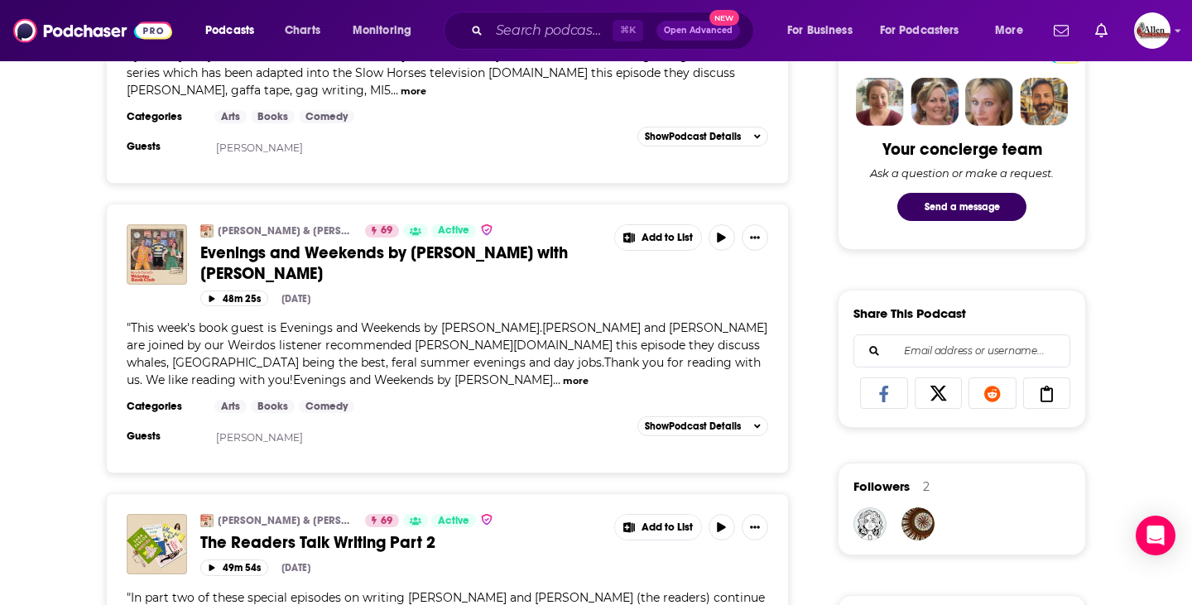
scroll to position [1184, 0]
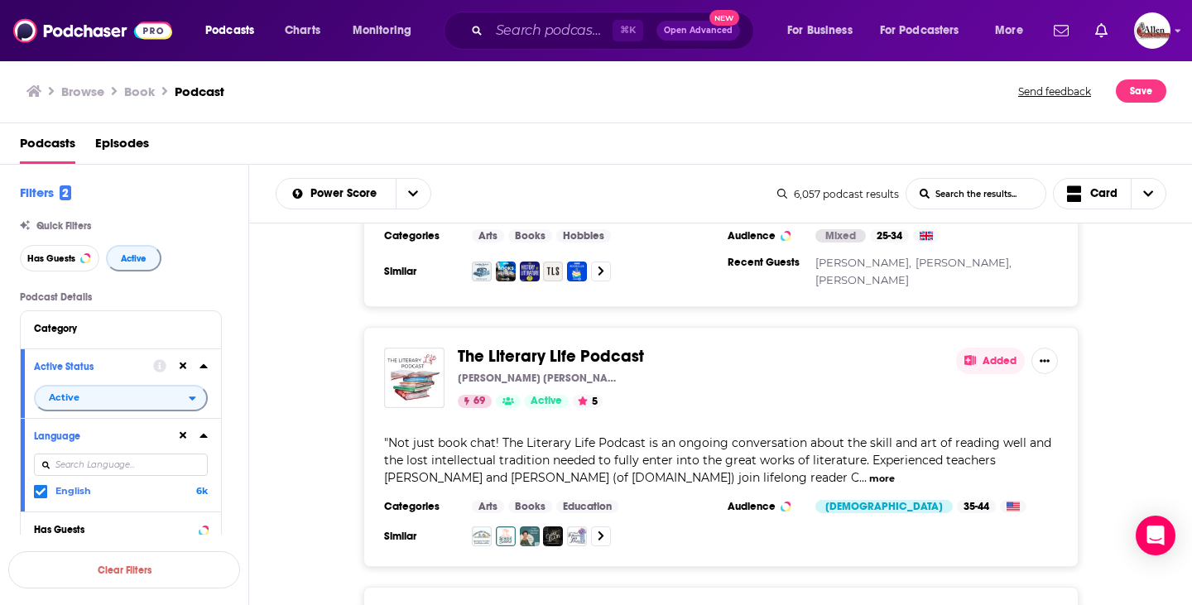
scroll to position [10703, 0]
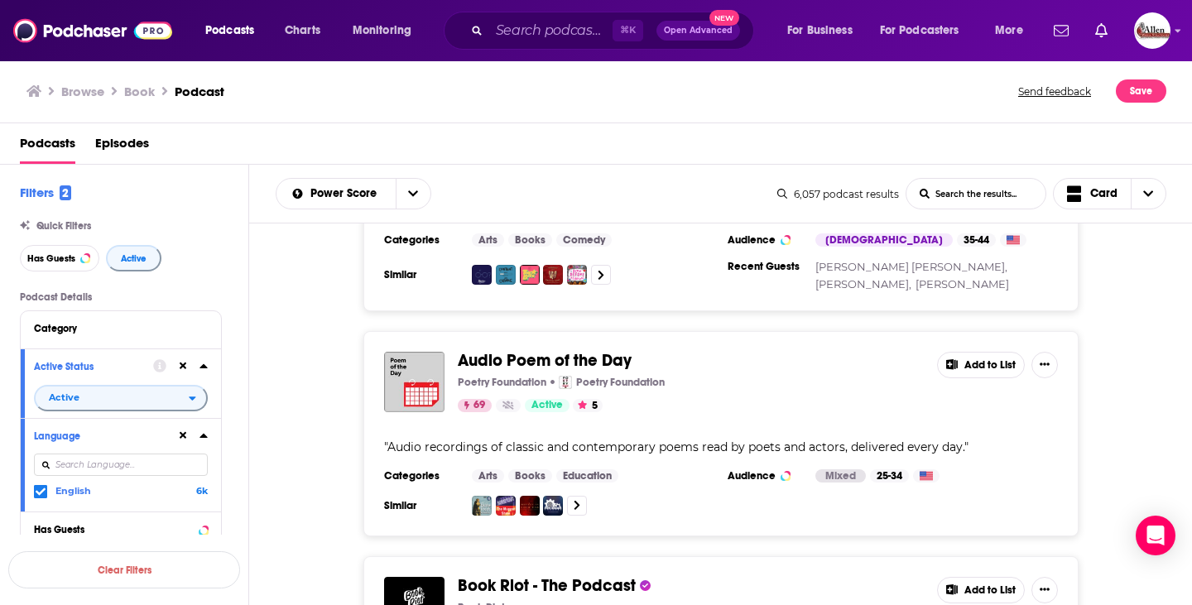
scroll to position [11815, 0]
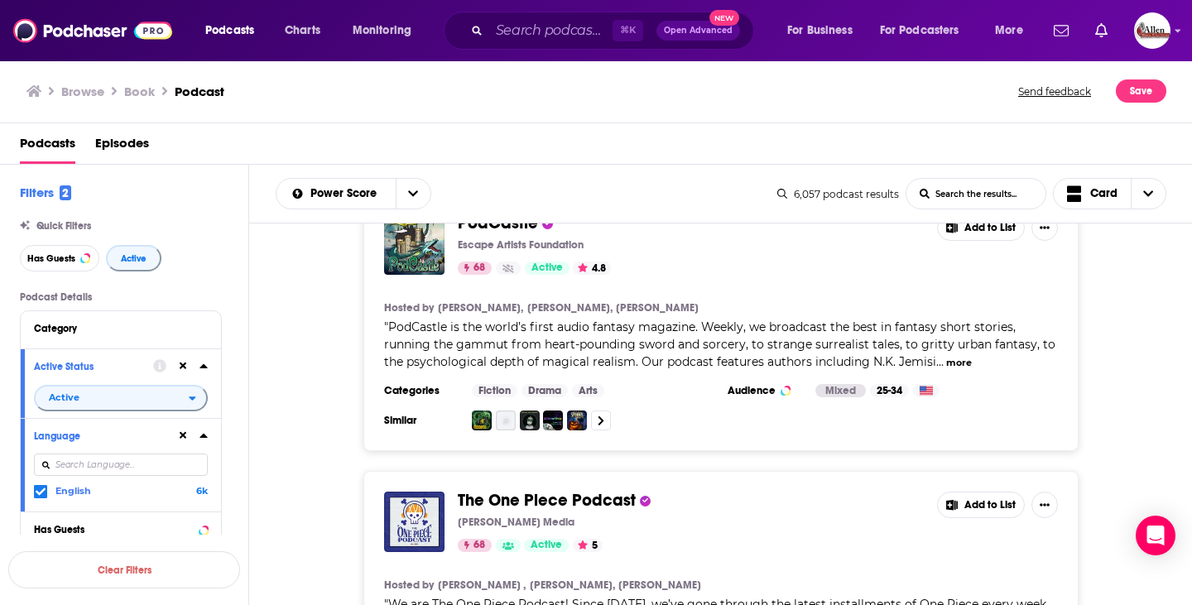
scroll to position [13419, 0]
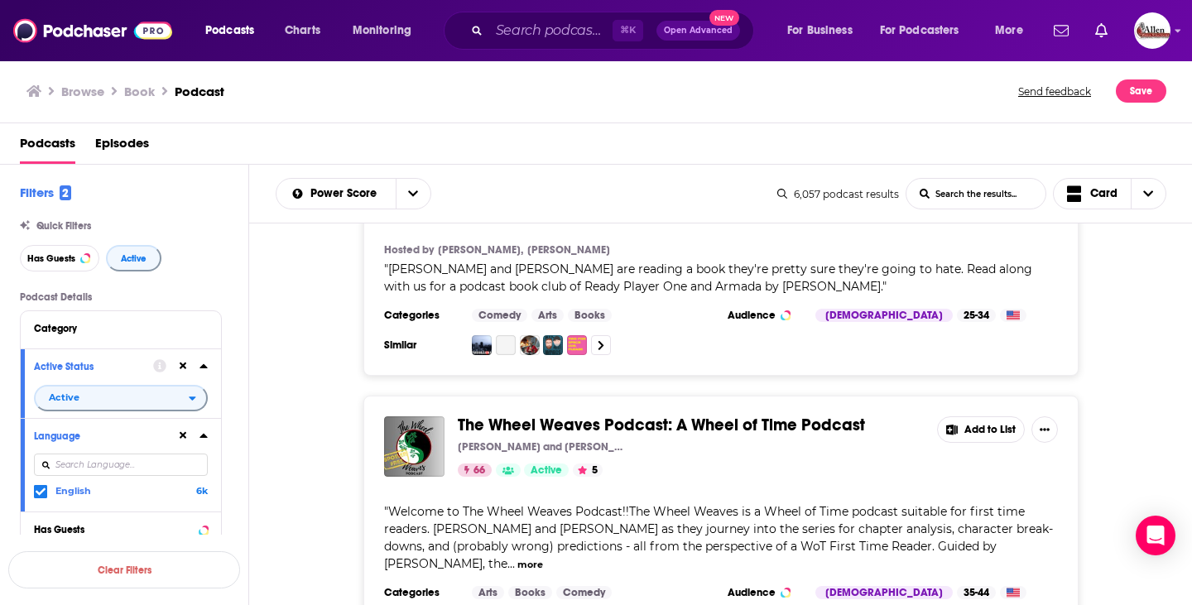
scroll to position [18773, 0]
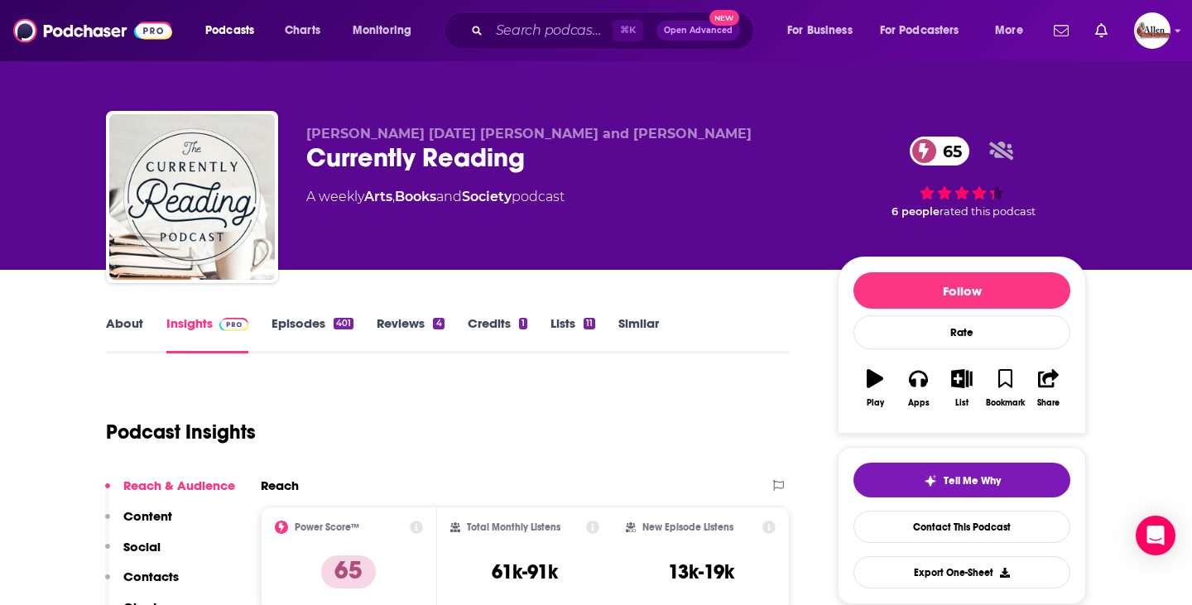
click at [312, 334] on link "Episodes 401" at bounding box center [312, 334] width 82 height 38
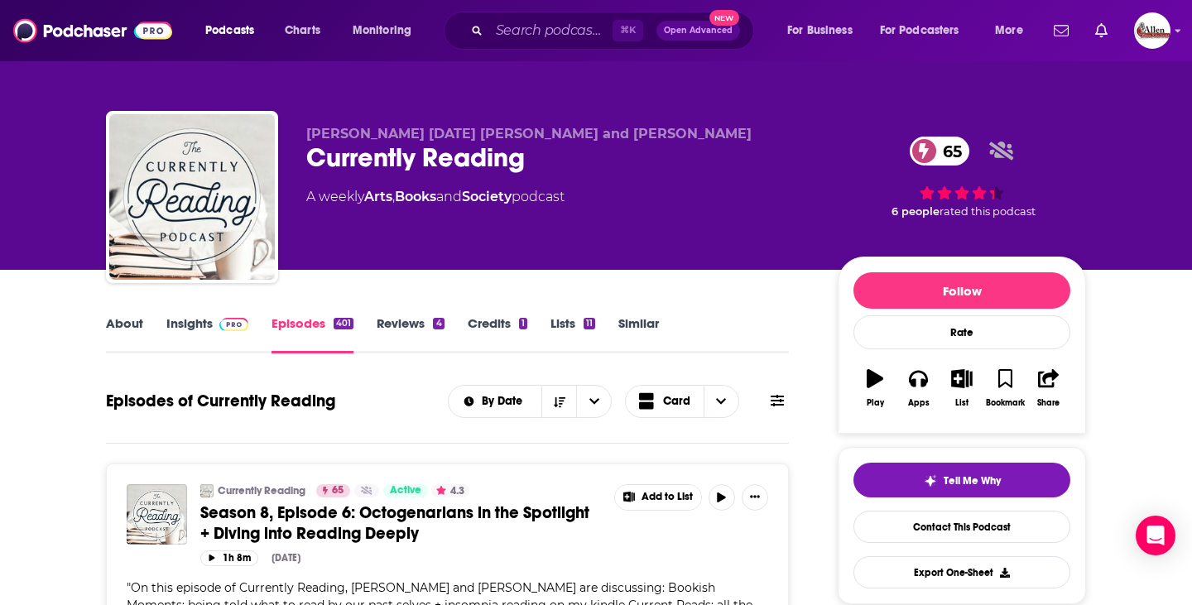
click at [1175, 50] on div "Podcasts Charts Monitoring ⌘ K Open Advanced New For Business For Podcasters Mo…" at bounding box center [596, 30] width 1192 height 61
click at [1171, 36] on div "Podcasts Charts Monitoring ⌘ K Open Advanced New For Business For Podcasters Mo…" at bounding box center [596, 30] width 1192 height 61
click at [1178, 31] on icon "Show profile menu" at bounding box center [1178, 31] width 6 height 3
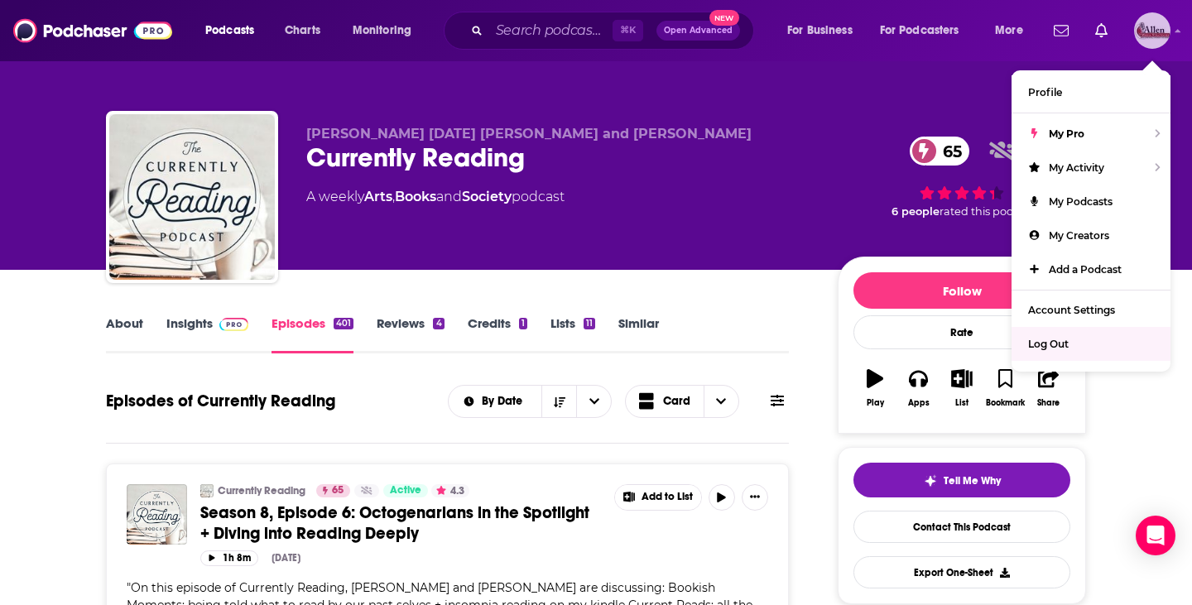
click at [1040, 346] on span "Log Out" at bounding box center [1048, 344] width 41 height 12
